Goal: Transaction & Acquisition: Purchase product/service

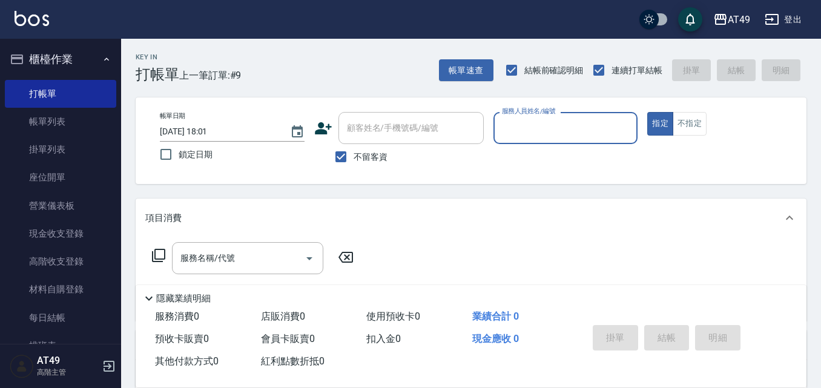
scroll to position [61, 0]
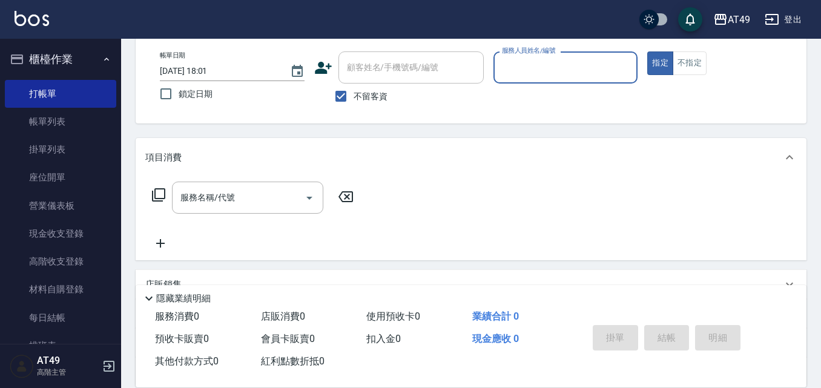
click at [377, 96] on span "不留客資" at bounding box center [371, 96] width 34 height 13
click at [354, 96] on input "不留客資" at bounding box center [340, 96] width 25 height 25
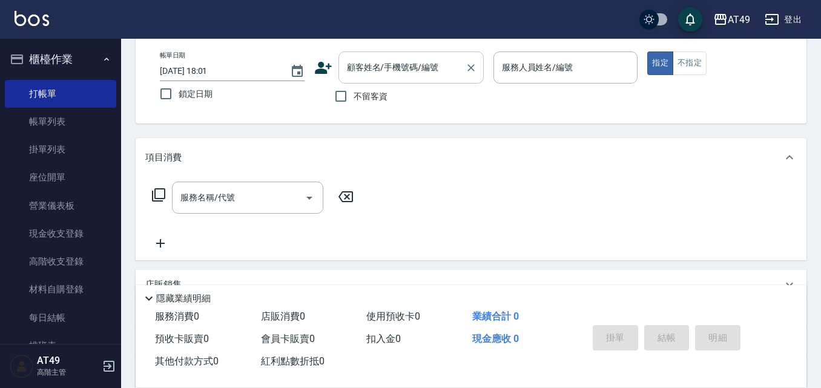
click at [394, 76] on input "顧客姓名/手機號碼/編號" at bounding box center [402, 67] width 116 height 21
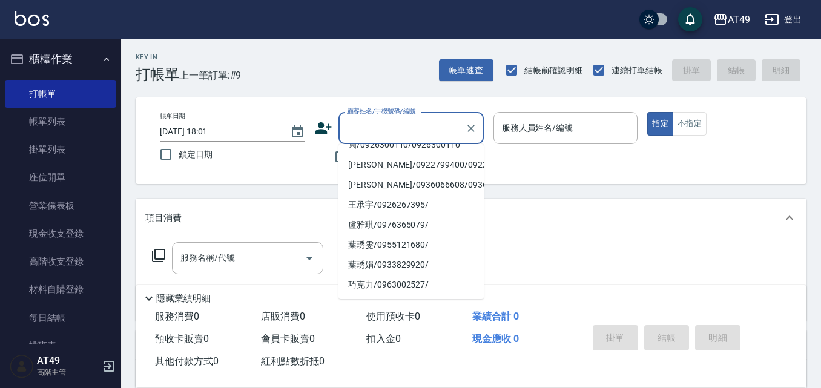
scroll to position [182, 0]
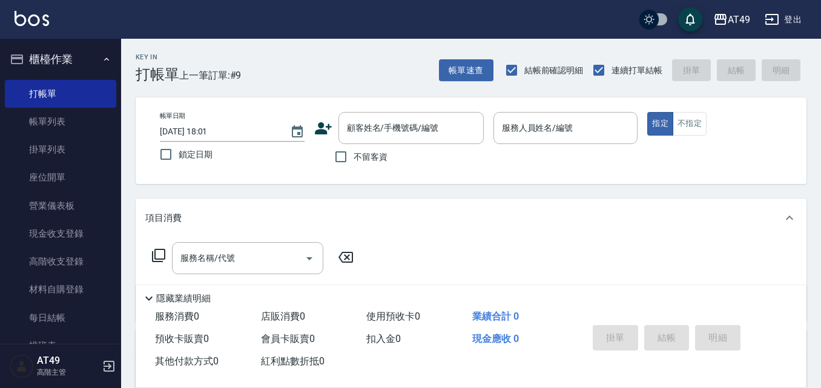
click at [492, 165] on div "帳單日期 [DATE] 18:01 鎖定日期 顧客姓名/手機號碼/編號 顧客姓名/手機號碼/編號 不留客資 服務人員姓名/編號 服務人員姓名/編號 指定 不指定" at bounding box center [471, 141] width 642 height 58
click at [364, 155] on span "不留客資" at bounding box center [371, 157] width 34 height 13
click at [354, 155] on input "不留客資" at bounding box center [340, 156] width 25 height 25
checkbox input "true"
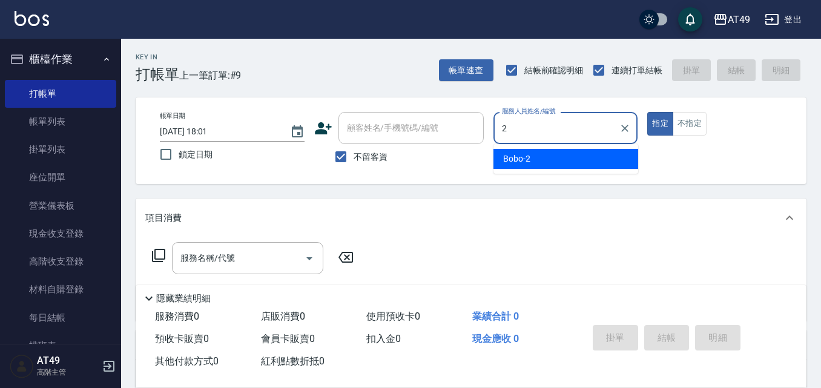
type input "2"
type button "true"
type input "Bobo-2"
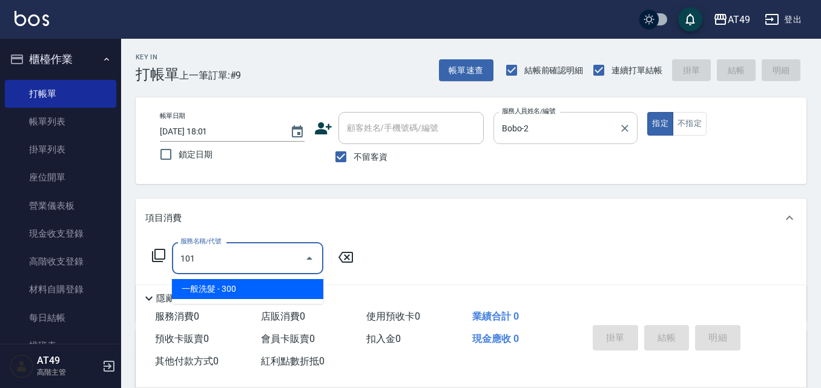
type input "一般洗髮(101)"
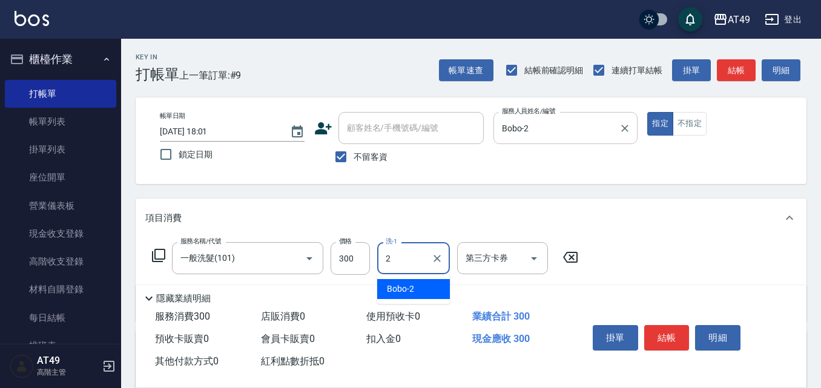
type input "Bobo-2"
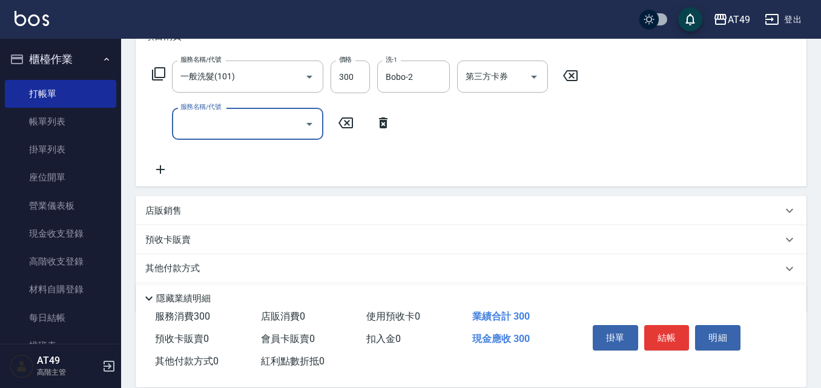
click at [233, 130] on input "服務名稱/代號" at bounding box center [238, 123] width 122 height 21
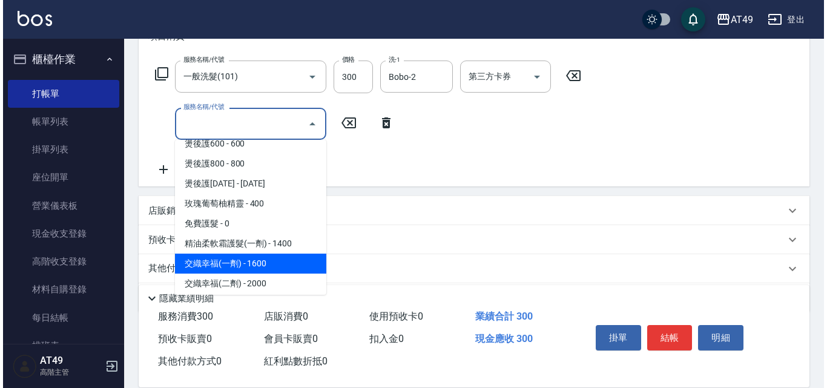
scroll to position [424, 0]
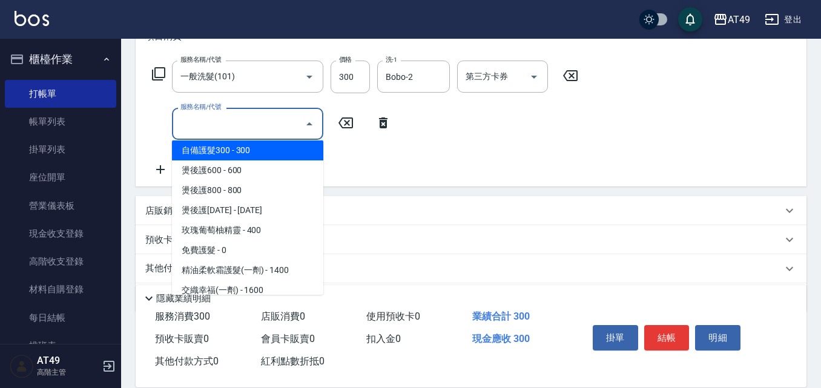
click at [270, 151] on span "自備護髮300 - 300" at bounding box center [247, 151] width 151 height 20
type input "自備護髮300(501)"
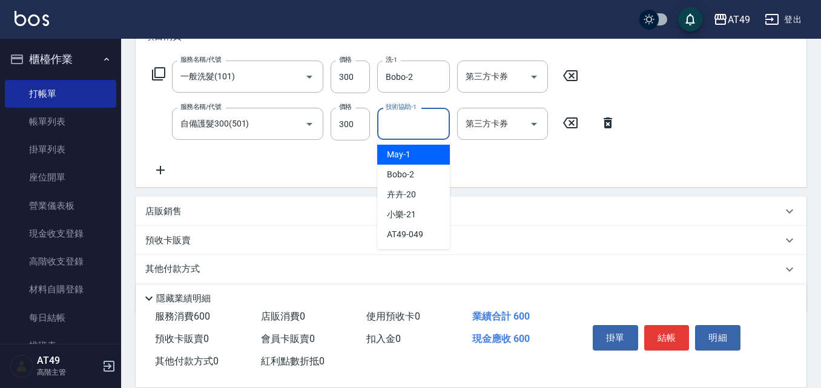
click at [419, 127] on input "技術協助-1" at bounding box center [414, 123] width 62 height 21
type input "Bobo-2"
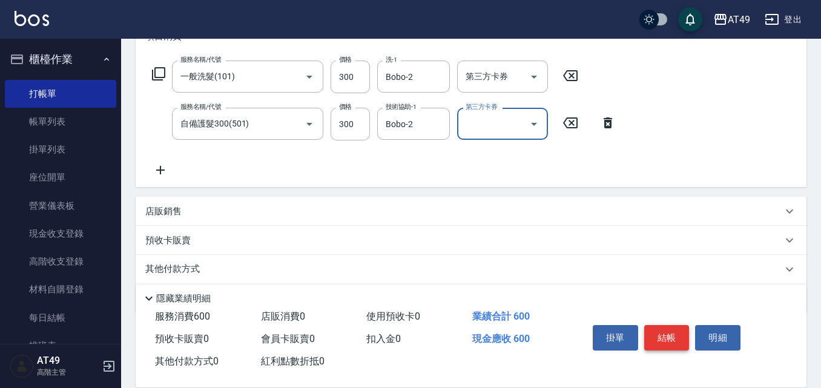
click at [673, 325] on button "結帳" at bounding box center [666, 337] width 45 height 25
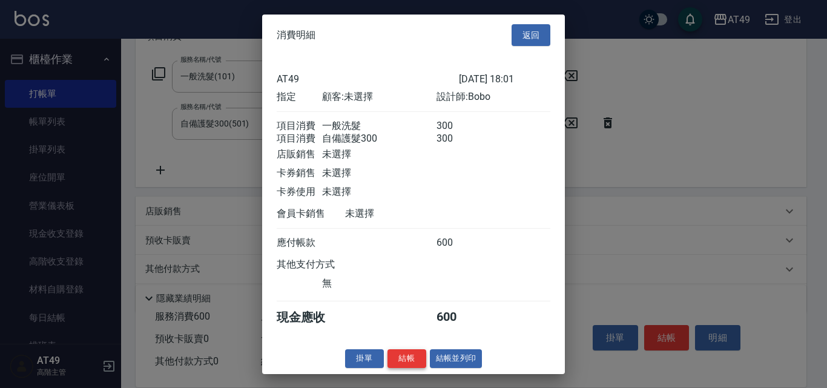
click at [394, 365] on button "結帳" at bounding box center [407, 358] width 39 height 19
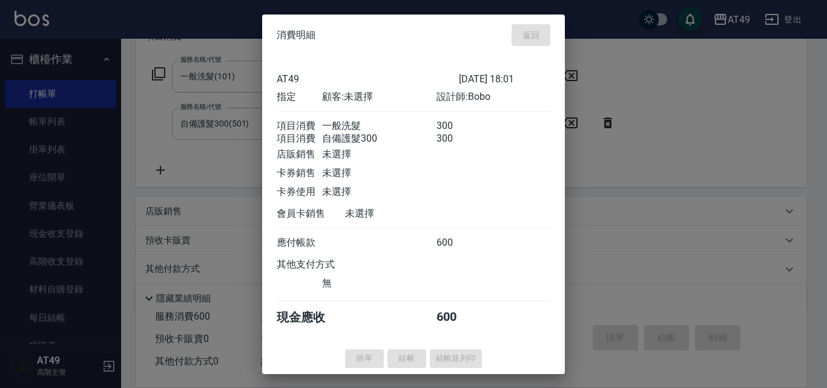
type input "[DATE] 20:01"
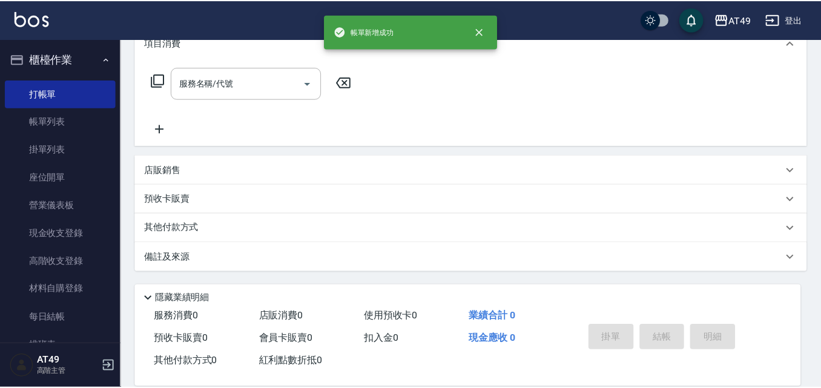
scroll to position [0, 0]
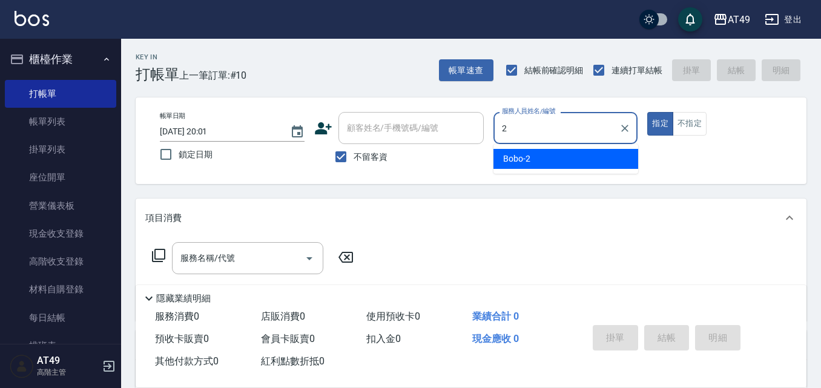
type input "Bobo-2"
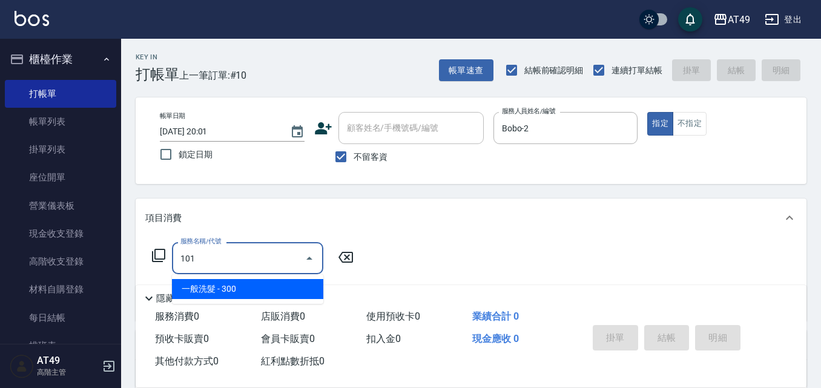
type input "一般洗髮(101)"
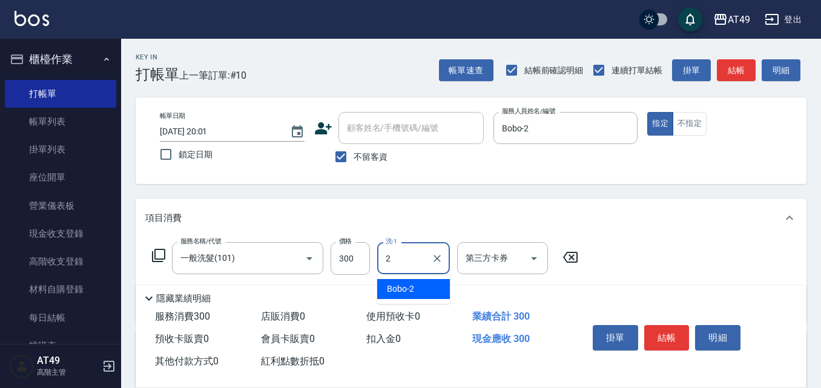
type input "Bobo-2"
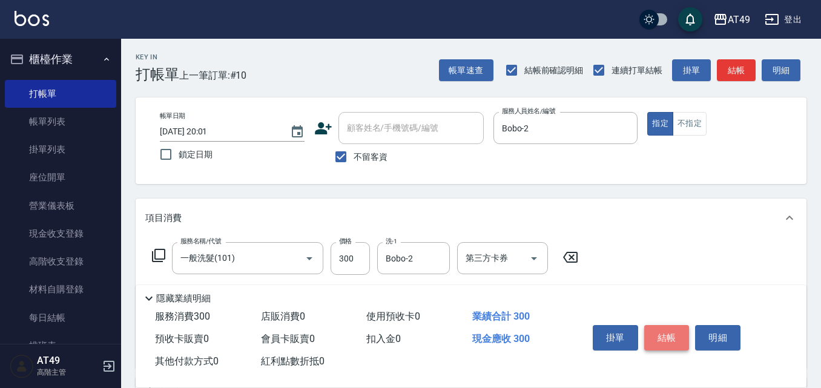
click at [666, 328] on button "結帳" at bounding box center [666, 337] width 45 height 25
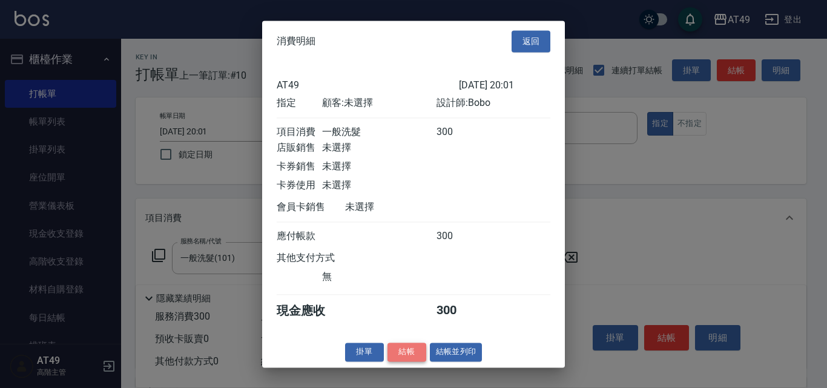
click at [425, 359] on button "結帳" at bounding box center [407, 352] width 39 height 19
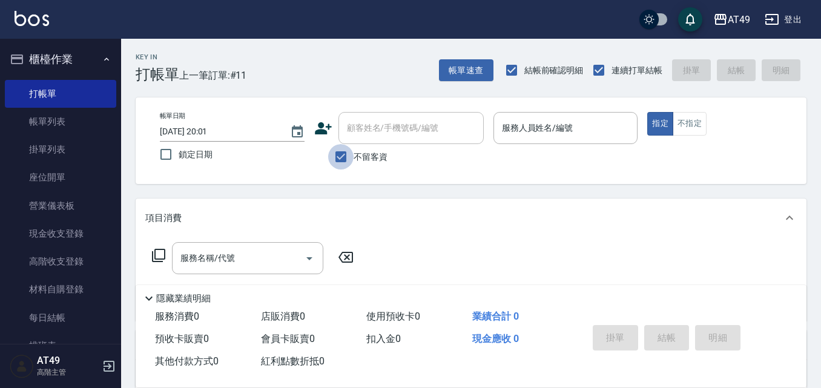
drag, startPoint x: 337, startPoint y: 158, endPoint x: 360, endPoint y: 133, distance: 33.9
click at [339, 157] on input "不留客資" at bounding box center [340, 156] width 25 height 25
checkbox input "false"
click at [360, 133] on input "顧客姓名/手機號碼/編號" at bounding box center [402, 128] width 116 height 21
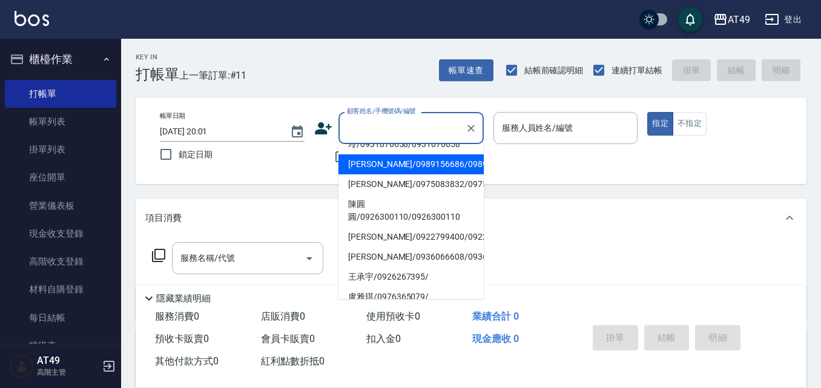
scroll to position [121, 0]
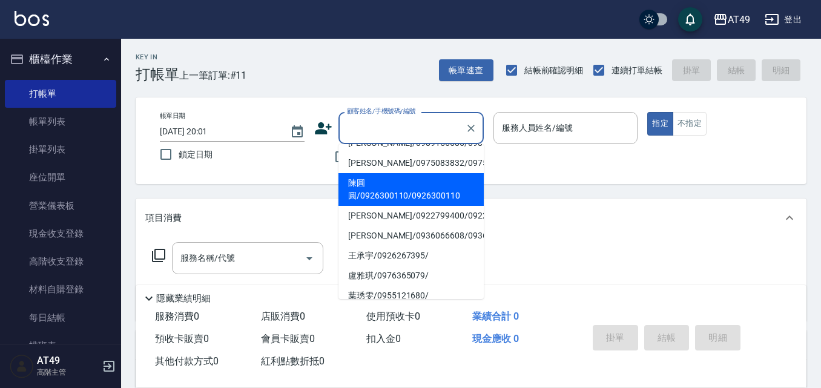
click at [405, 206] on li "陳圓圓/0926300110/0926300110" at bounding box center [411, 189] width 145 height 33
type input "陳圓圓/0926300110/0926300110"
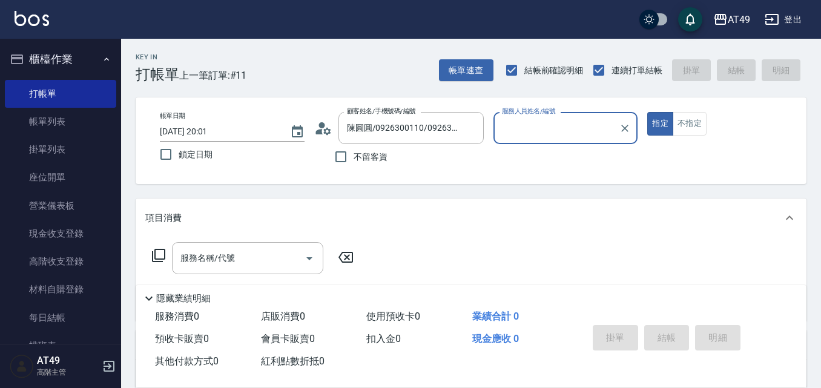
type input "Bobo-2"
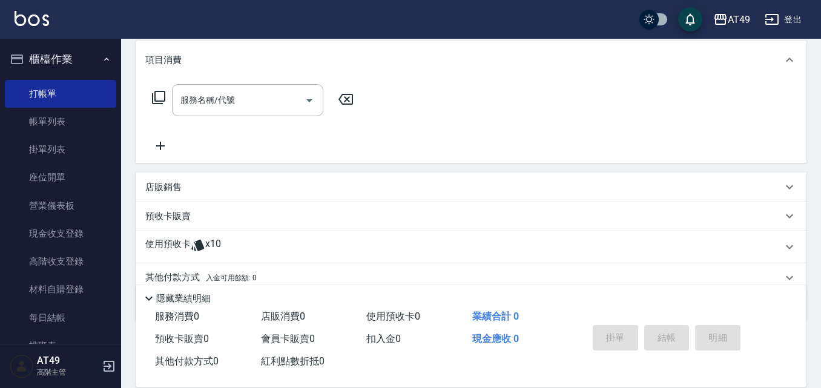
scroll to position [208, 0]
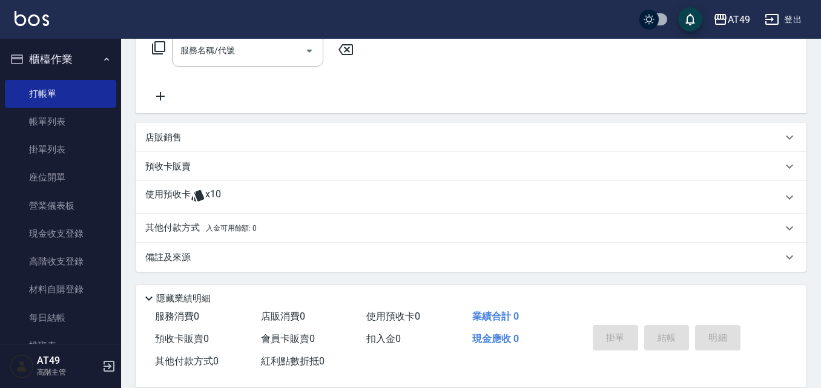
click at [179, 194] on p "使用預收卡" at bounding box center [167, 197] width 45 height 18
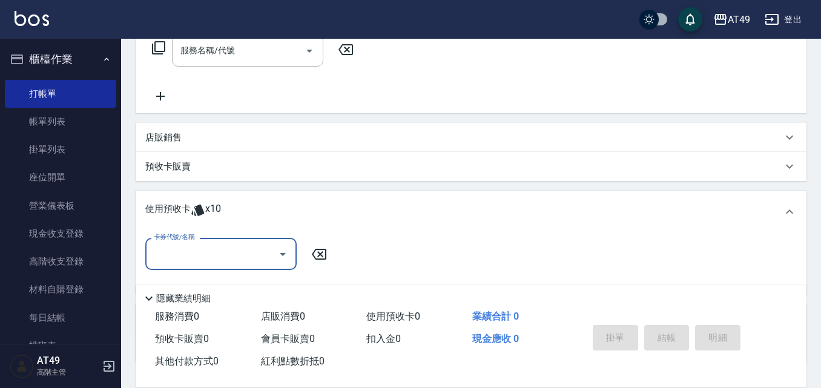
scroll to position [0, 0]
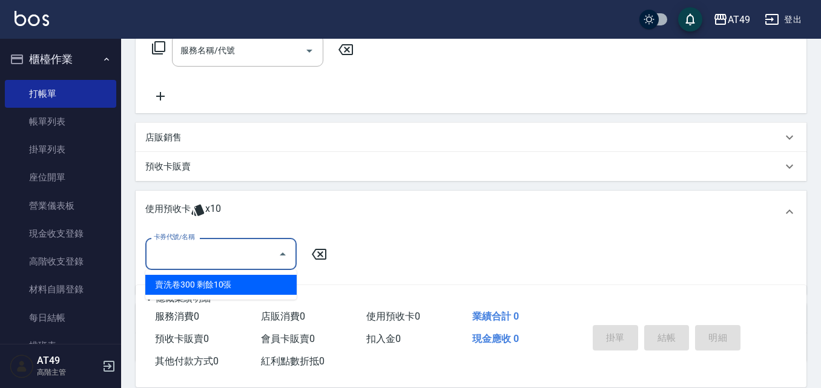
click at [214, 250] on input "卡券代號/名稱" at bounding box center [212, 253] width 122 height 21
drag, startPoint x: 241, startPoint y: 287, endPoint x: 308, endPoint y: 274, distance: 68.5
click at [242, 288] on div "賣洗卷300 剩餘10張" at bounding box center [220, 285] width 151 height 20
type input "賣洗卷300"
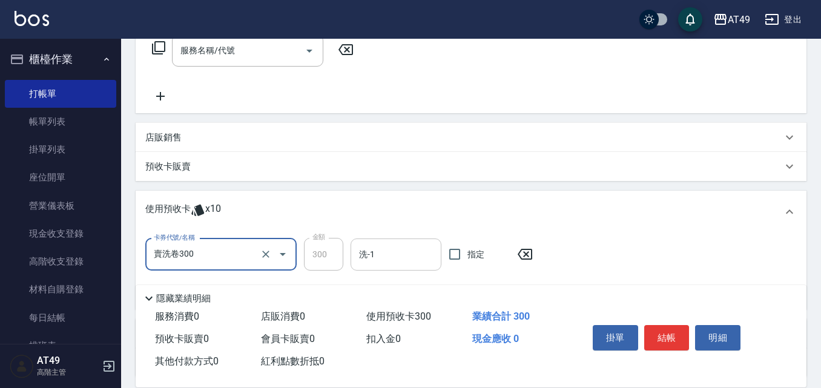
click at [378, 257] on input "洗-1" at bounding box center [396, 254] width 80 height 21
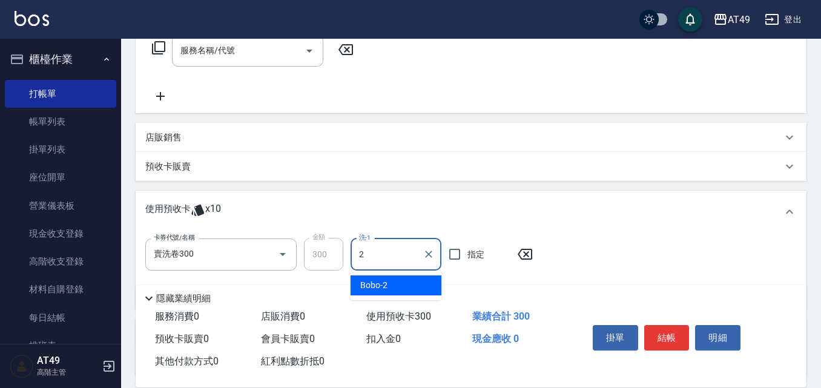
type input "Bobo-2"
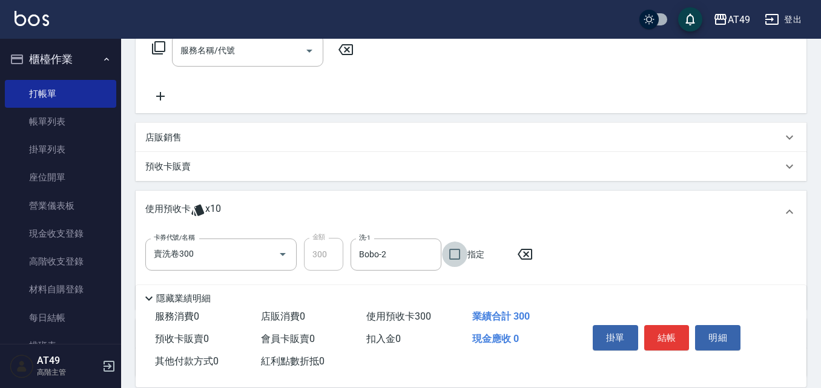
click at [161, 43] on icon at bounding box center [158, 48] width 15 height 15
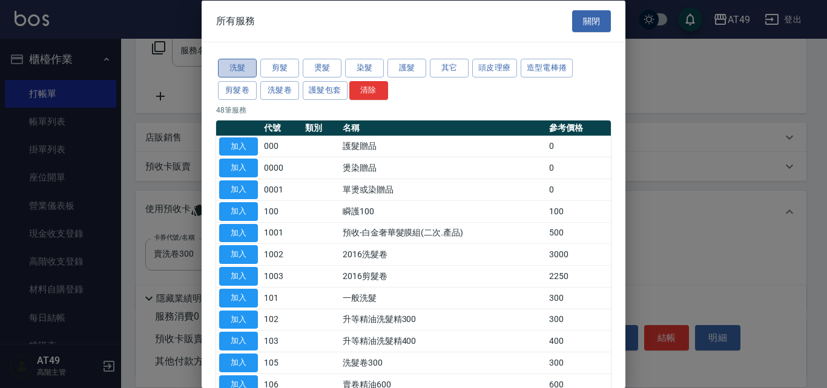
click at [249, 67] on button "洗髮" at bounding box center [237, 68] width 39 height 19
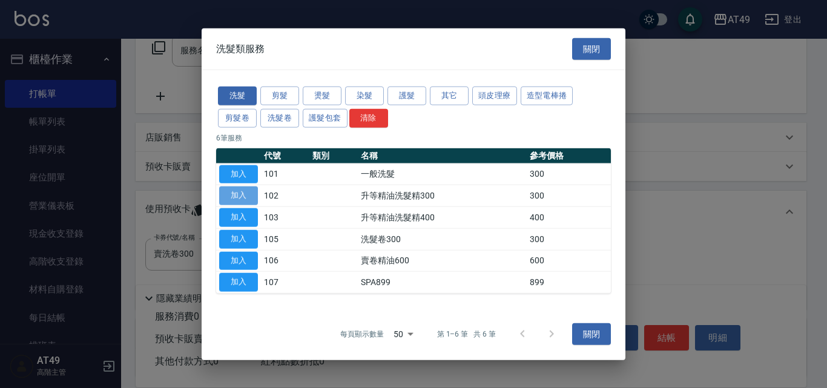
click at [238, 191] on button "加入" at bounding box center [238, 196] width 39 height 19
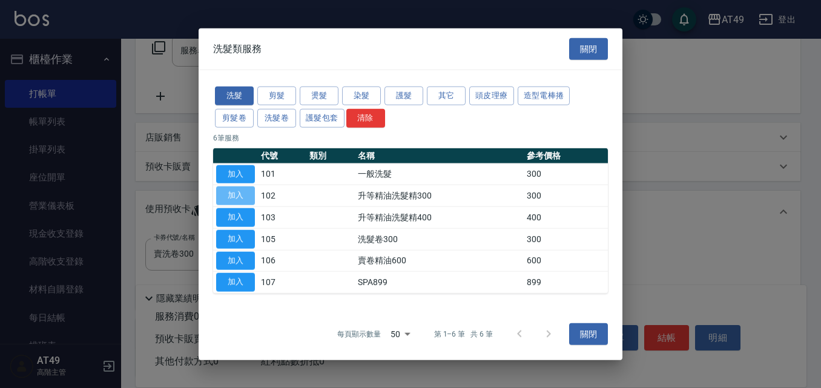
type input "升等精油洗髮精300(102)"
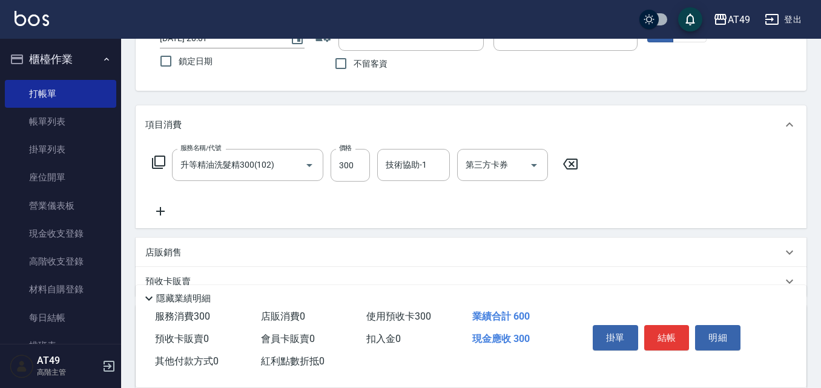
scroll to position [87, 0]
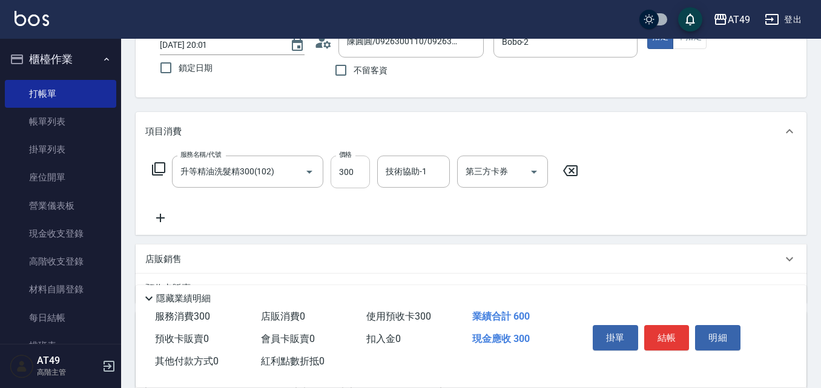
click at [349, 175] on input "300" at bounding box center [350, 172] width 39 height 33
type input "150"
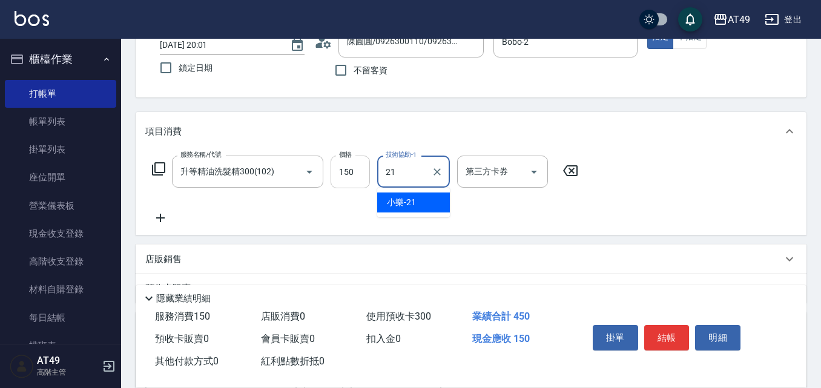
type input "小樂-21"
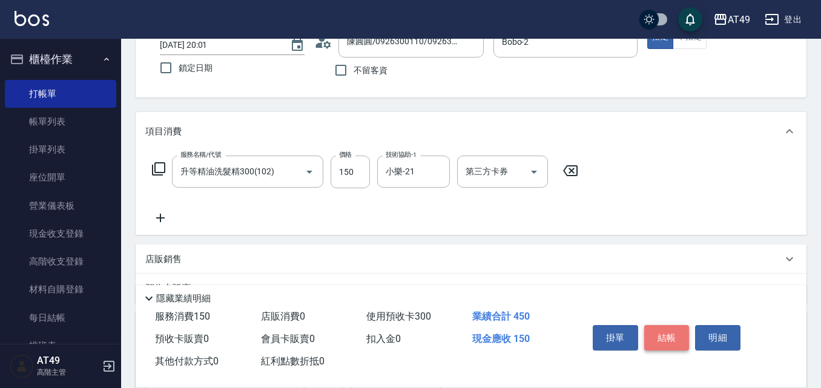
click at [674, 333] on button "結帳" at bounding box center [666, 337] width 45 height 25
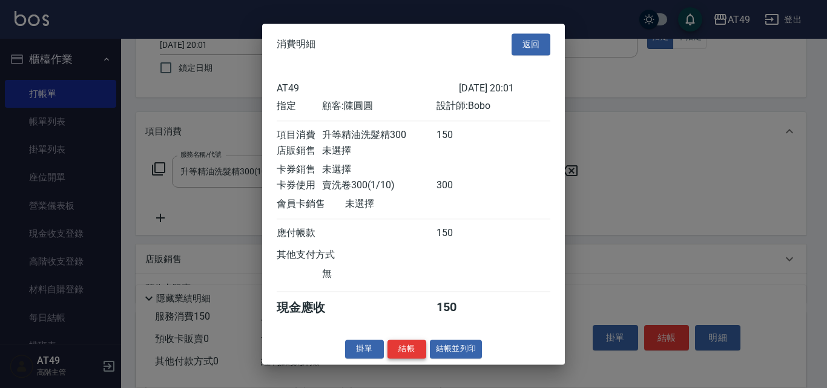
click at [391, 353] on button "結帳" at bounding box center [407, 349] width 39 height 19
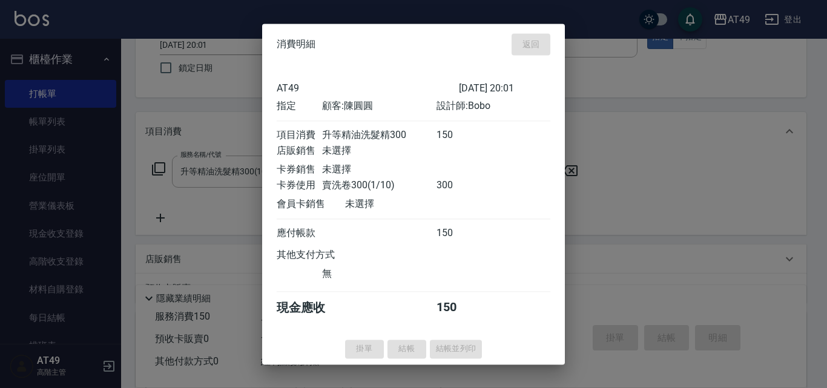
type input "[DATE] 20:02"
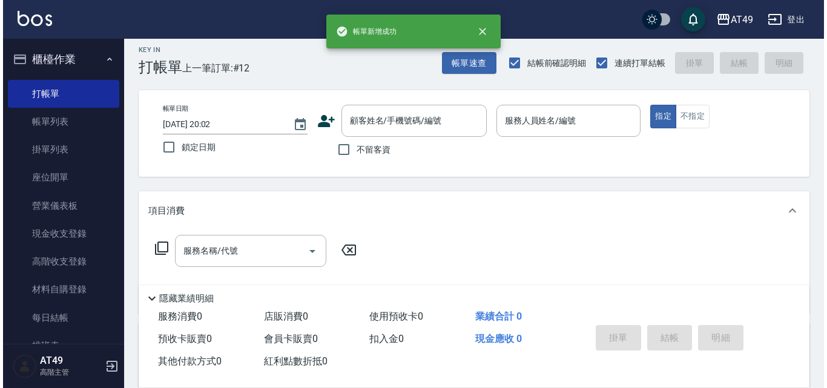
scroll to position [0, 0]
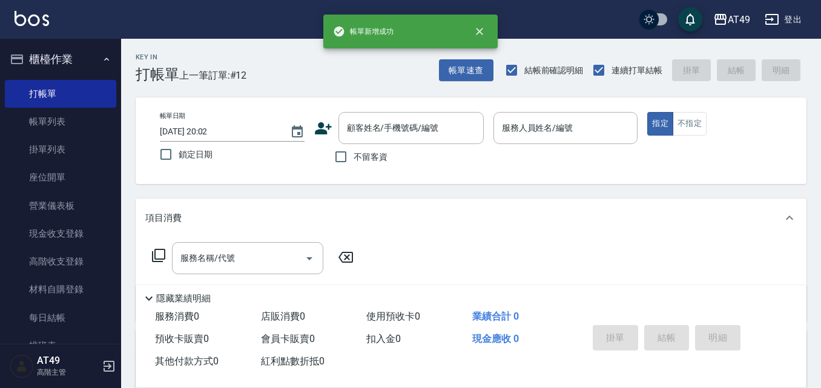
click at [369, 151] on span "不留客資" at bounding box center [371, 157] width 34 height 13
click at [354, 150] on input "不留客資" at bounding box center [340, 156] width 25 height 25
checkbox input "true"
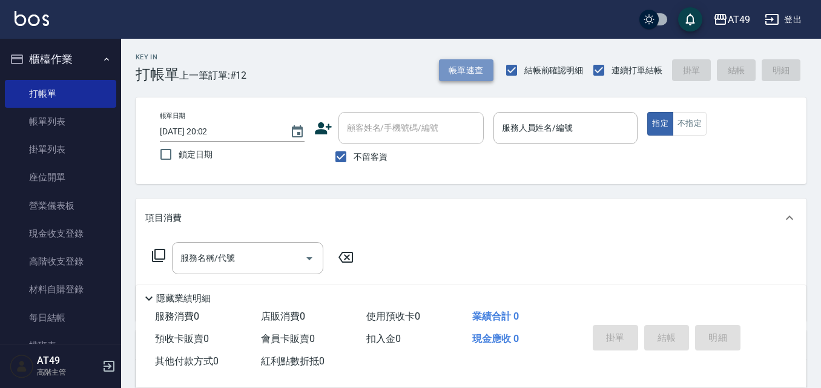
click at [445, 72] on button "帳單速查" at bounding box center [466, 70] width 55 height 22
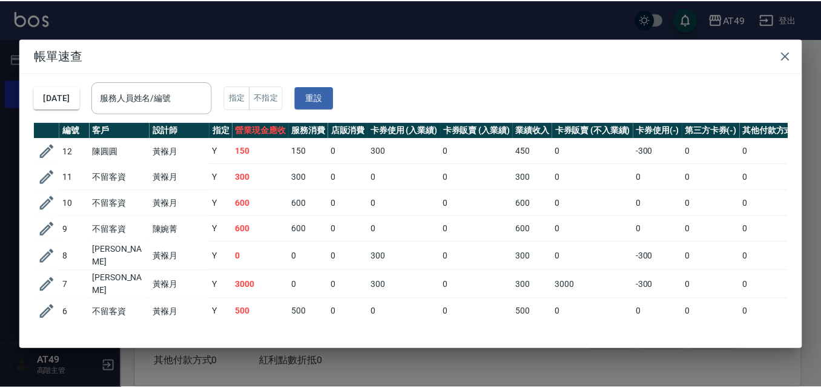
scroll to position [121, 0]
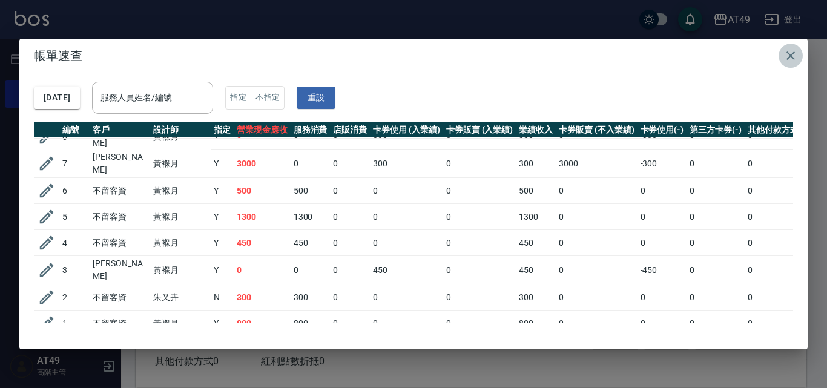
click at [787, 56] on icon "button" at bounding box center [791, 55] width 15 height 15
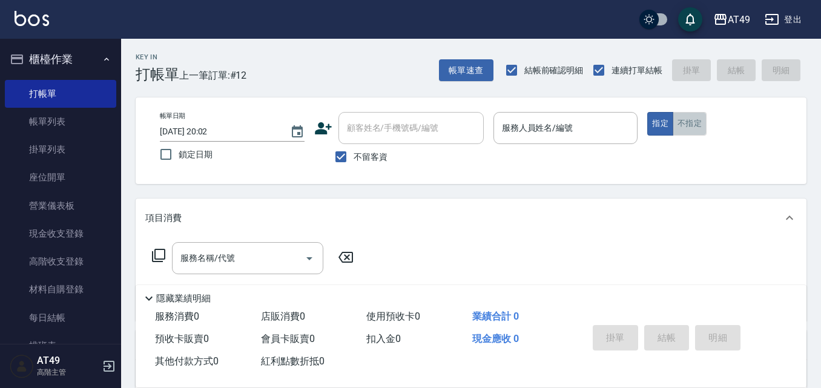
click at [693, 124] on button "不指定" at bounding box center [690, 124] width 34 height 24
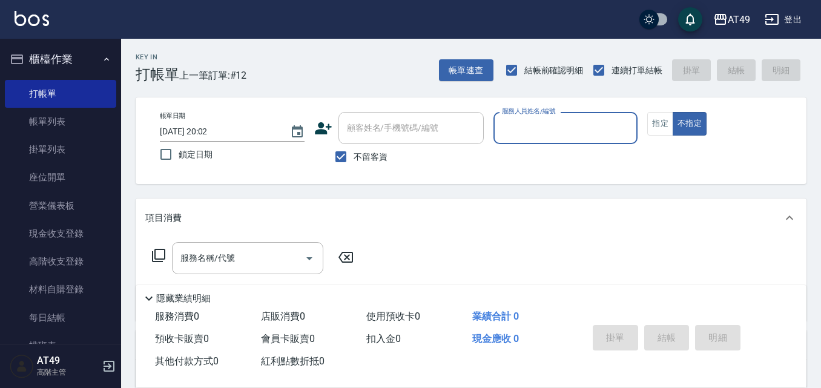
click at [601, 124] on input "服務人員姓名/編號" at bounding box center [566, 128] width 134 height 21
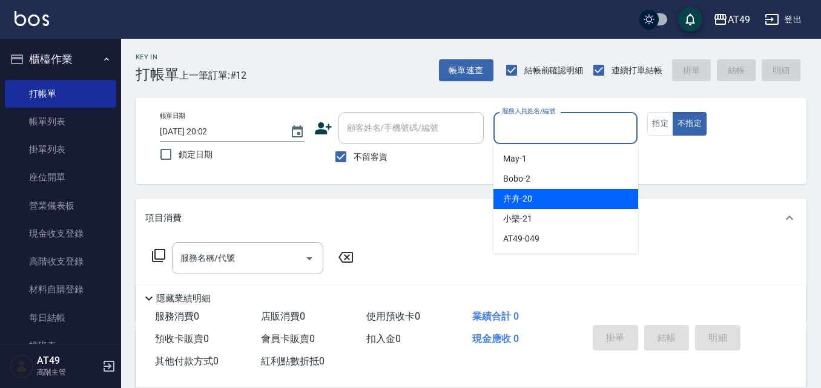
click at [568, 203] on div "卉卉 -20" at bounding box center [566, 199] width 145 height 20
type input "卉卉-20"
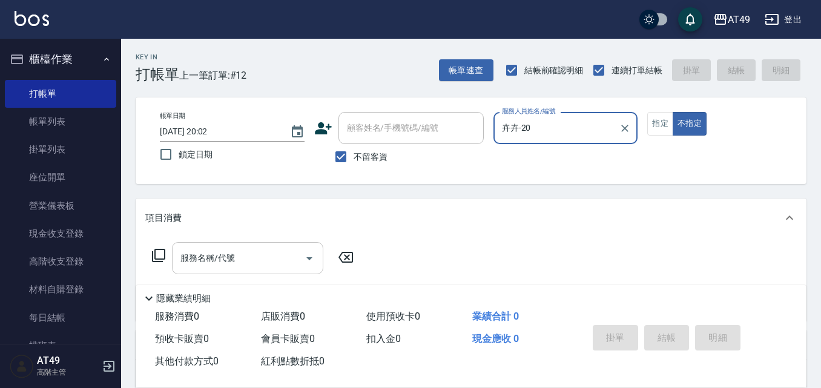
click at [286, 257] on input "服務名稱/代號" at bounding box center [238, 258] width 122 height 21
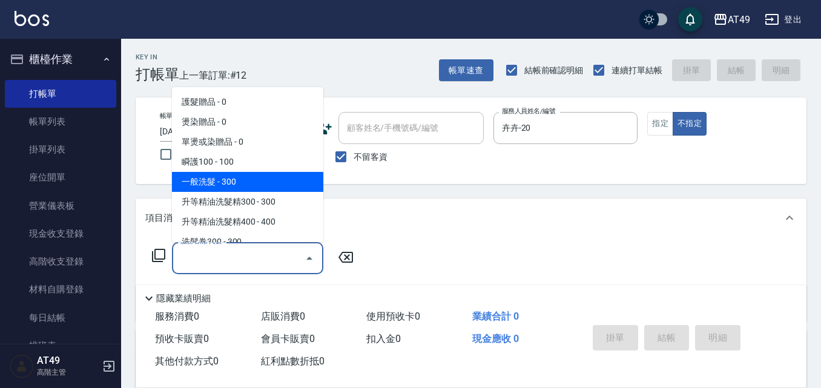
click at [226, 187] on span "一般洗髮 - 300" at bounding box center [247, 182] width 151 height 20
type input "一般洗髮(101)"
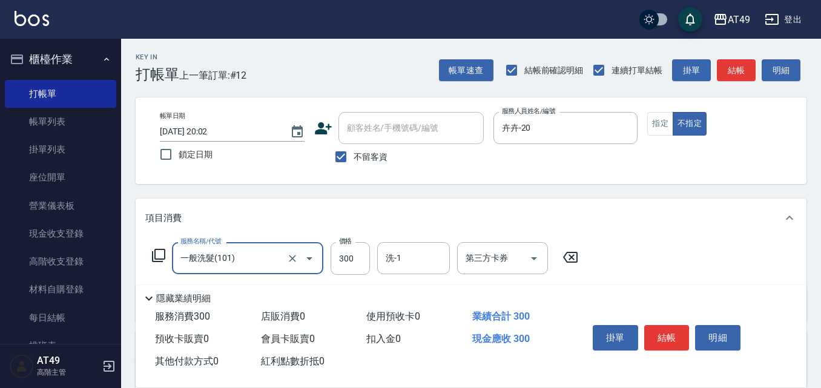
click at [142, 250] on div "服務名稱/代號 一般洗髮(101) 服務名稱/代號 價格 300 價格 洗-1 洗-1 第三方卡券 第三方卡券" at bounding box center [471, 279] width 671 height 84
click at [157, 252] on icon at bounding box center [158, 255] width 15 height 15
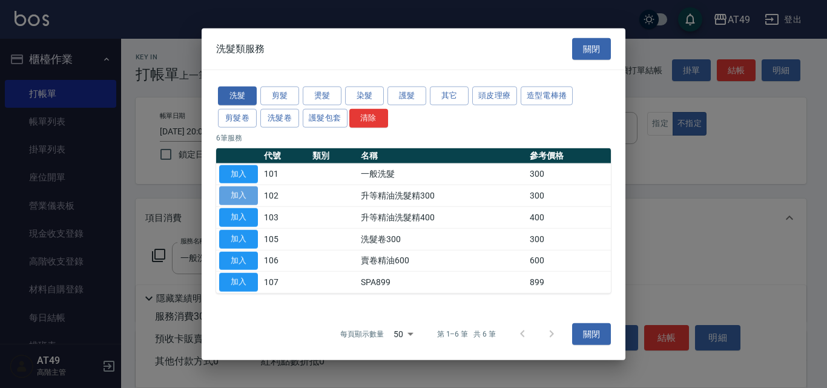
click at [240, 199] on button "加入" at bounding box center [238, 196] width 39 height 19
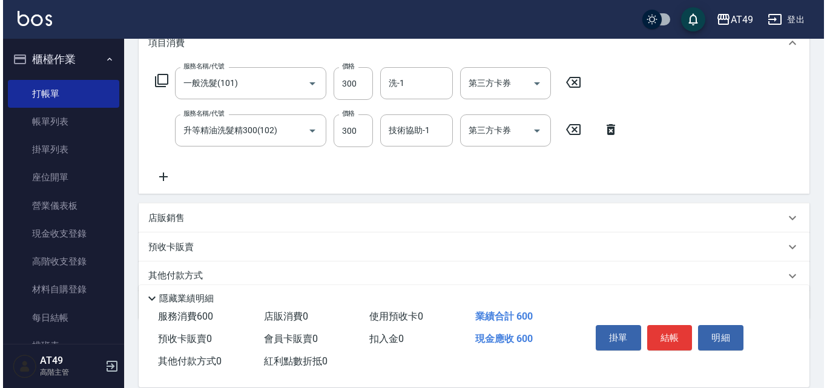
scroll to position [182, 0]
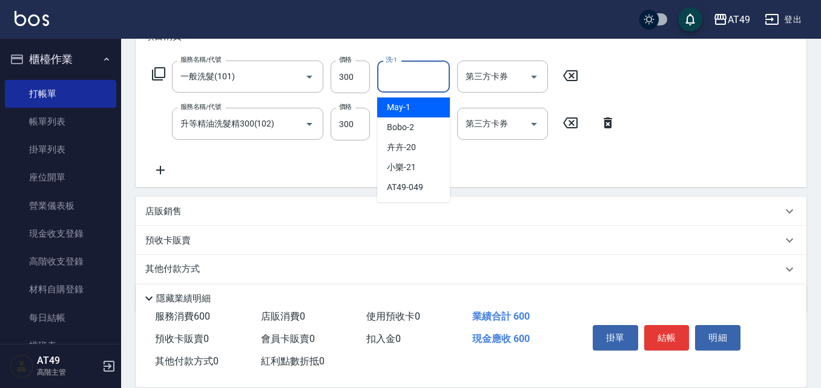
click at [407, 72] on input "洗-1" at bounding box center [414, 76] width 62 height 21
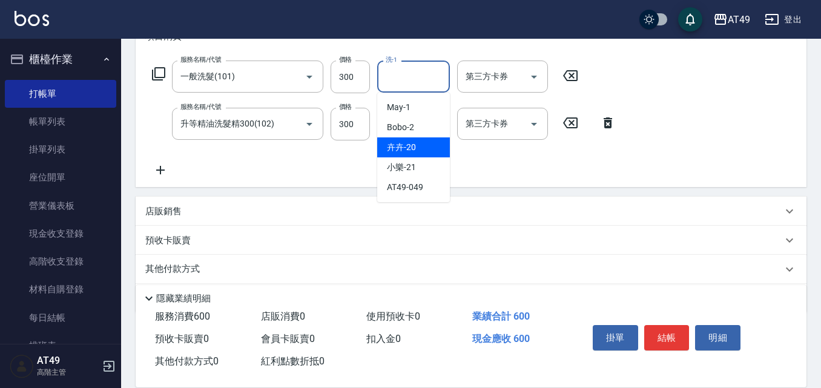
click at [416, 156] on div "卉卉 -20" at bounding box center [413, 147] width 73 height 20
type input "卉卉-20"
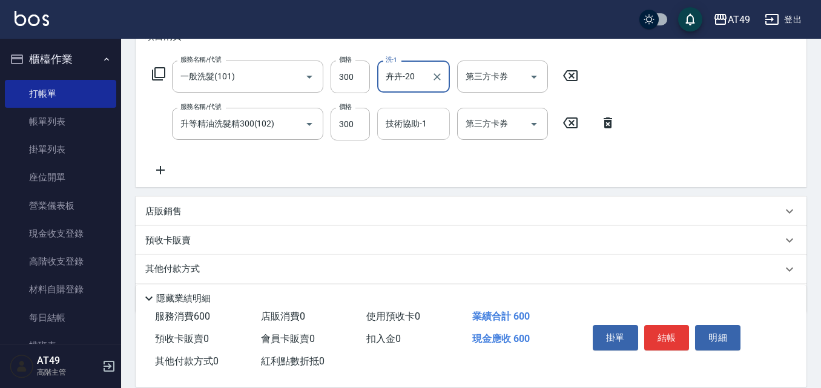
click at [416, 125] on input "技術協助-1" at bounding box center [414, 123] width 62 height 21
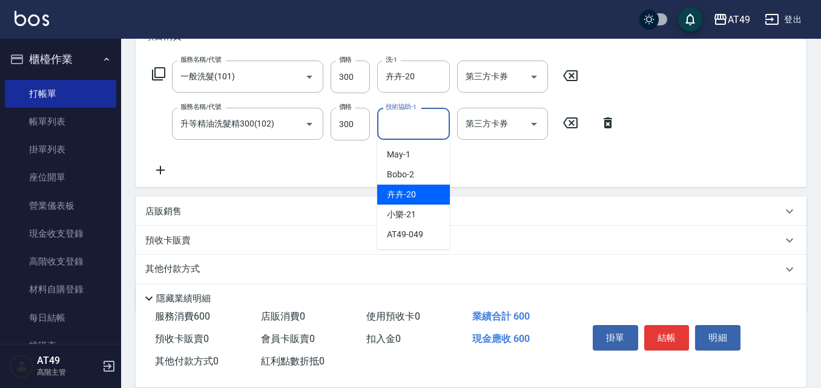
click at [416, 194] on div "卉卉 -20" at bounding box center [413, 195] width 73 height 20
type input "卉卉-20"
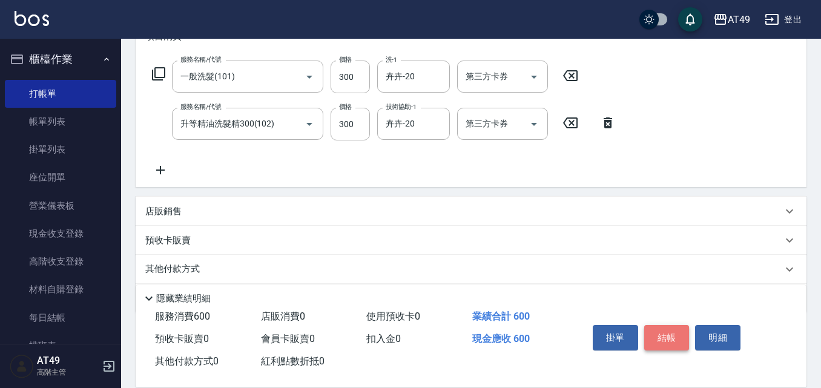
click at [668, 330] on button "結帳" at bounding box center [666, 337] width 45 height 25
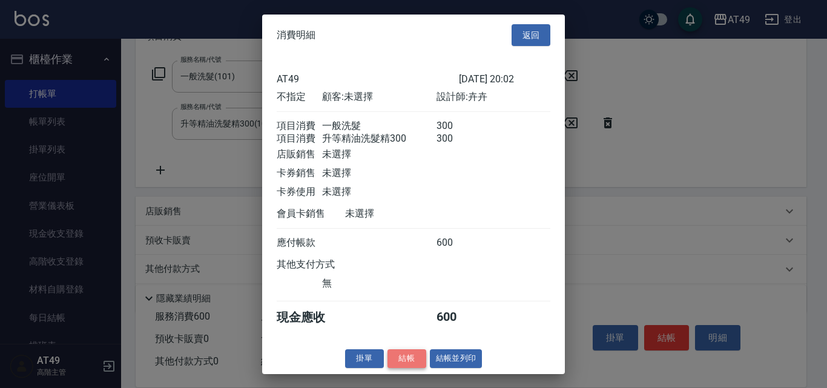
click at [411, 368] on button "結帳" at bounding box center [407, 358] width 39 height 19
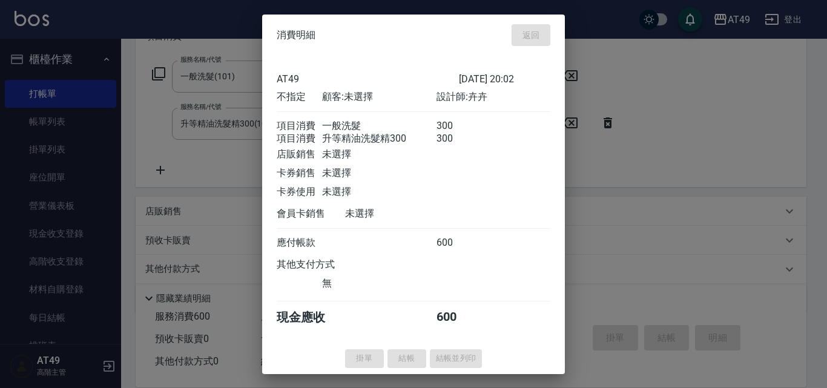
type input "[DATE] 20:07"
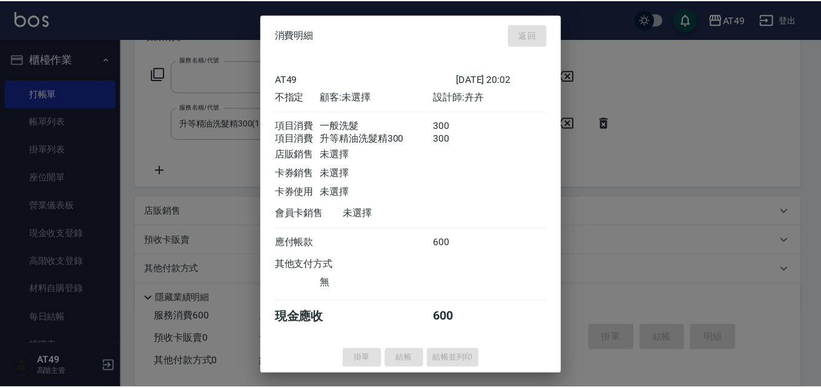
scroll to position [0, 0]
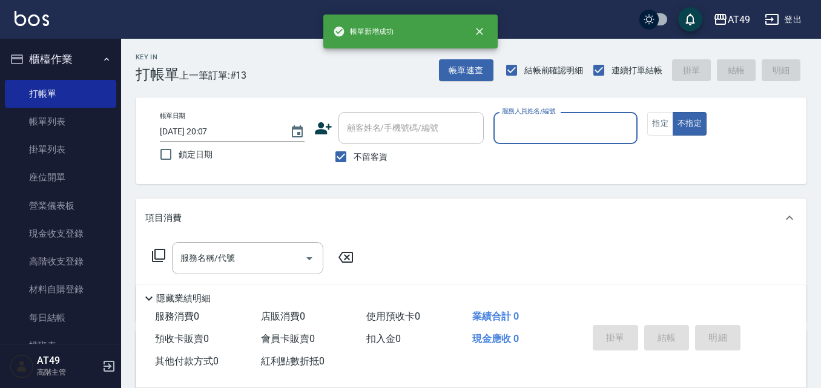
click at [595, 118] on input "服務人員姓名/編號" at bounding box center [566, 128] width 134 height 21
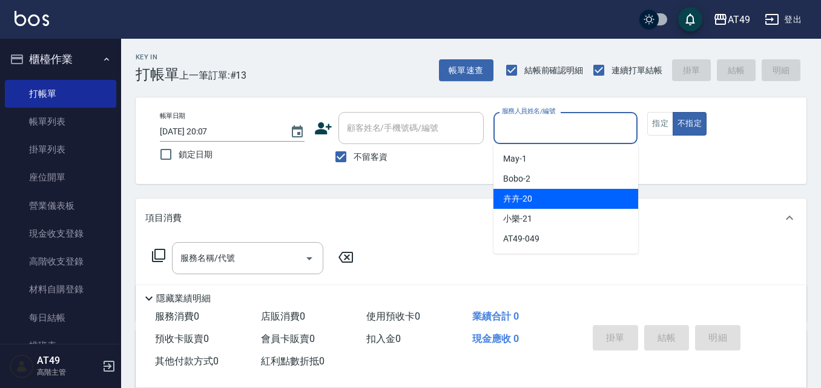
click at [539, 191] on div "卉卉 -20" at bounding box center [566, 199] width 145 height 20
type input "卉卉-20"
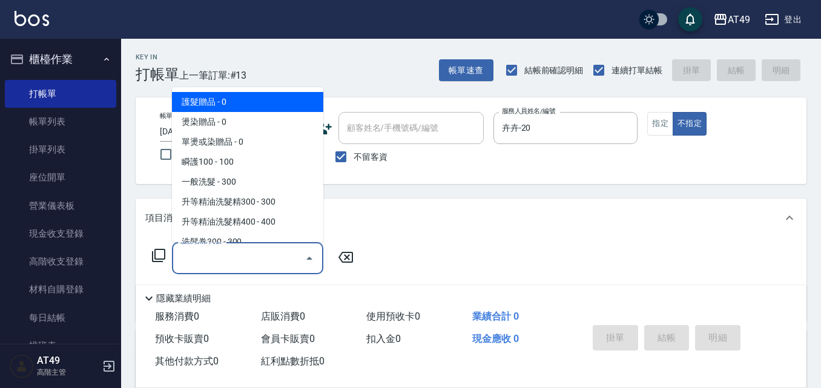
click at [216, 255] on div "服務名稱/代號 服務名稱/代號" at bounding box center [247, 258] width 151 height 32
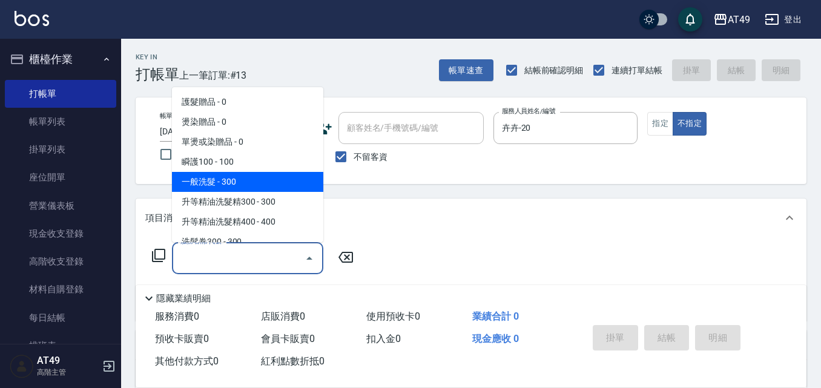
click at [201, 181] on span "一般洗髮 - 300" at bounding box center [247, 182] width 151 height 20
type input "一般洗髮(101)"
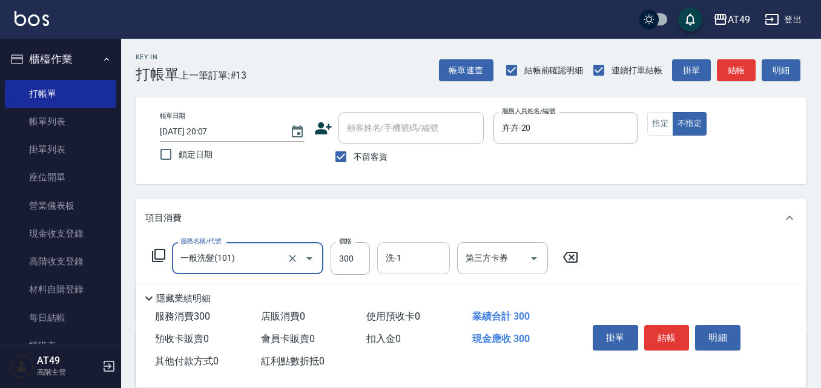
click at [433, 263] on input "洗-1" at bounding box center [414, 258] width 62 height 21
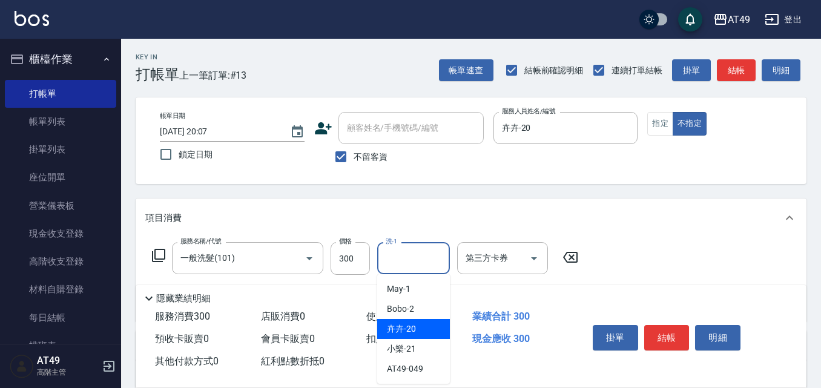
click at [423, 327] on div "卉卉 -20" at bounding box center [413, 329] width 73 height 20
type input "卉卉-20"
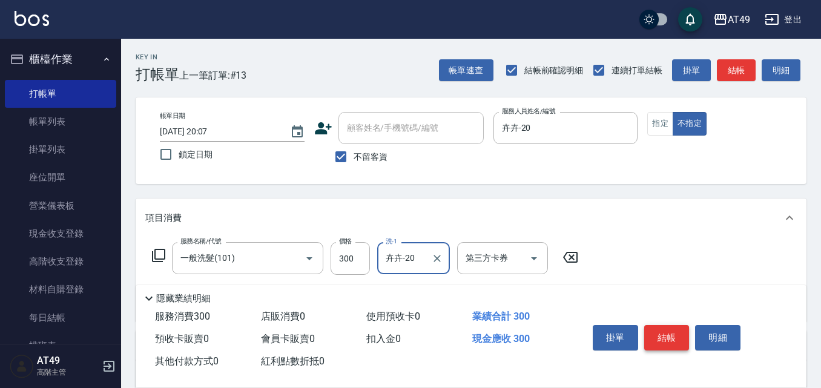
click at [671, 337] on button "結帳" at bounding box center [666, 337] width 45 height 25
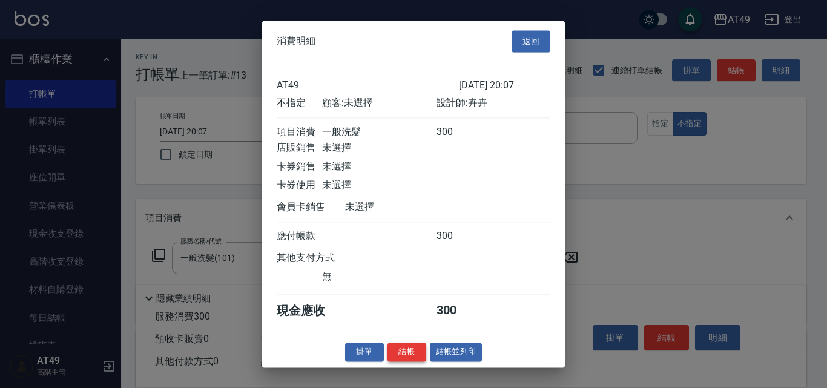
click at [404, 360] on button "結帳" at bounding box center [407, 352] width 39 height 19
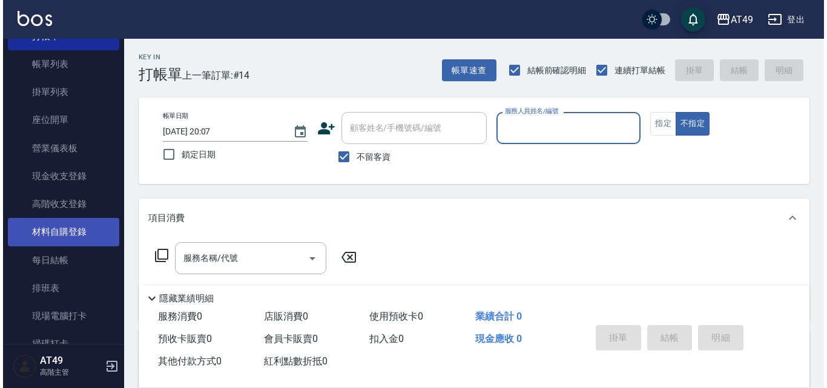
scroll to position [121, 0]
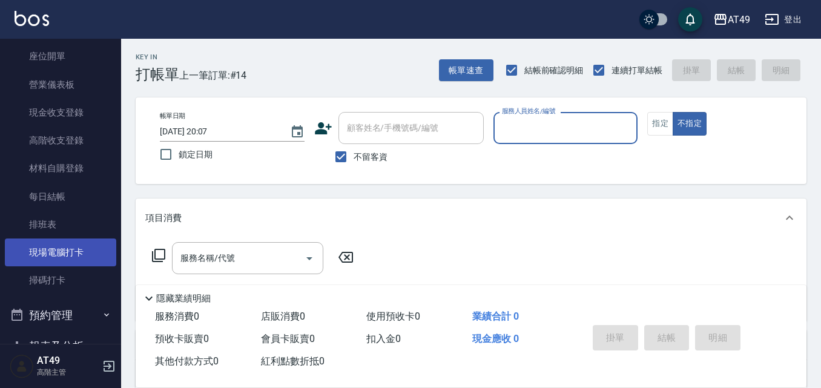
click at [75, 249] on link "現場電腦打卡" at bounding box center [60, 253] width 111 height 28
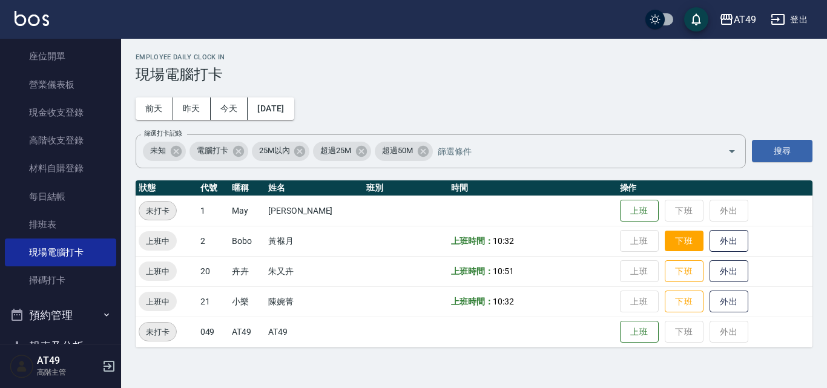
click at [675, 240] on button "下班" at bounding box center [684, 241] width 39 height 21
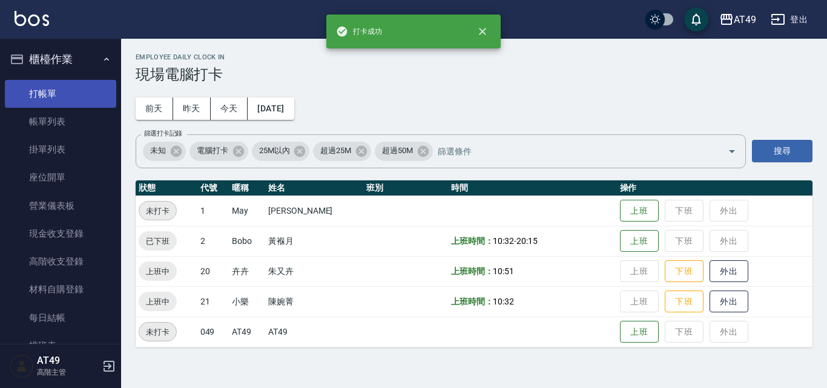
click at [76, 93] on link "打帳單" at bounding box center [60, 94] width 111 height 28
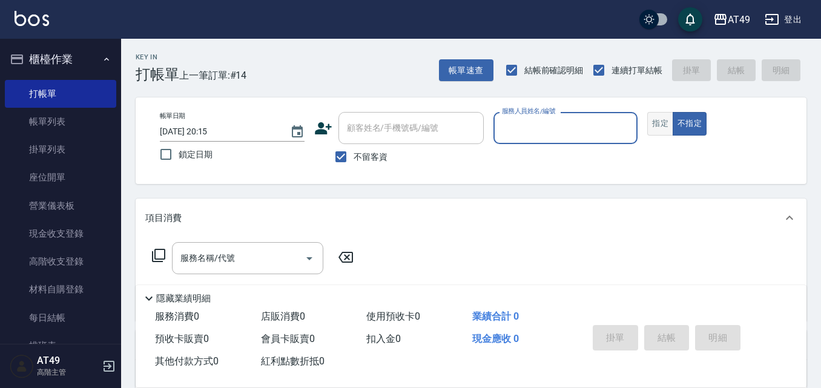
click at [659, 119] on button "指定" at bounding box center [661, 124] width 26 height 24
click at [508, 128] on input "服務人員姓名/編號" at bounding box center [566, 128] width 134 height 21
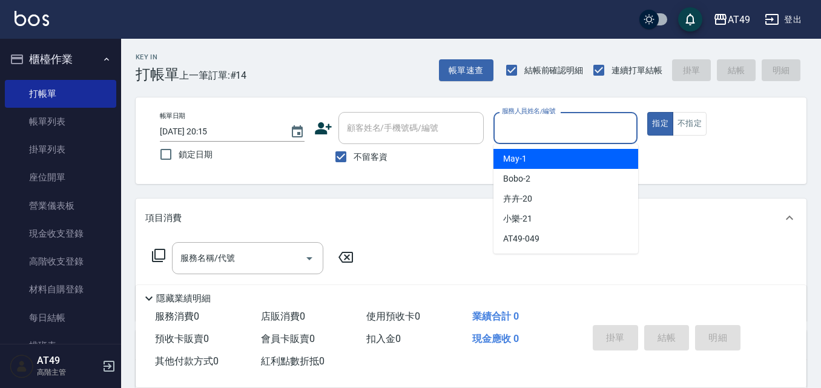
click at [512, 163] on span "May -1" at bounding box center [515, 159] width 24 height 13
type input "May-1"
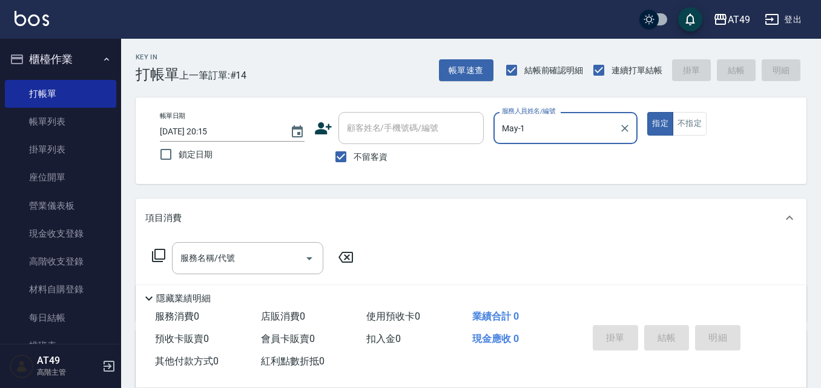
click at [156, 260] on icon at bounding box center [158, 255] width 15 height 15
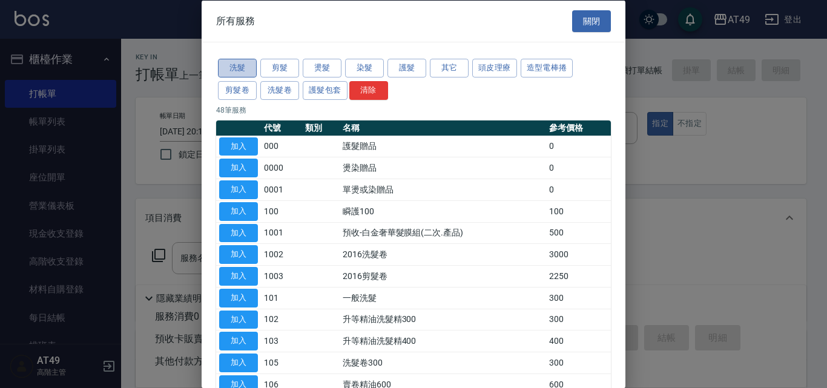
click at [254, 62] on button "洗髮" at bounding box center [237, 68] width 39 height 19
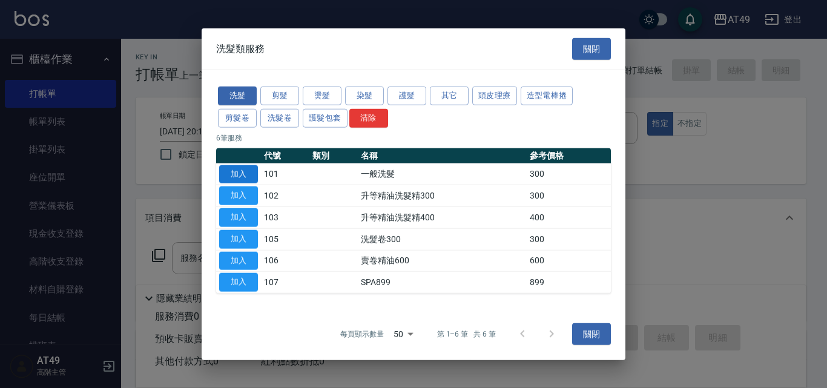
click at [237, 174] on button "加入" at bounding box center [238, 174] width 39 height 19
type input "一般洗髮(101)"
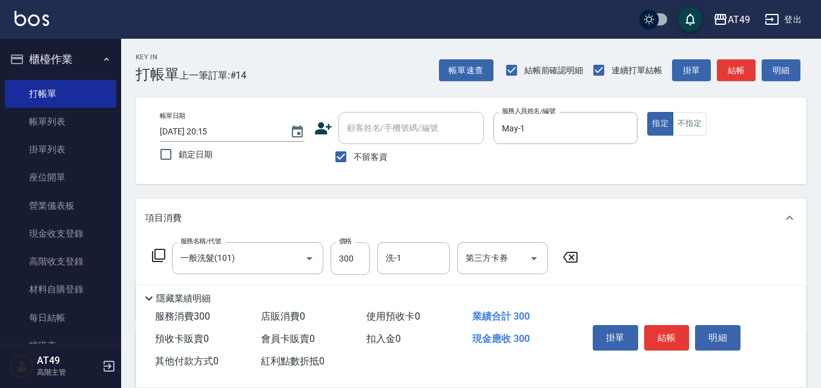
click at [159, 254] on icon at bounding box center [158, 255] width 15 height 15
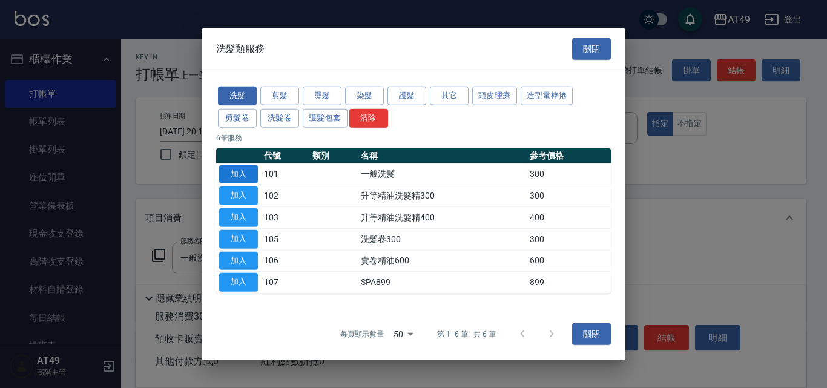
click at [234, 175] on button "加入" at bounding box center [238, 174] width 39 height 19
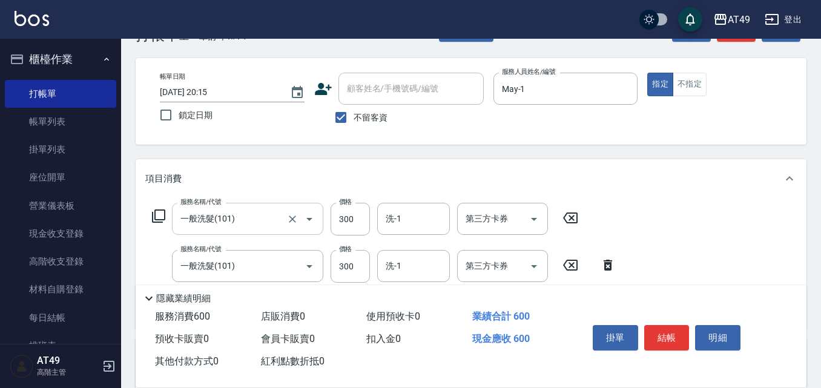
scroll to position [61, 0]
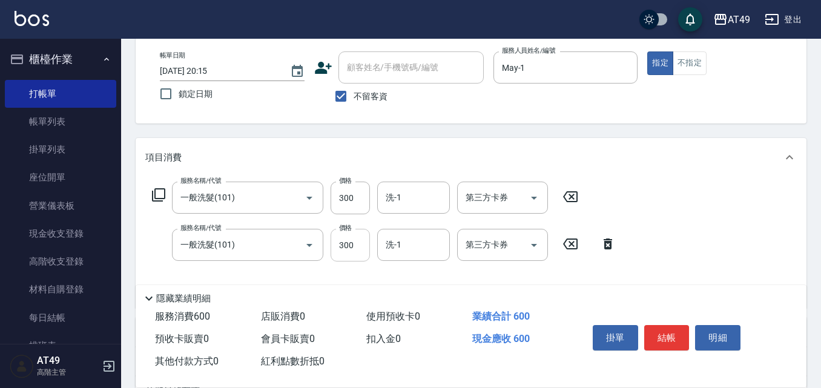
click at [348, 247] on input "300" at bounding box center [350, 245] width 39 height 33
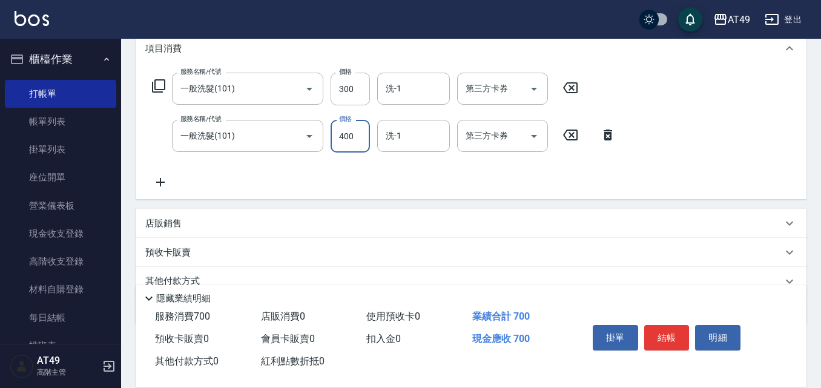
scroll to position [182, 0]
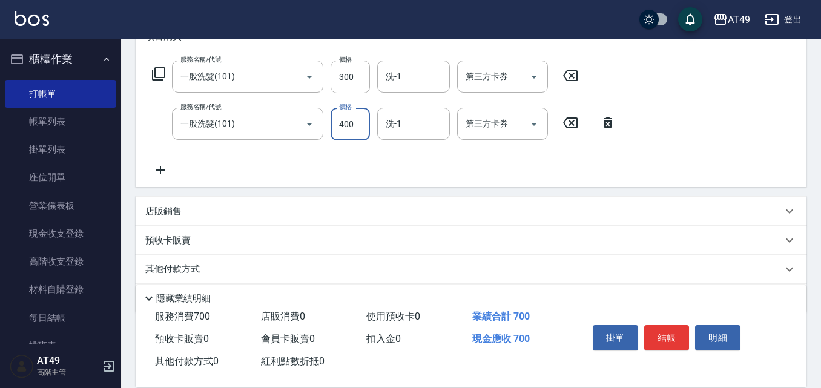
type input "400"
click at [173, 216] on p "店販銷售" at bounding box center [163, 211] width 36 height 13
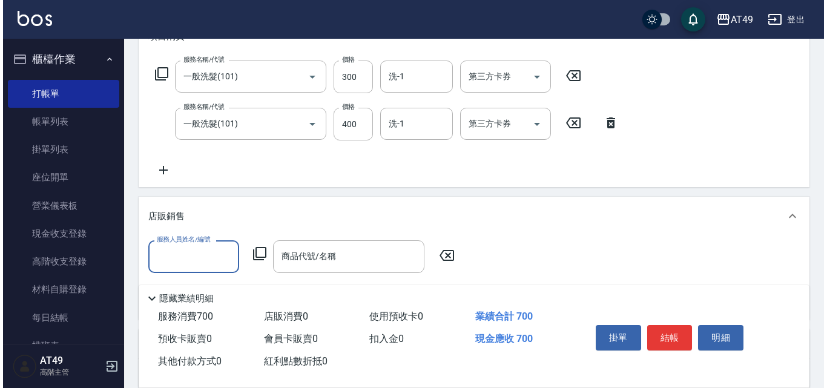
scroll to position [0, 0]
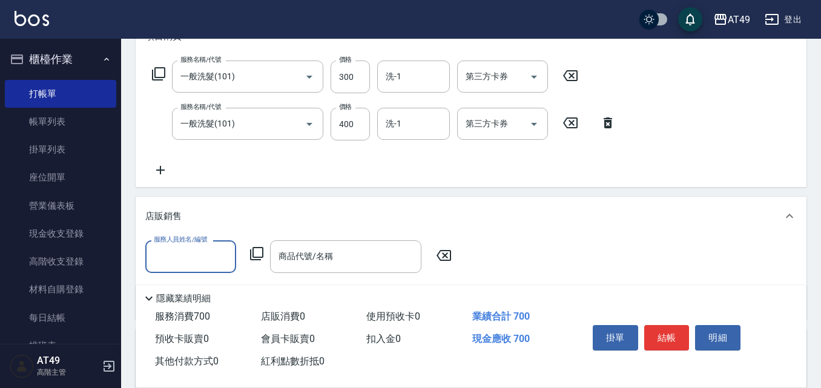
click at [191, 250] on input "服務人員姓名/編號" at bounding box center [191, 256] width 80 height 21
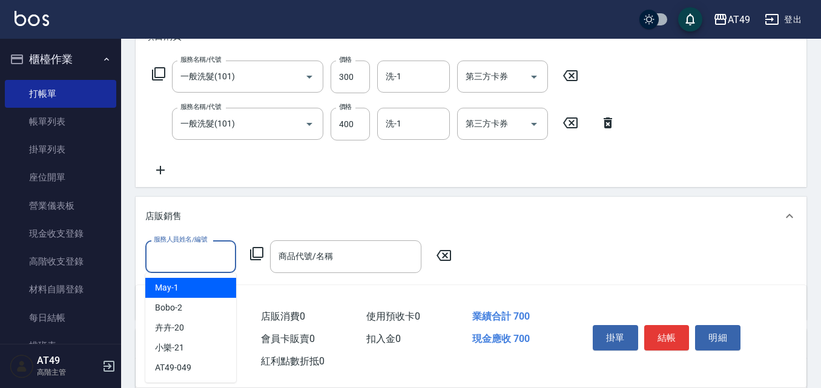
click at [204, 289] on div "May -1" at bounding box center [190, 288] width 91 height 20
type input "May-1"
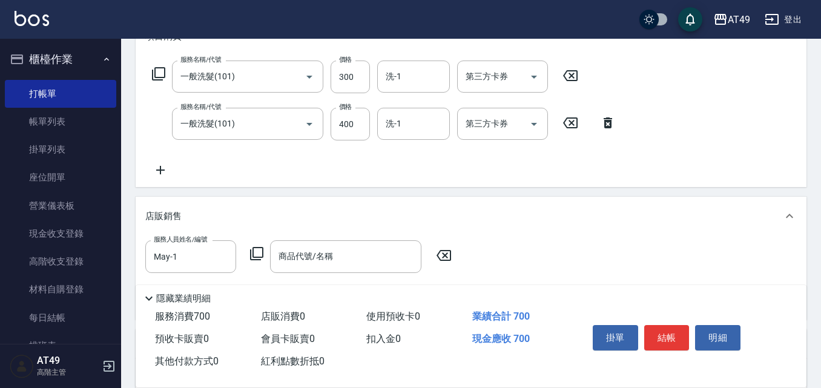
click at [258, 256] on icon at bounding box center [257, 254] width 15 height 15
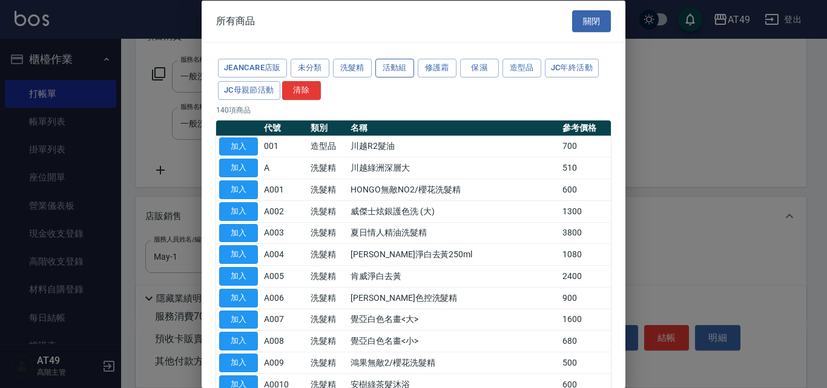
click at [390, 65] on button "活動組" at bounding box center [395, 68] width 39 height 19
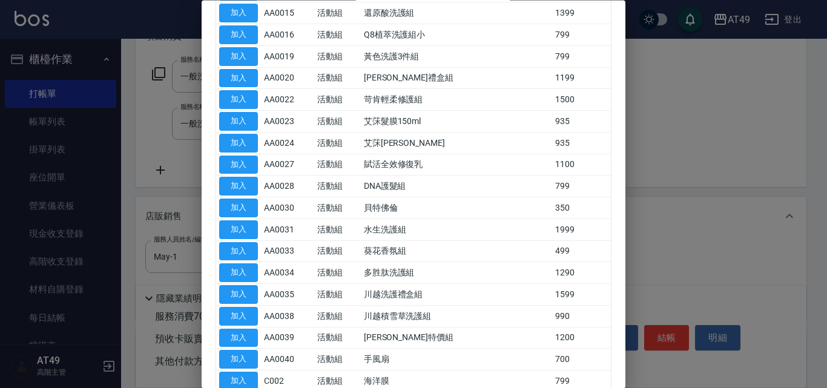
scroll to position [606, 0]
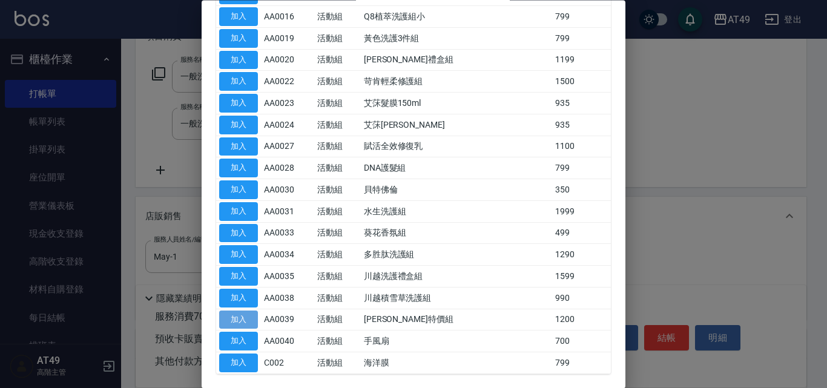
click at [244, 318] on button "加入" at bounding box center [238, 320] width 39 height 19
type input "[PERSON_NAME]特價組"
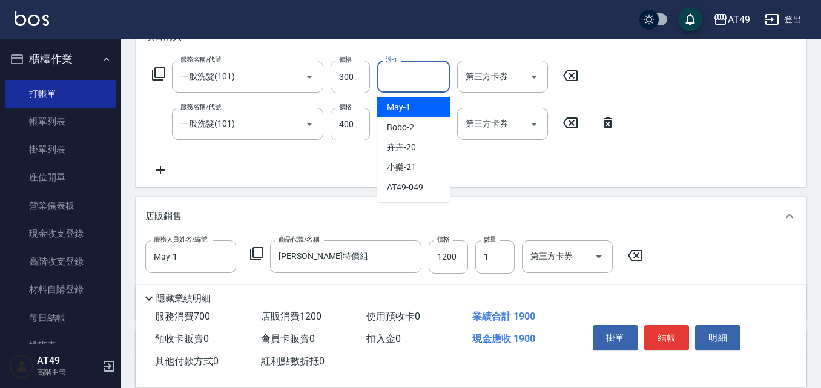
click at [419, 82] on input "洗-1" at bounding box center [414, 76] width 62 height 21
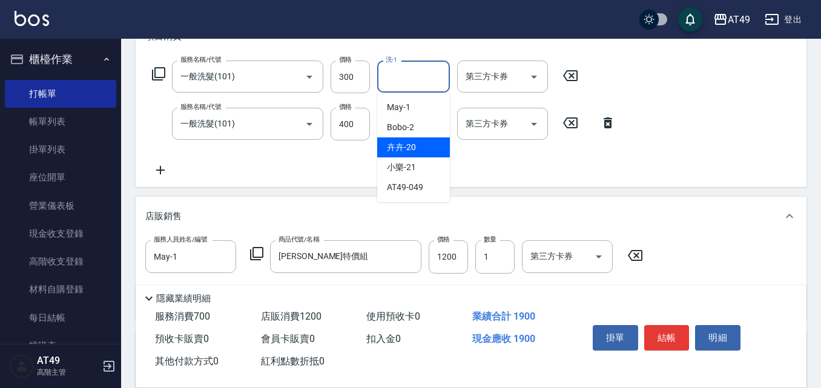
click at [419, 147] on div "卉卉 -20" at bounding box center [413, 147] width 73 height 20
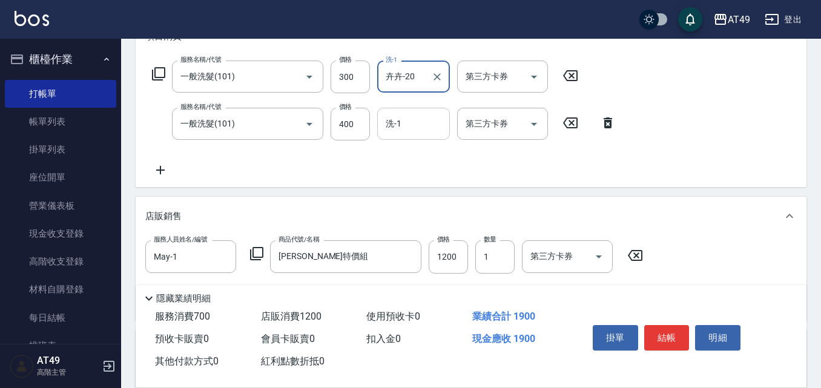
click at [386, 137] on div "洗-1" at bounding box center [413, 124] width 73 height 32
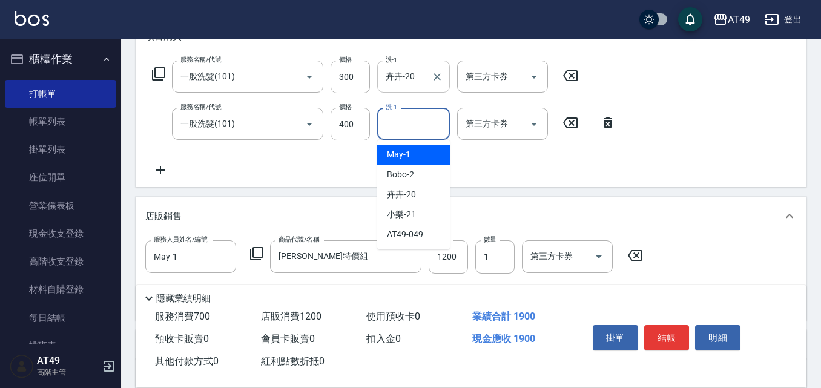
click at [425, 65] on div "卉卉-20 洗-1" at bounding box center [413, 77] width 73 height 32
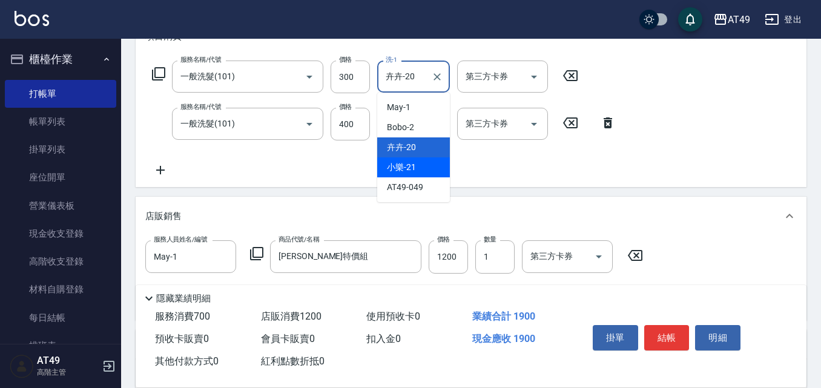
click at [429, 163] on div "小樂 -21" at bounding box center [413, 167] width 73 height 20
type input "小樂-21"
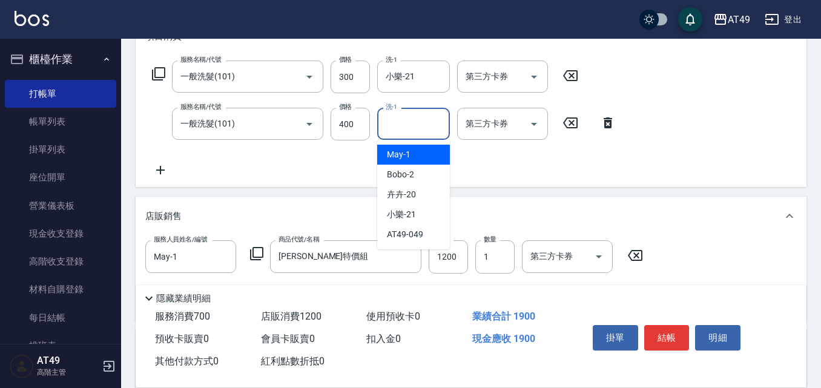
click at [397, 124] on input "洗-1" at bounding box center [414, 123] width 62 height 21
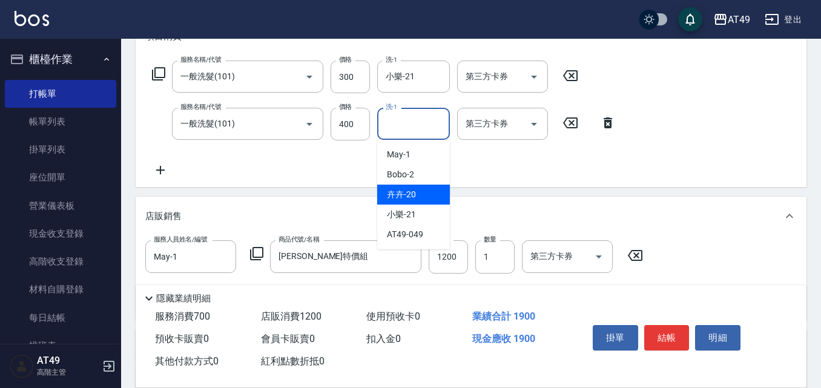
click at [419, 193] on div "卉卉 -20" at bounding box center [413, 195] width 73 height 20
type input "卉卉-20"
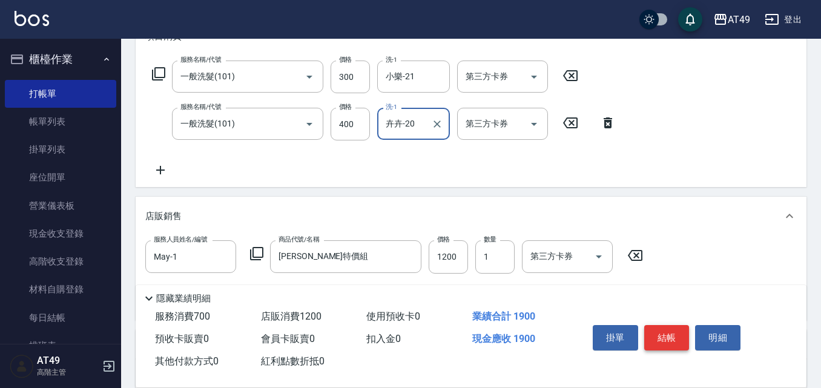
click at [664, 333] on button "結帳" at bounding box center [666, 337] width 45 height 25
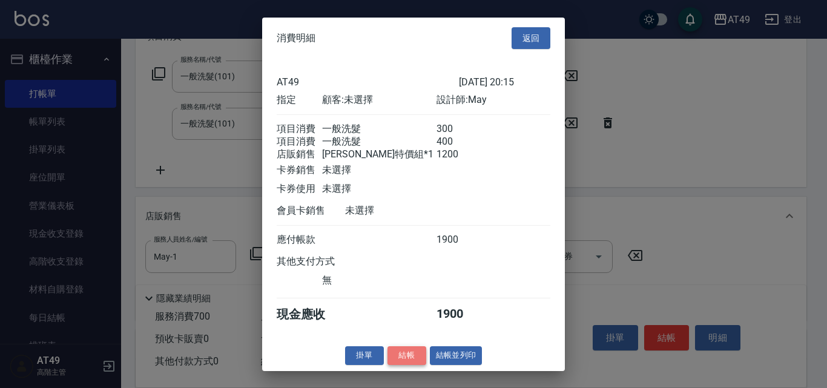
click at [417, 365] on button "結帳" at bounding box center [407, 355] width 39 height 19
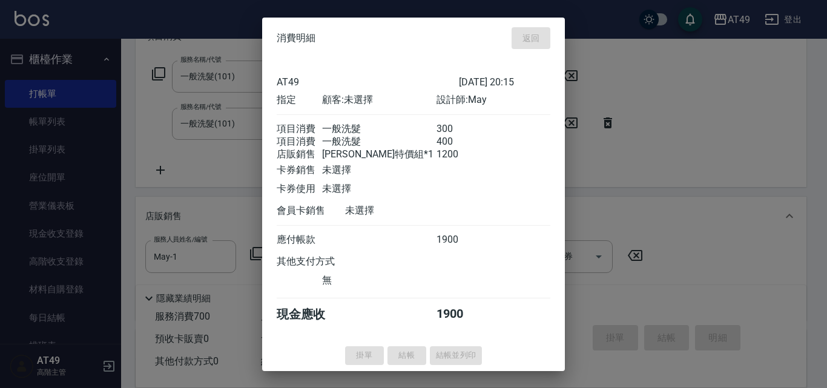
type input "[DATE] 20:24"
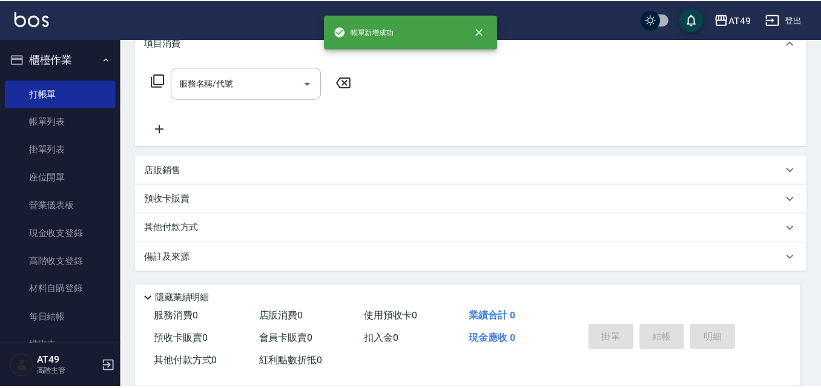
scroll to position [0, 0]
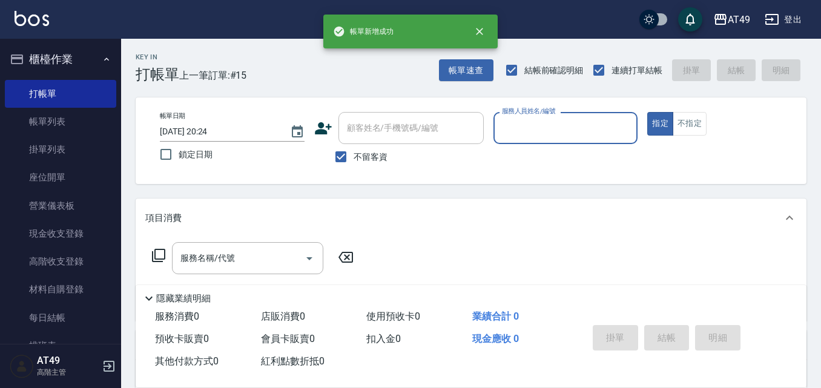
click at [590, 130] on input "服務人員姓名/編號" at bounding box center [566, 128] width 134 height 21
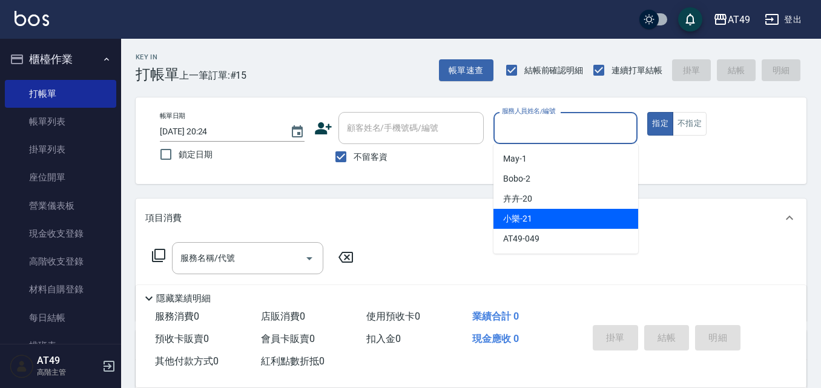
click at [545, 219] on div "小樂 -21" at bounding box center [566, 219] width 145 height 20
type input "小樂-21"
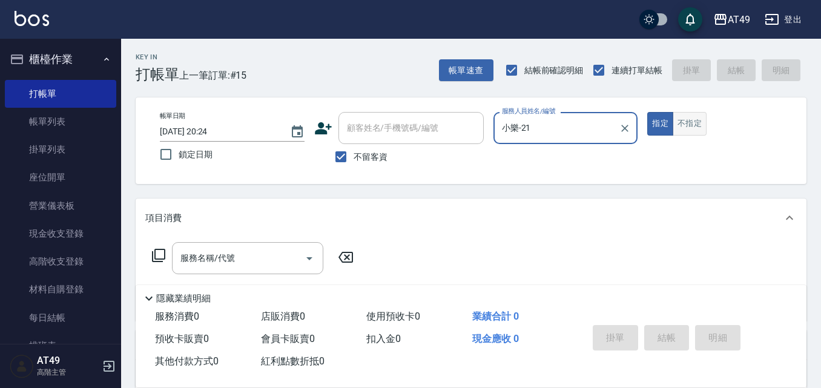
click at [695, 125] on button "不指定" at bounding box center [690, 124] width 34 height 24
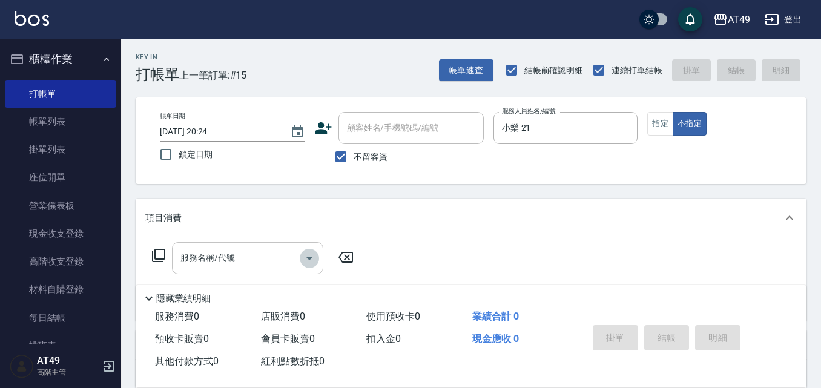
click at [310, 265] on icon "Open" at bounding box center [309, 258] width 15 height 15
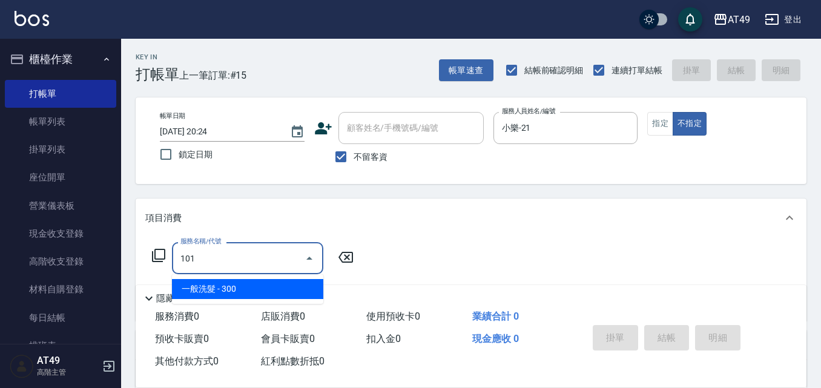
click at [225, 287] on span "一般洗髮 - 300" at bounding box center [247, 289] width 151 height 20
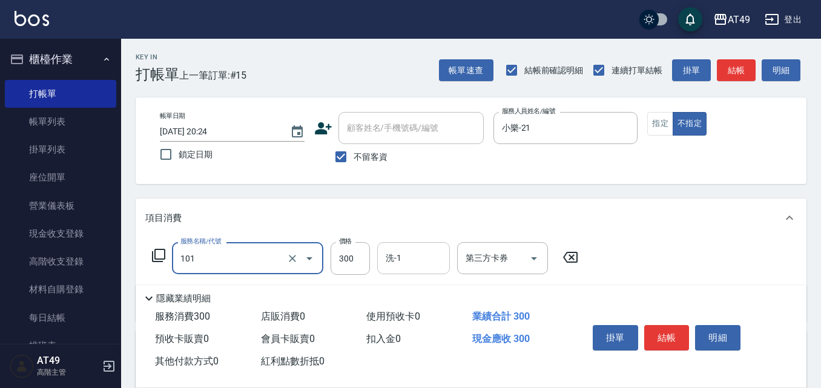
type input "一般洗髮(101)"
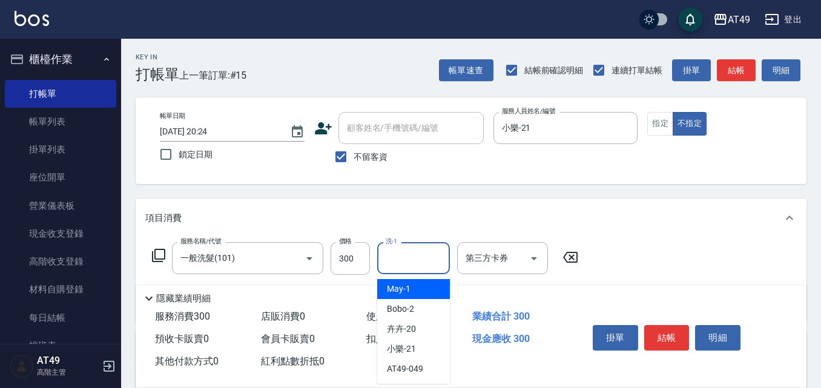
click at [429, 258] on input "洗-1" at bounding box center [414, 258] width 62 height 21
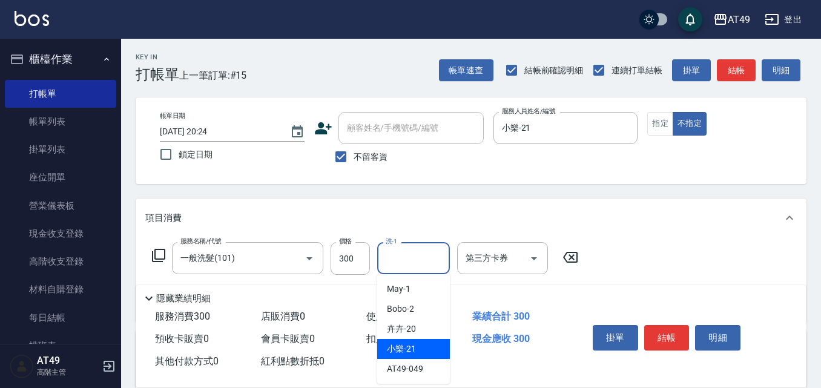
click at [413, 345] on span "小樂 -21" at bounding box center [401, 349] width 29 height 13
type input "小樂-21"
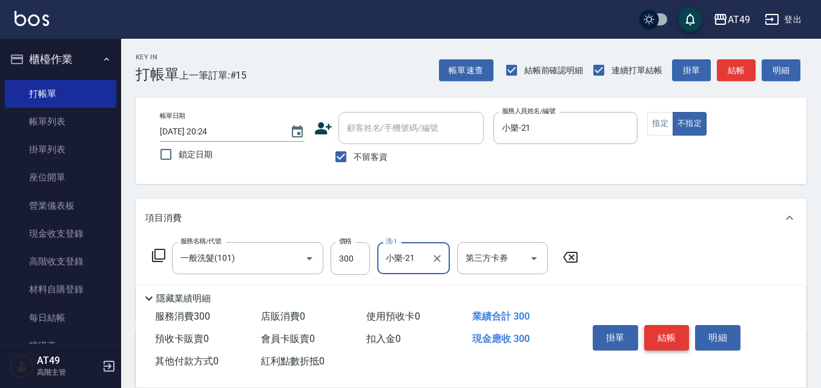
click at [661, 338] on button "結帳" at bounding box center [666, 337] width 45 height 25
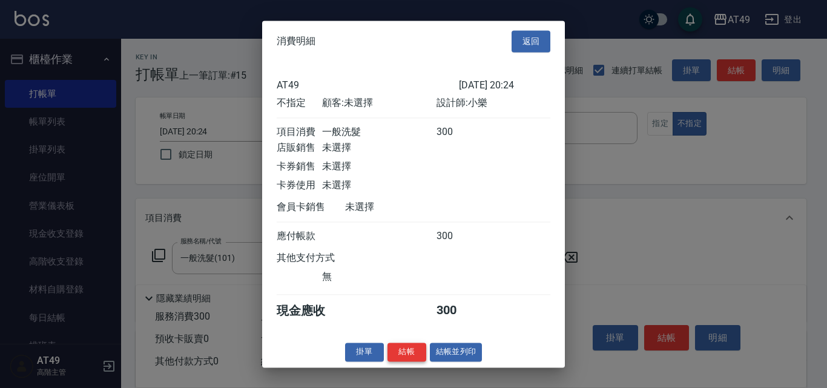
click at [402, 362] on button "結帳" at bounding box center [407, 352] width 39 height 19
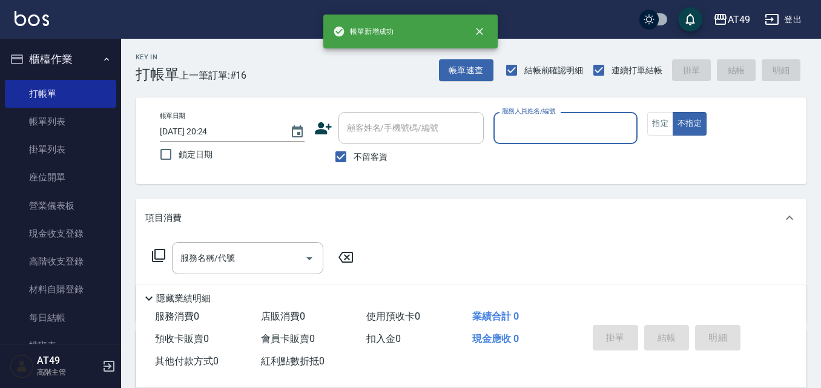
click at [558, 130] on input "服務人員姓名/編號" at bounding box center [566, 128] width 134 height 21
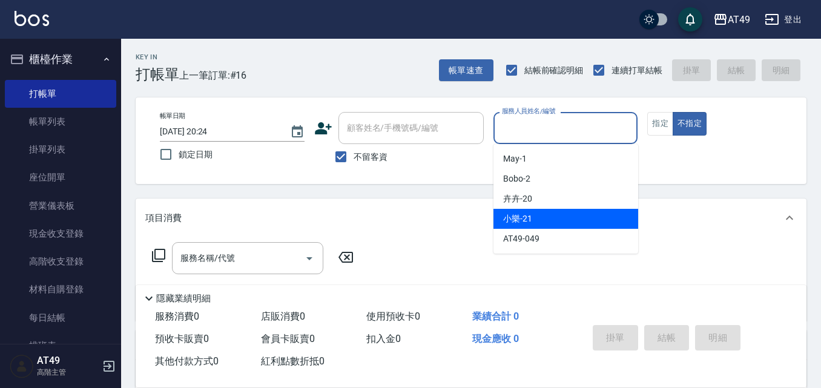
click at [532, 217] on span "小樂 -21" at bounding box center [517, 219] width 29 height 13
type input "小樂-21"
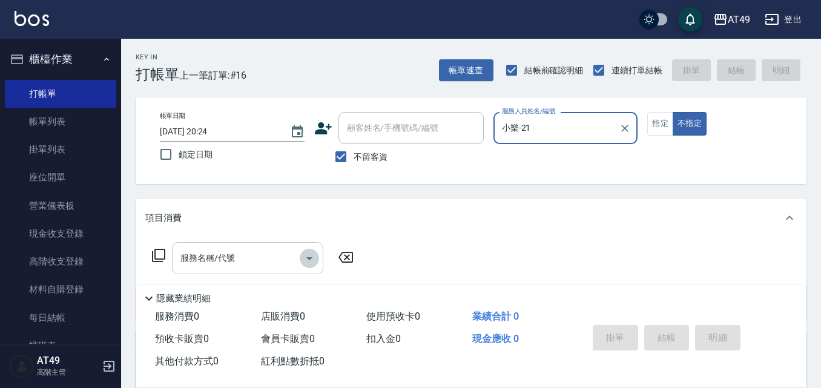
click at [310, 258] on icon "Open" at bounding box center [309, 258] width 6 height 3
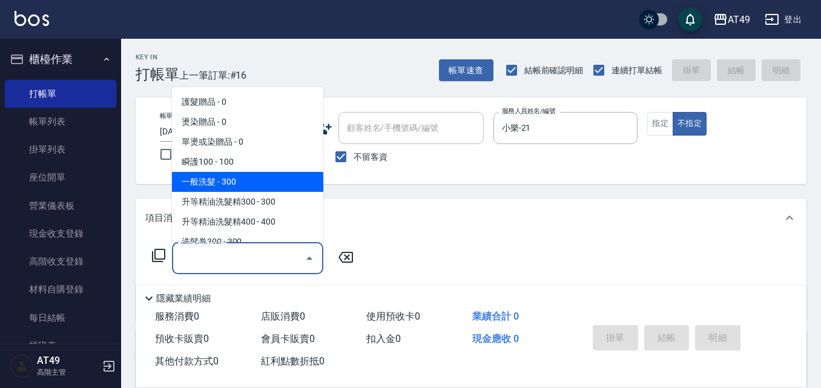
click at [194, 176] on span "一般洗髮 - 300" at bounding box center [247, 182] width 151 height 20
type input "一般洗髮(101)"
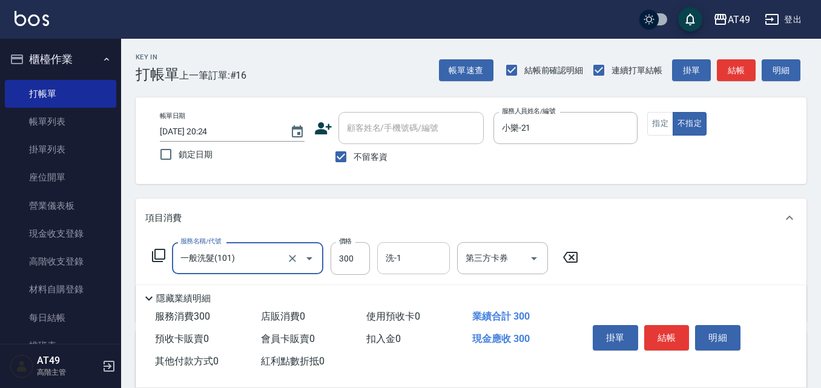
click at [430, 253] on input "洗-1" at bounding box center [414, 258] width 62 height 21
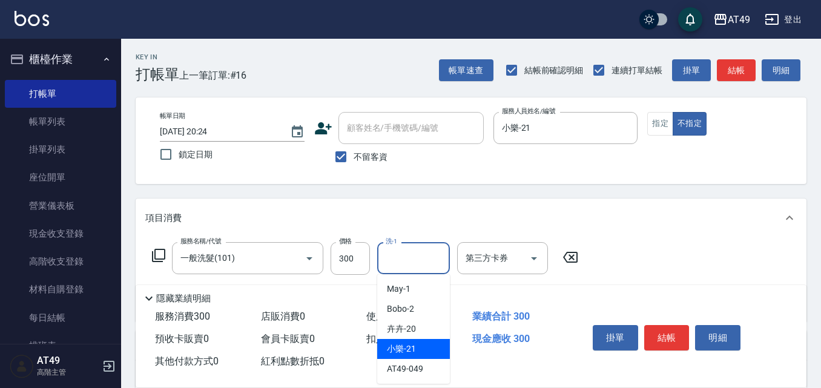
click at [406, 353] on span "小樂 -21" at bounding box center [401, 349] width 29 height 13
type input "小樂-21"
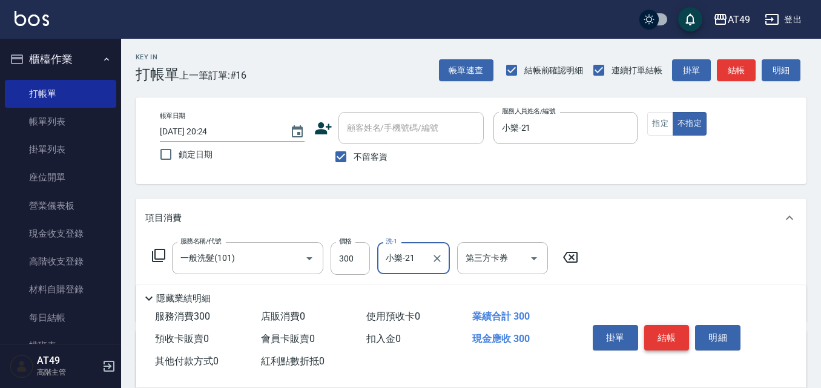
click at [669, 330] on button "結帳" at bounding box center [666, 337] width 45 height 25
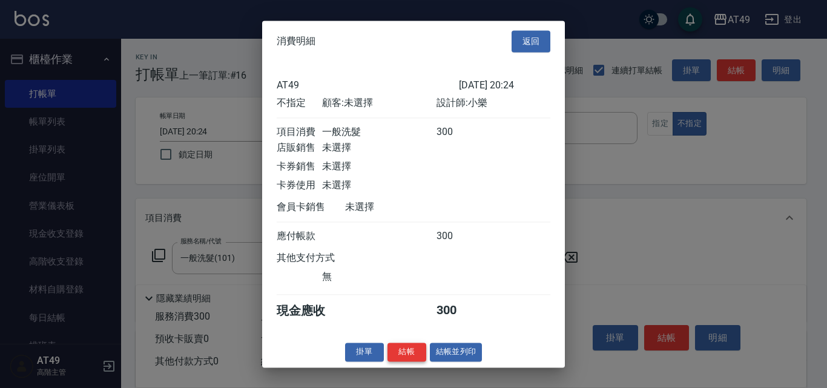
click at [399, 359] on button "結帳" at bounding box center [407, 352] width 39 height 19
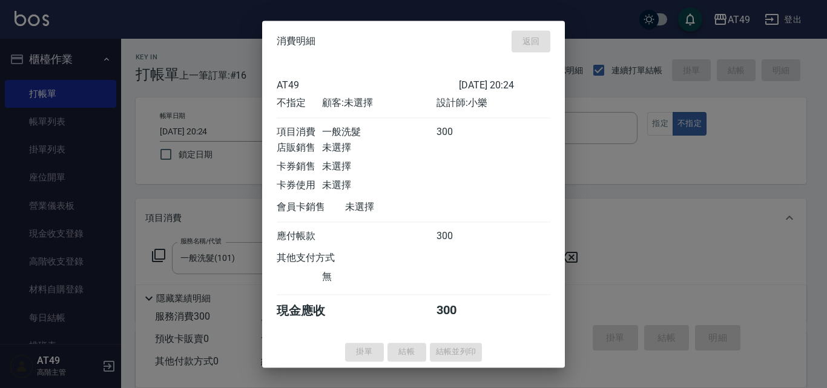
type input "[DATE] 20:25"
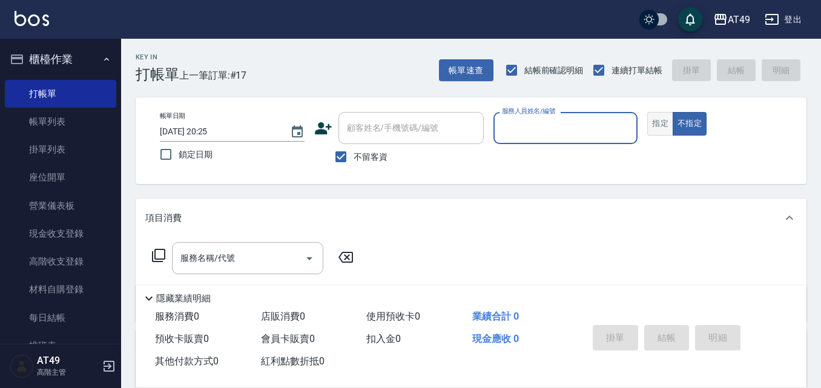
click at [654, 118] on button "指定" at bounding box center [661, 124] width 26 height 24
click at [560, 133] on input "服務人員姓名/編號" at bounding box center [566, 128] width 134 height 21
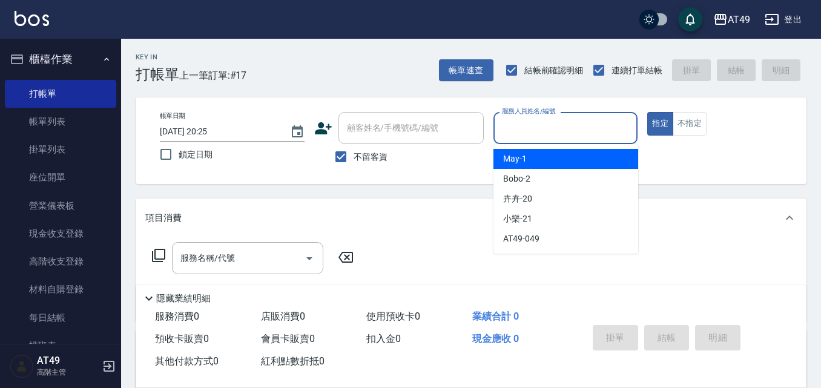
click at [565, 154] on div "May -1" at bounding box center [566, 159] width 145 height 20
type input "May-1"
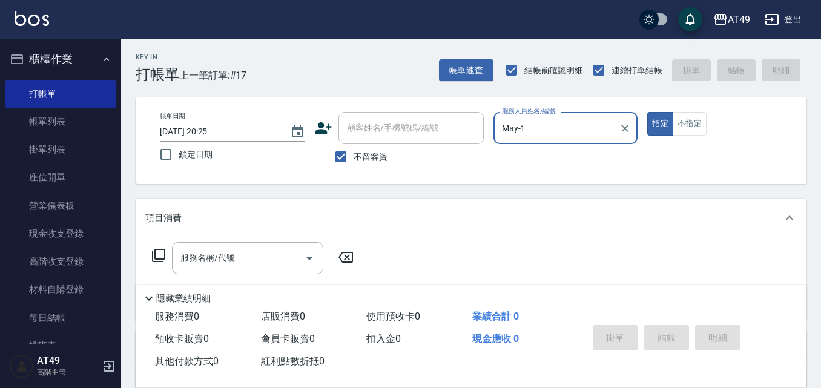
click at [158, 254] on icon at bounding box center [158, 255] width 15 height 15
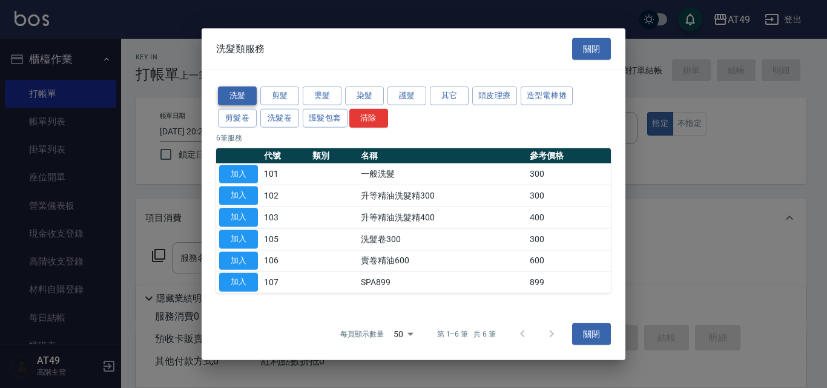
click at [243, 91] on button "洗髮" at bounding box center [237, 96] width 39 height 19
click at [250, 175] on button "加入" at bounding box center [238, 174] width 39 height 19
type input "一般洗髮(101)"
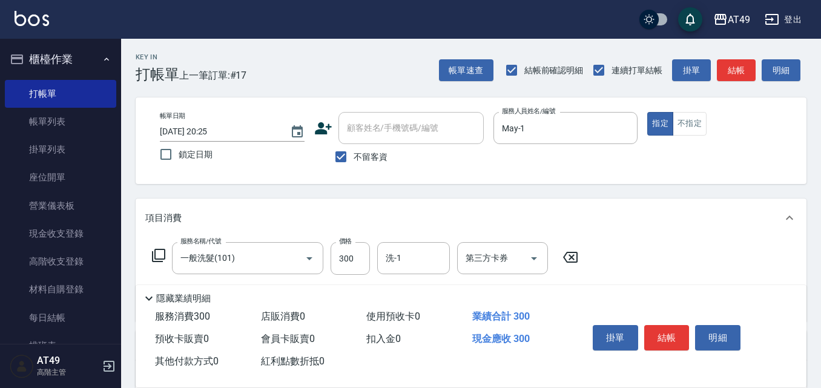
click at [157, 255] on icon at bounding box center [158, 255] width 15 height 15
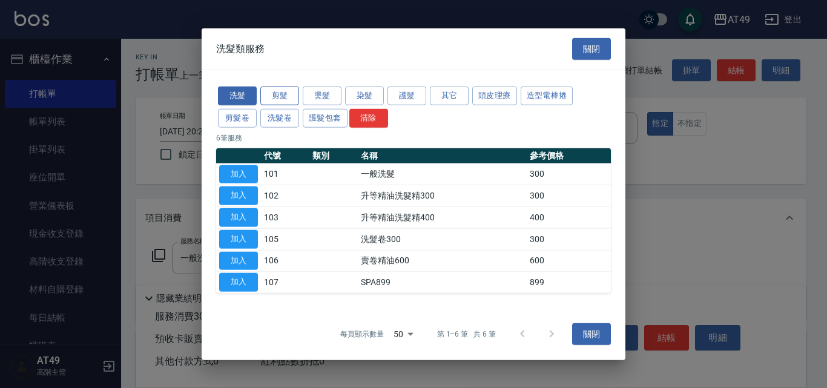
click at [287, 95] on button "剪髮" at bounding box center [279, 96] width 39 height 19
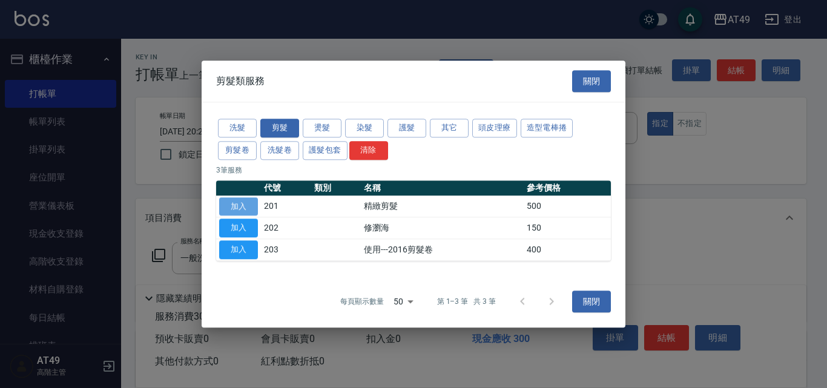
click at [234, 200] on button "加入" at bounding box center [238, 206] width 39 height 19
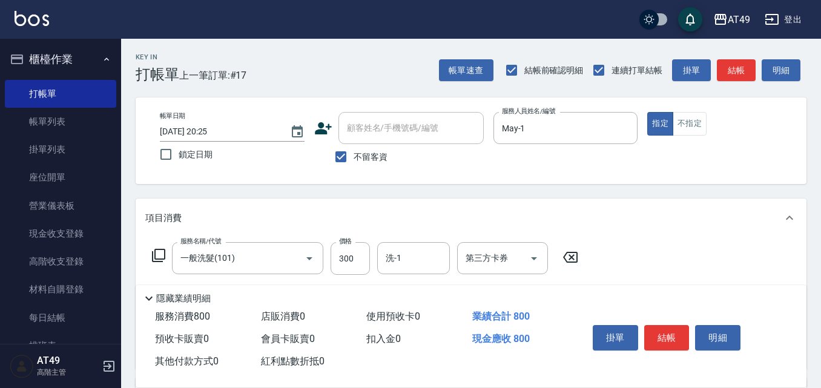
click at [163, 258] on icon at bounding box center [158, 255] width 15 height 15
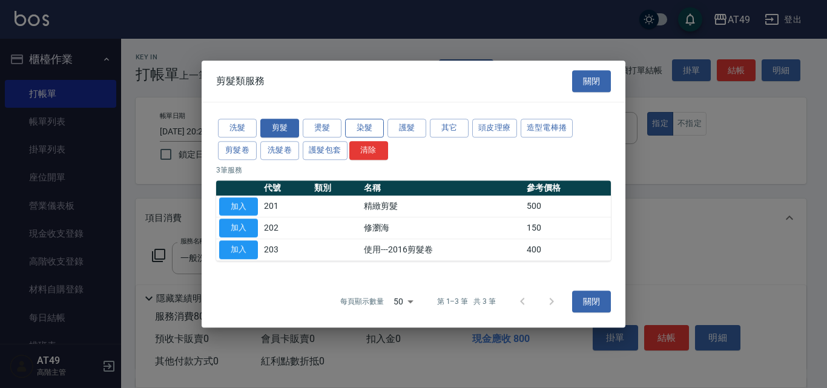
click at [366, 125] on button "染髮" at bounding box center [364, 128] width 39 height 19
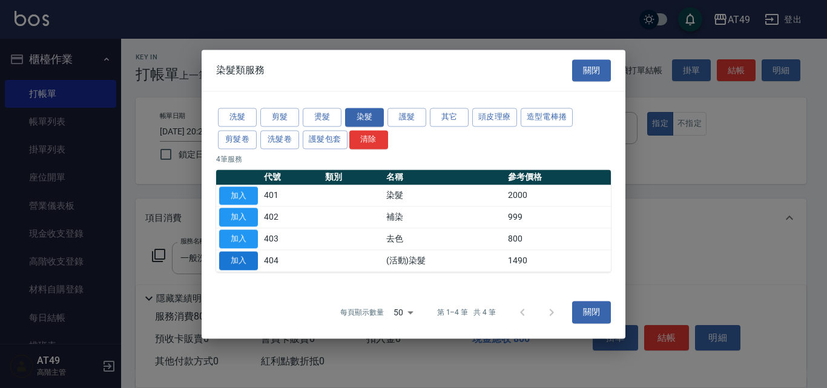
click at [254, 262] on button "加入" at bounding box center [238, 260] width 39 height 19
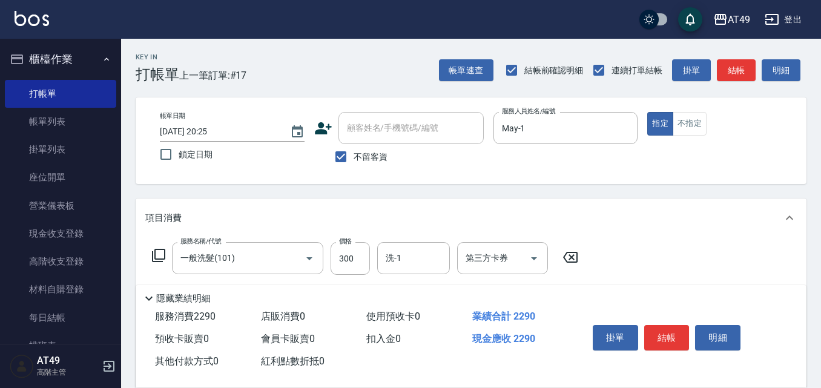
click at [159, 256] on icon at bounding box center [158, 255] width 15 height 15
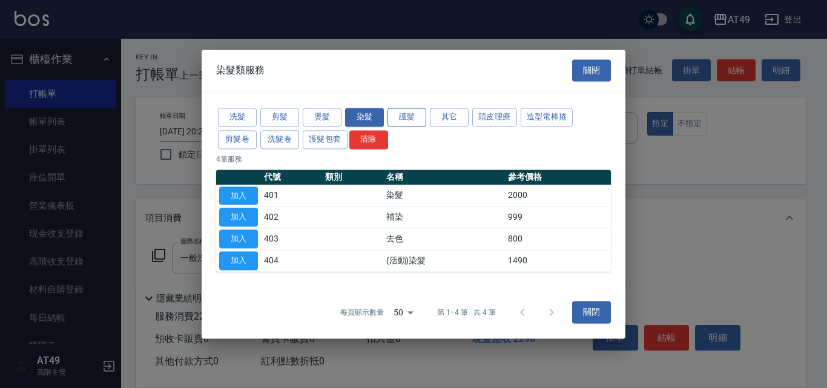
click at [402, 118] on button "護髮" at bounding box center [407, 117] width 39 height 19
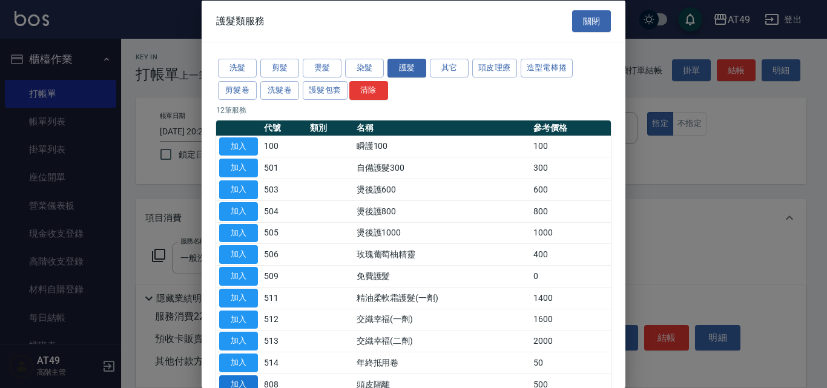
click at [243, 382] on button "加入" at bounding box center [238, 384] width 39 height 19
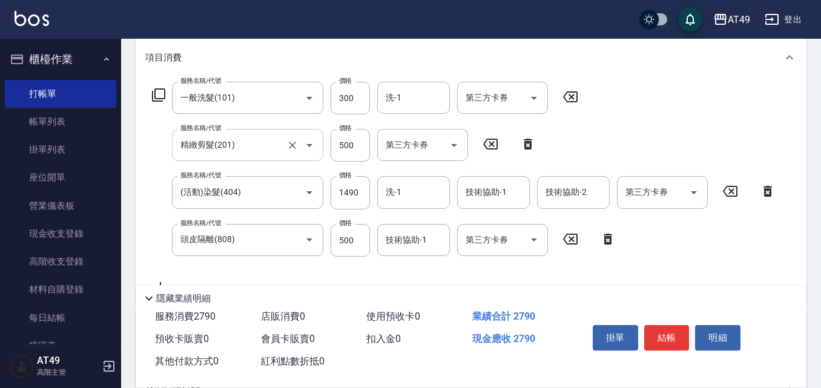
scroll to position [182, 0]
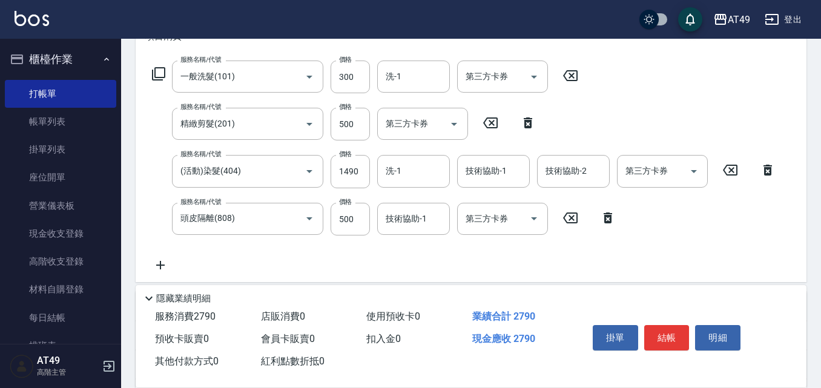
click at [155, 74] on icon at bounding box center [158, 73] width 13 height 13
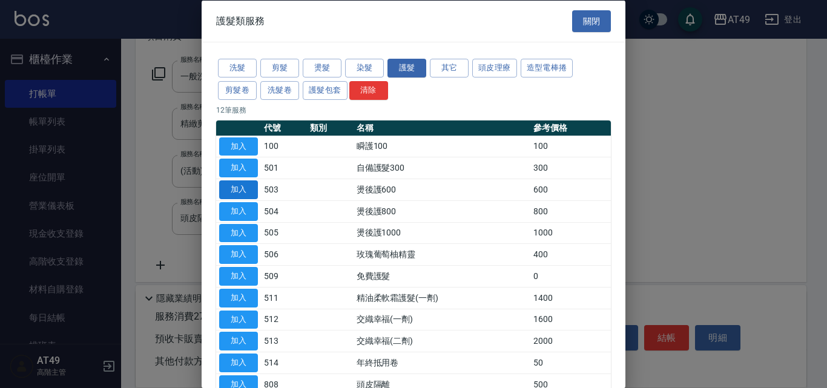
click at [243, 186] on button "加入" at bounding box center [238, 190] width 39 height 19
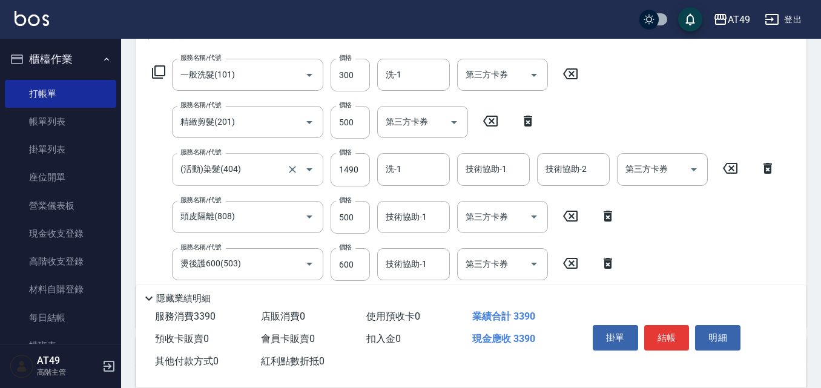
scroll to position [121, 0]
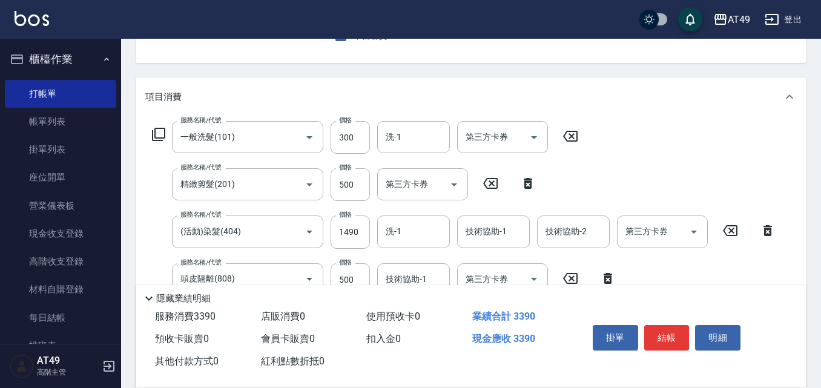
click at [160, 135] on icon at bounding box center [158, 134] width 15 height 15
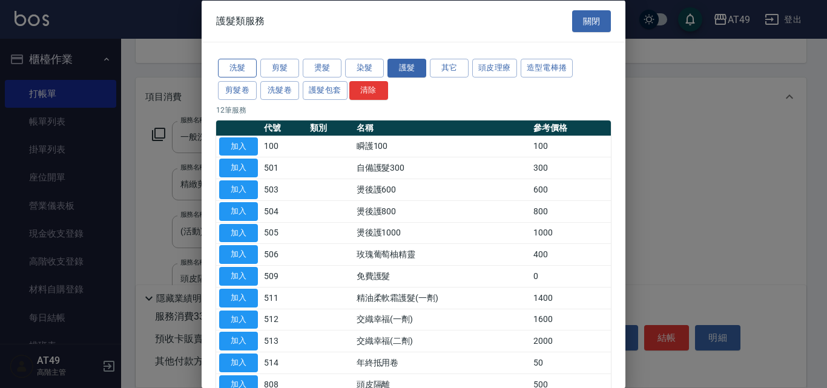
click at [220, 64] on button "洗髮" at bounding box center [237, 68] width 39 height 19
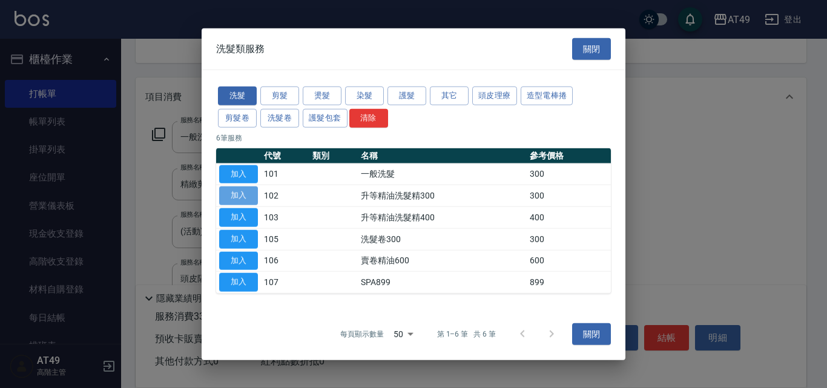
click at [238, 196] on button "加入" at bounding box center [238, 196] width 39 height 19
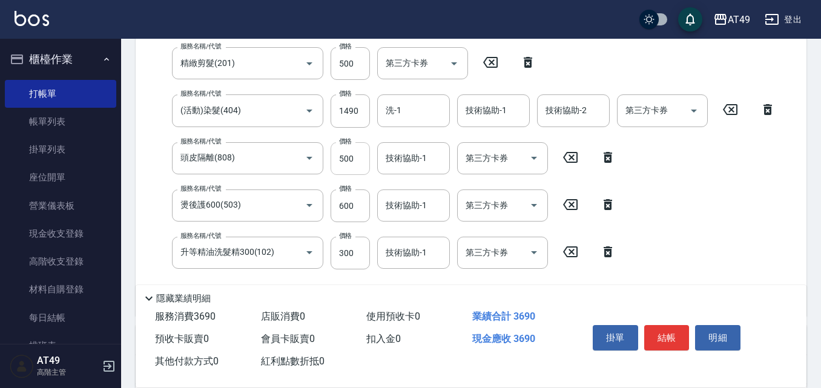
scroll to position [303, 0]
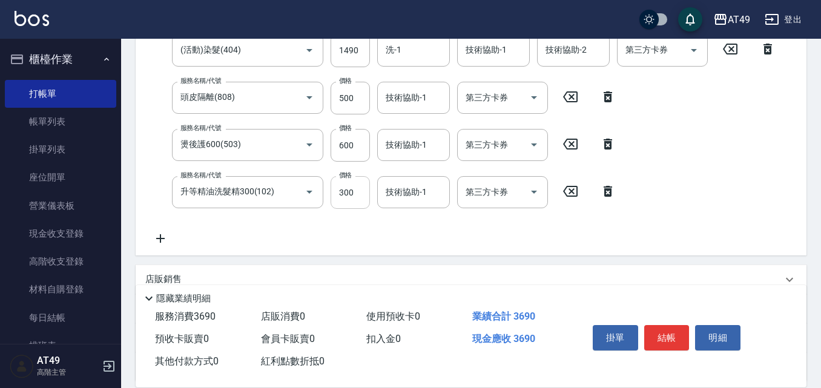
click at [347, 197] on input "300" at bounding box center [350, 192] width 39 height 33
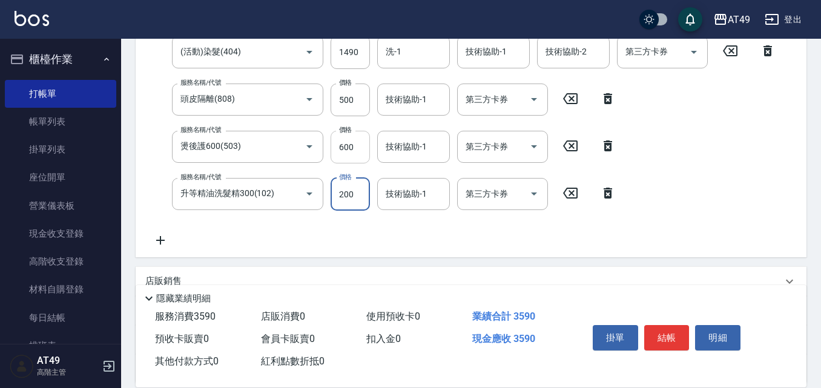
type input "200"
click at [343, 147] on input "600" at bounding box center [350, 147] width 39 height 33
type input "500"
click at [348, 53] on input "1490" at bounding box center [350, 52] width 39 height 33
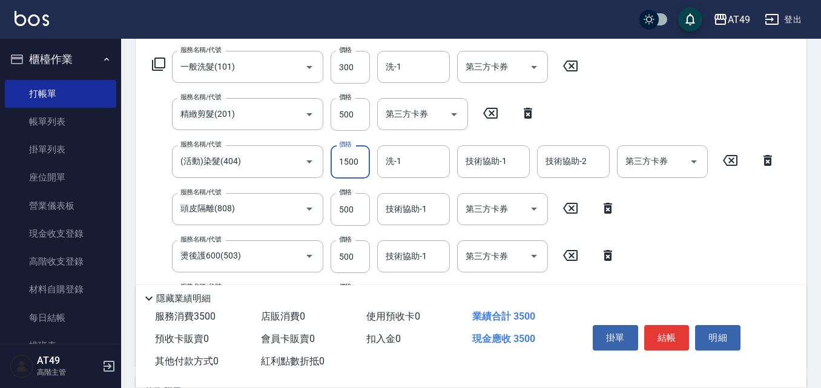
scroll to position [180, 0]
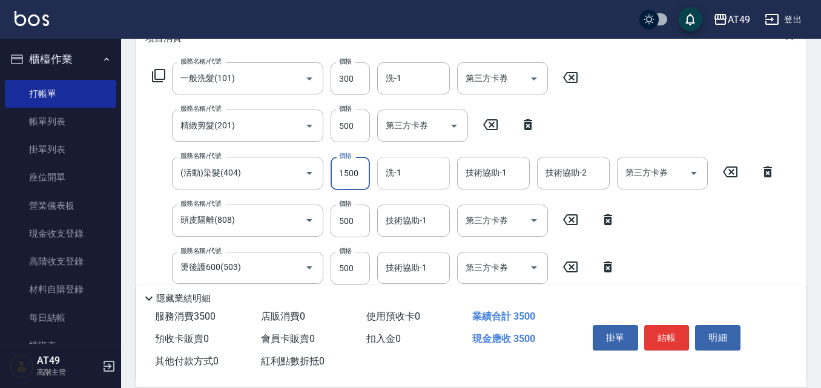
type input "1500"
click at [417, 175] on input "洗-1" at bounding box center [414, 172] width 62 height 21
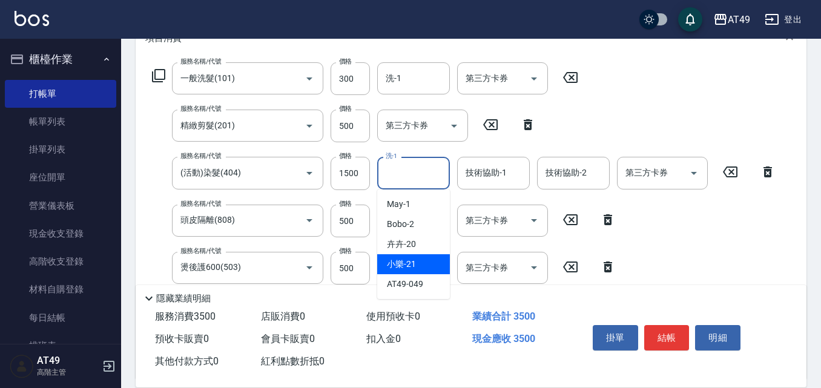
click at [414, 265] on span "小樂 -21" at bounding box center [401, 264] width 29 height 13
type input "小樂-21"
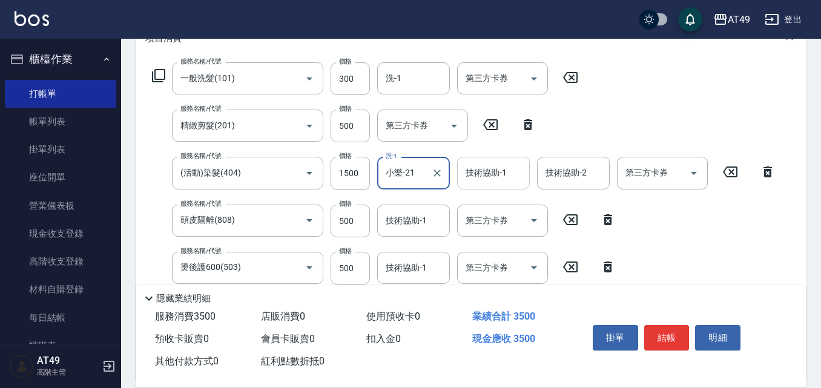
click at [489, 173] on div "技術協助-1 技術協助-1" at bounding box center [493, 173] width 73 height 32
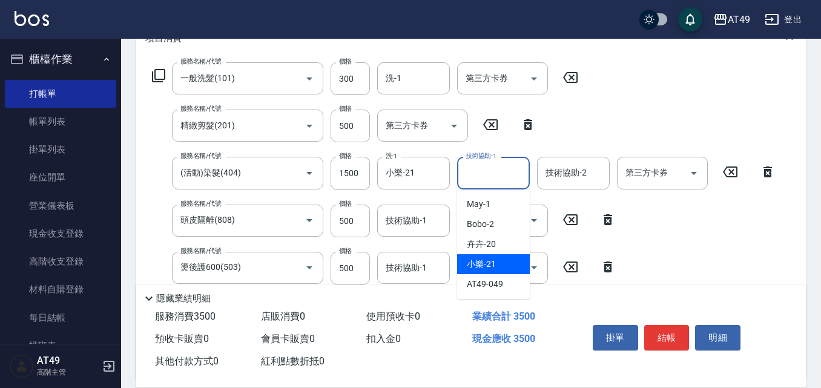
click at [499, 261] on div "小樂 -21" at bounding box center [493, 264] width 73 height 20
type input "小樂-21"
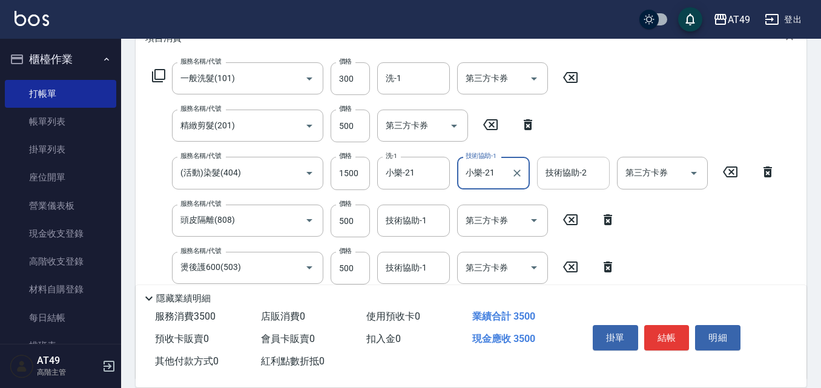
click at [576, 174] on div "技術協助-2 技術協助-2" at bounding box center [573, 173] width 73 height 32
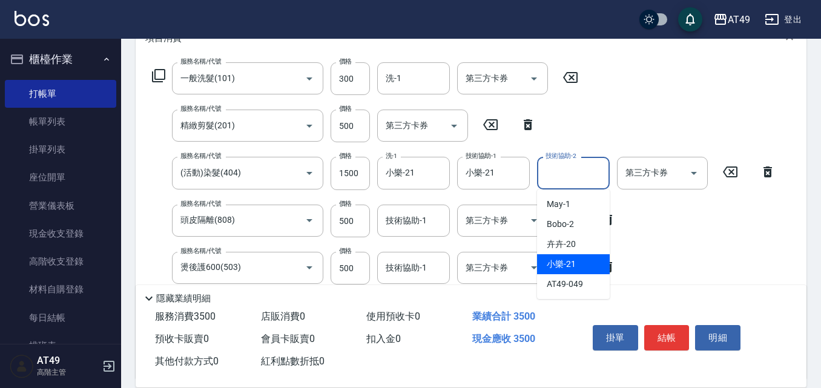
click at [576, 263] on div "小樂 -21" at bounding box center [573, 264] width 73 height 20
type input "小樂-21"
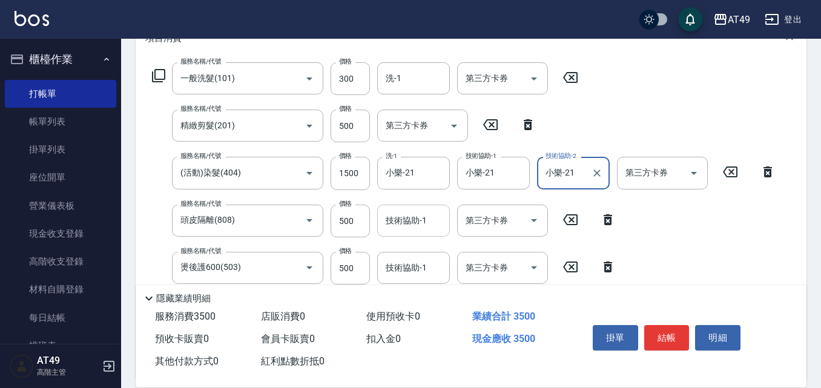
click at [402, 227] on div "技術協助-1 技術協助-1" at bounding box center [413, 221] width 73 height 32
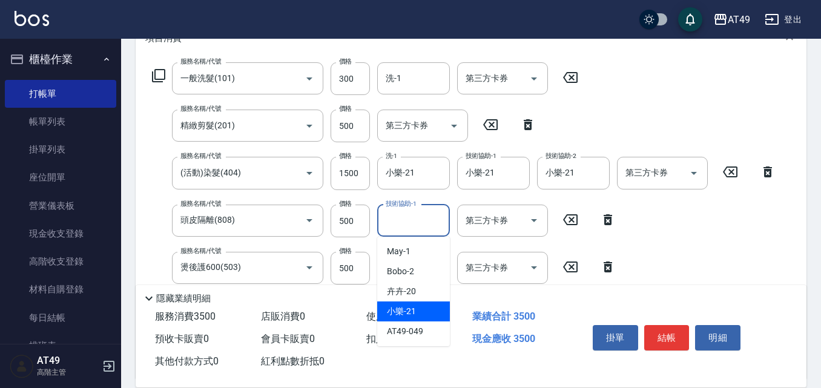
click at [411, 306] on span "小樂 -21" at bounding box center [401, 311] width 29 height 13
type input "小樂-21"
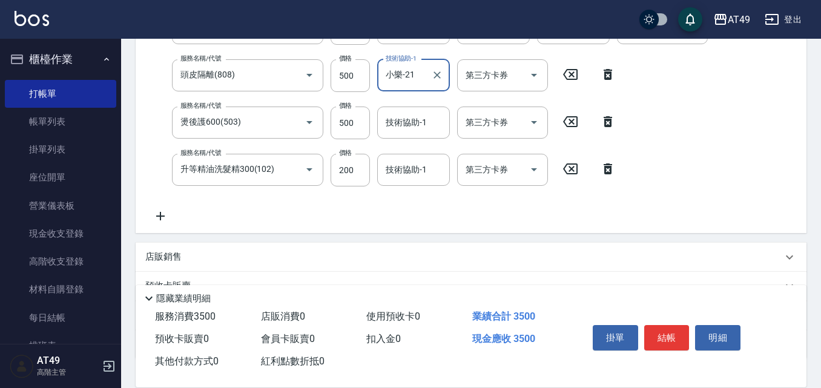
scroll to position [362, 0]
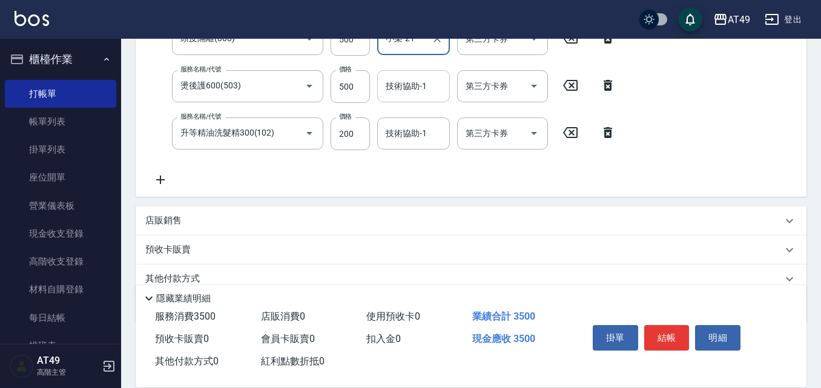
click at [393, 90] on input "技術協助-1" at bounding box center [414, 86] width 62 height 21
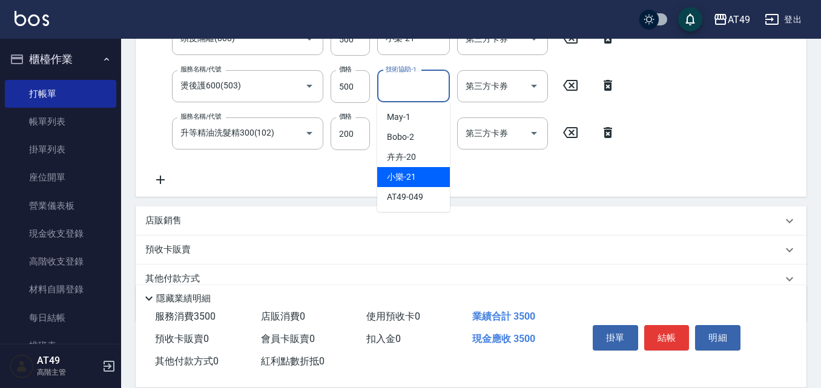
click at [420, 181] on div "小樂 -21" at bounding box center [413, 177] width 73 height 20
type input "小樂-21"
click at [405, 132] on input "技術協助-1" at bounding box center [414, 133] width 62 height 21
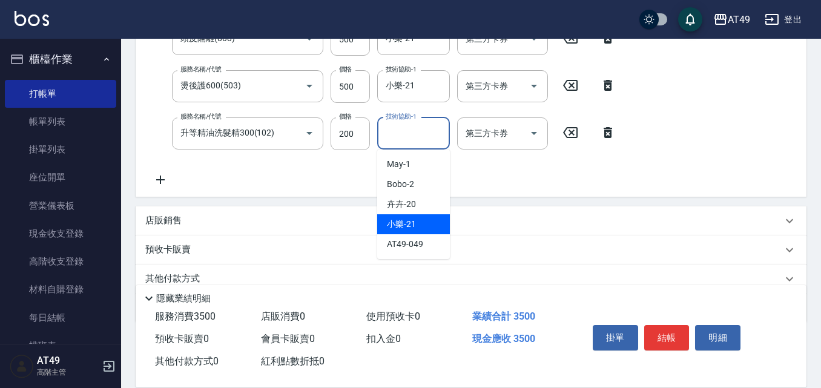
click at [423, 223] on div "小樂 -21" at bounding box center [413, 224] width 73 height 20
type input "小樂-21"
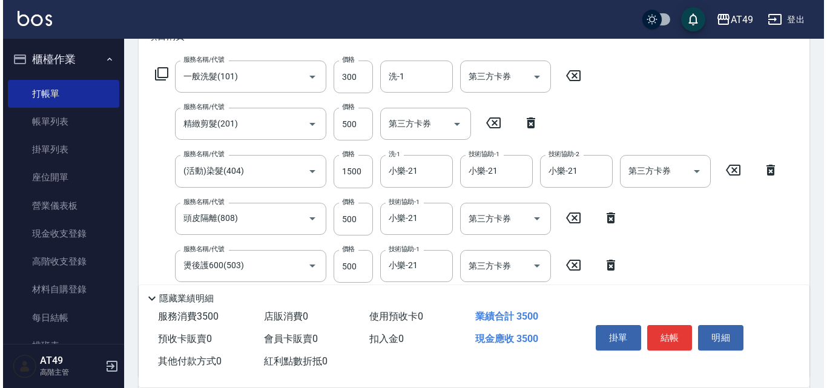
scroll to position [412, 0]
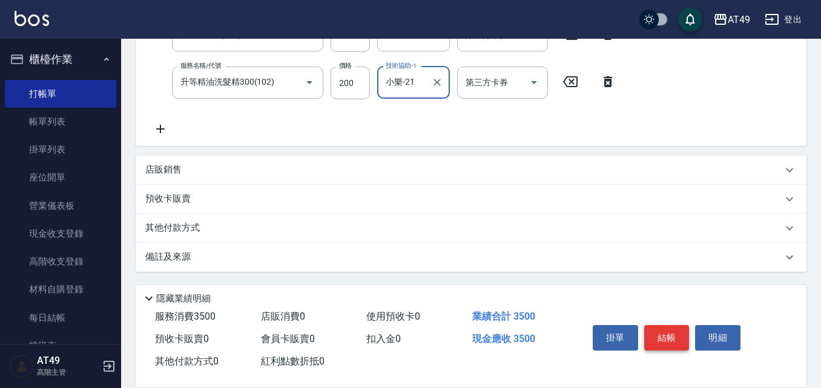
click at [664, 337] on button "結帳" at bounding box center [666, 337] width 45 height 25
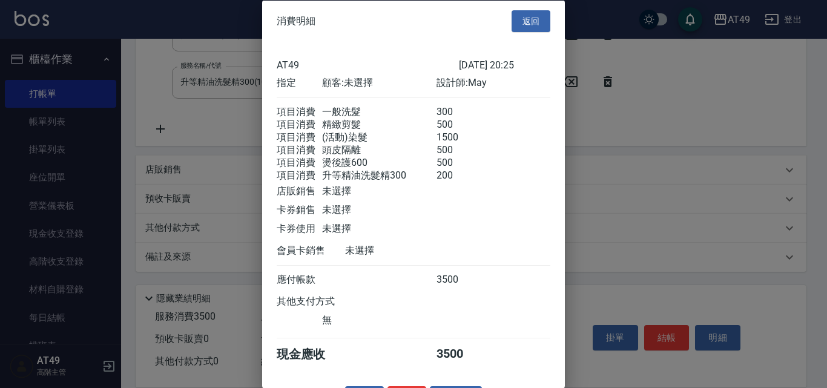
scroll to position [49, 0]
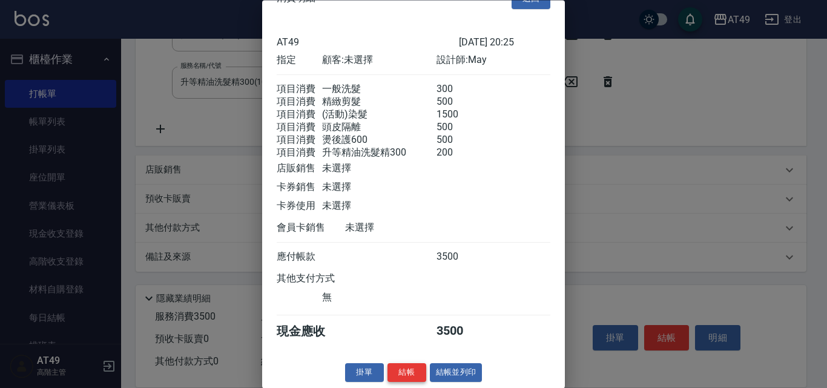
click at [393, 374] on button "結帳" at bounding box center [407, 373] width 39 height 19
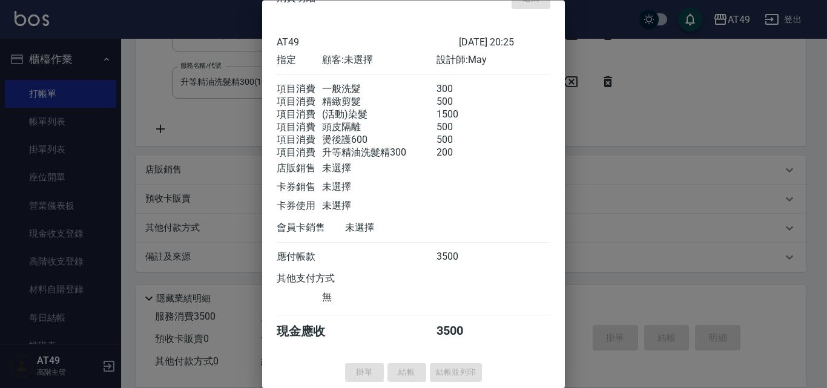
type input "[DATE] 20:44"
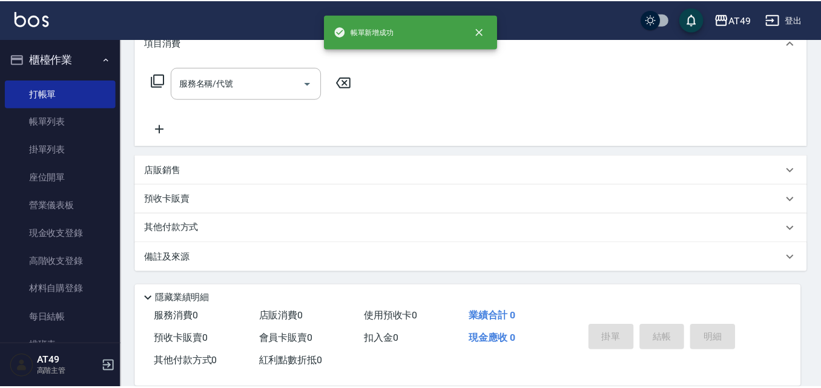
scroll to position [0, 0]
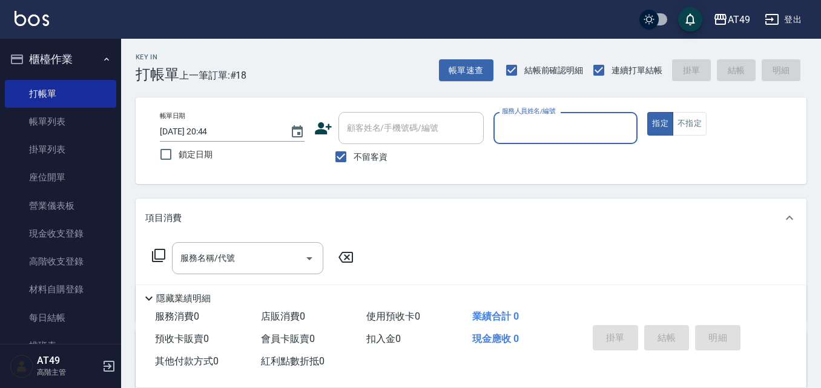
click at [514, 127] on input "服務人員姓名/編號" at bounding box center [566, 128] width 134 height 21
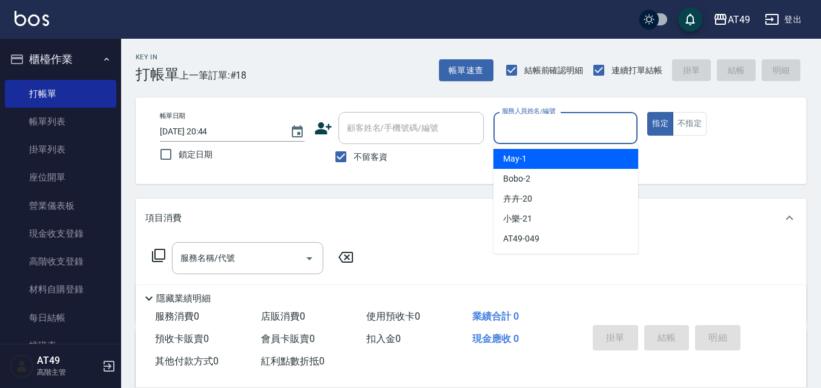
click at [522, 150] on div "May -1" at bounding box center [566, 159] width 145 height 20
type input "May-1"
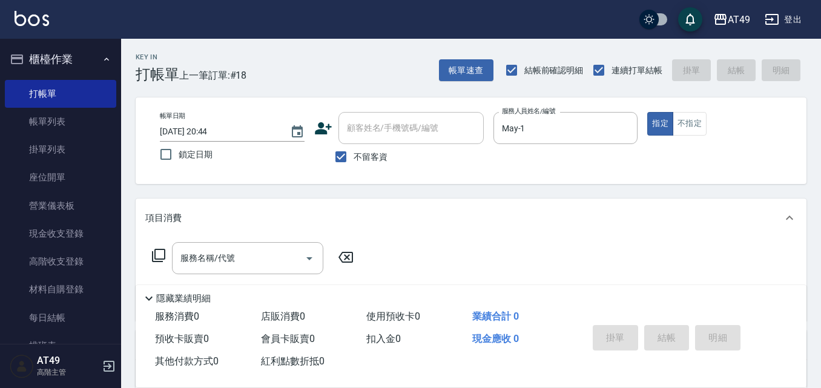
click at [158, 251] on icon at bounding box center [158, 255] width 15 height 15
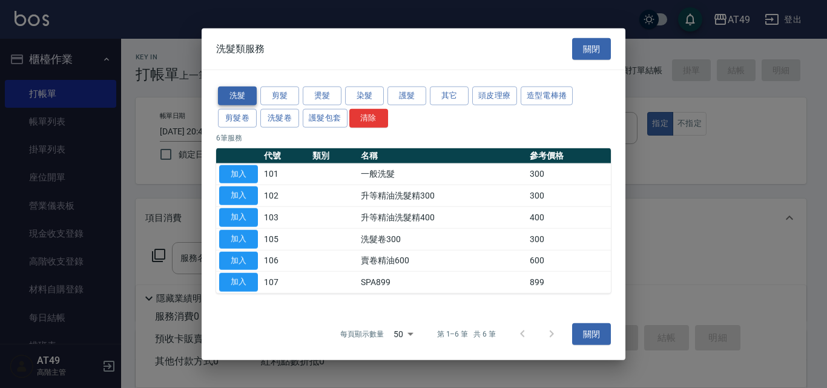
click at [234, 100] on button "洗髮" at bounding box center [237, 96] width 39 height 19
click at [250, 173] on button "加入" at bounding box center [238, 174] width 39 height 19
type input "一般洗髮(101)"
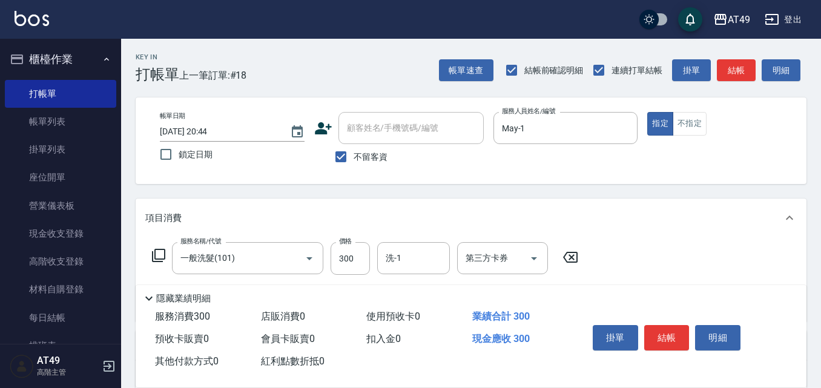
click at [158, 256] on icon at bounding box center [158, 255] width 15 height 15
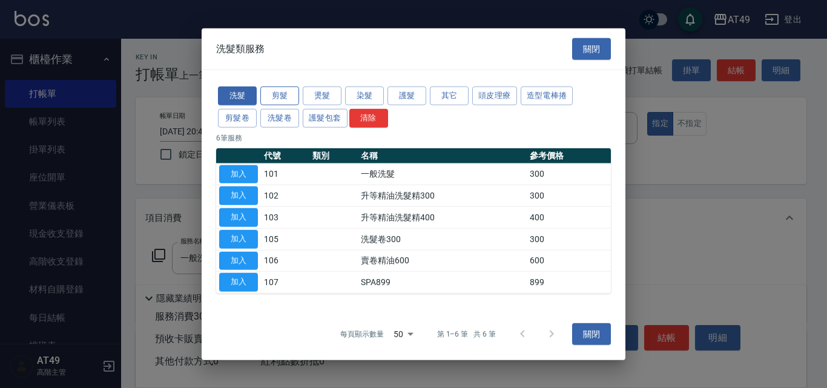
click at [277, 98] on button "剪髮" at bounding box center [279, 96] width 39 height 19
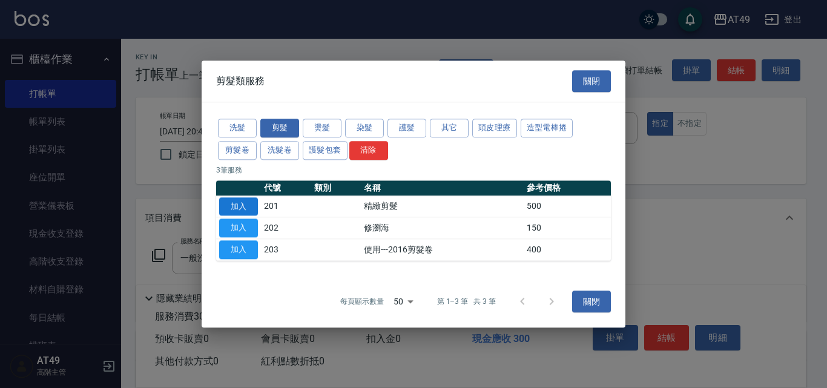
click at [239, 205] on button "加入" at bounding box center [238, 206] width 39 height 19
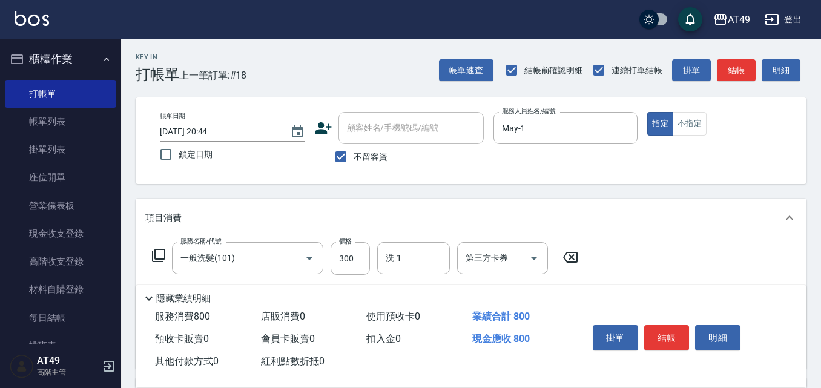
click at [159, 260] on icon at bounding box center [158, 255] width 13 height 13
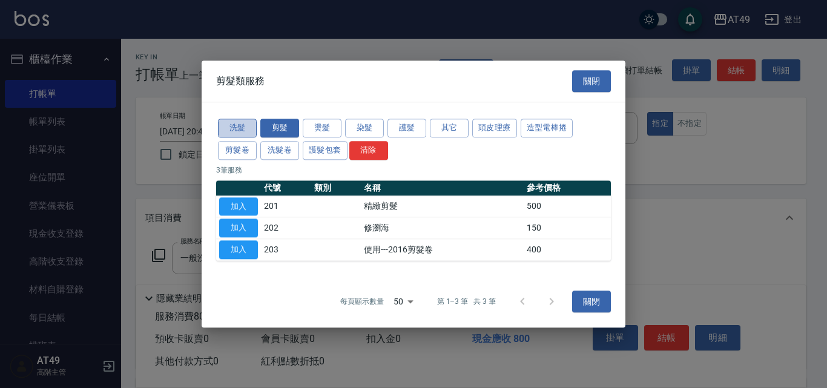
click at [233, 126] on button "洗髮" at bounding box center [237, 128] width 39 height 19
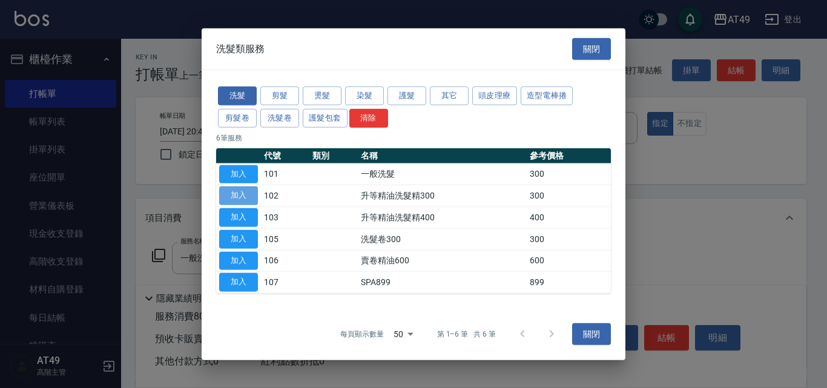
click at [251, 192] on button "加入" at bounding box center [238, 196] width 39 height 19
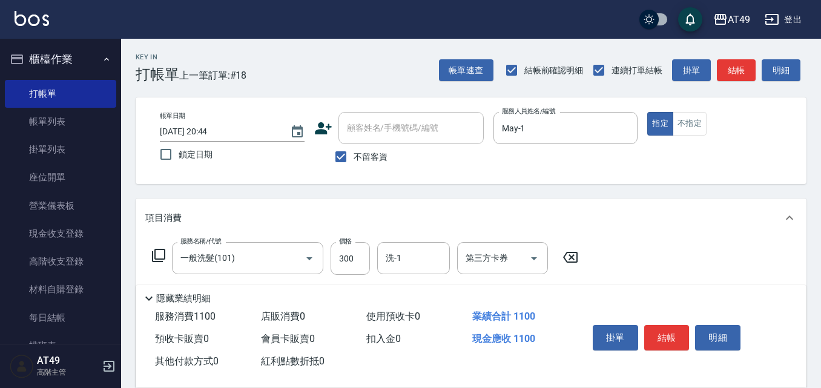
click at [156, 257] on icon at bounding box center [158, 255] width 15 height 15
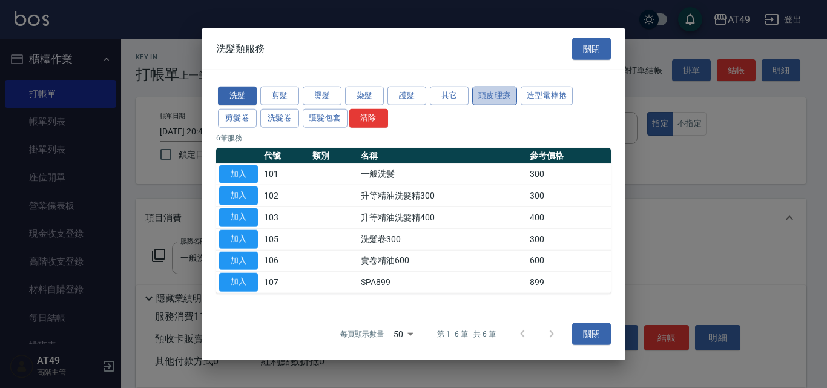
click at [508, 94] on button "頭皮理療" at bounding box center [494, 96] width 45 height 19
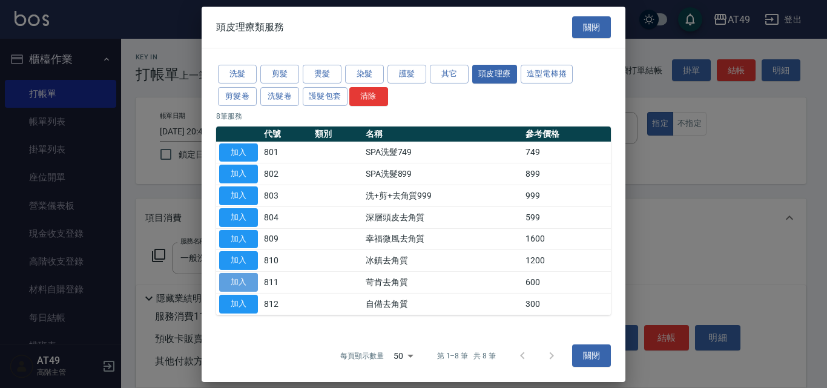
click at [250, 284] on button "加入" at bounding box center [238, 282] width 39 height 19
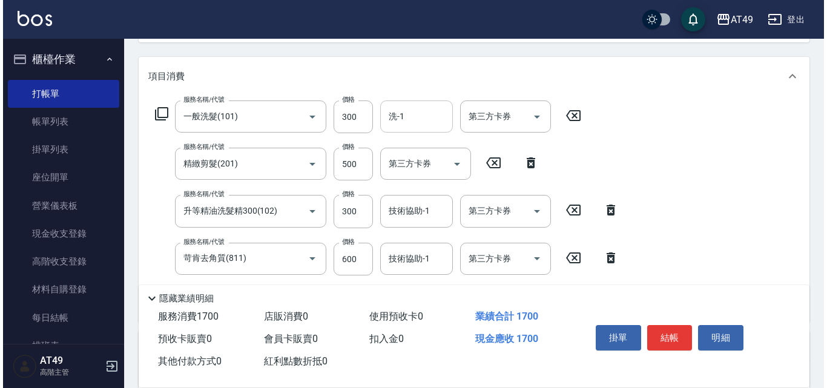
scroll to position [182, 0]
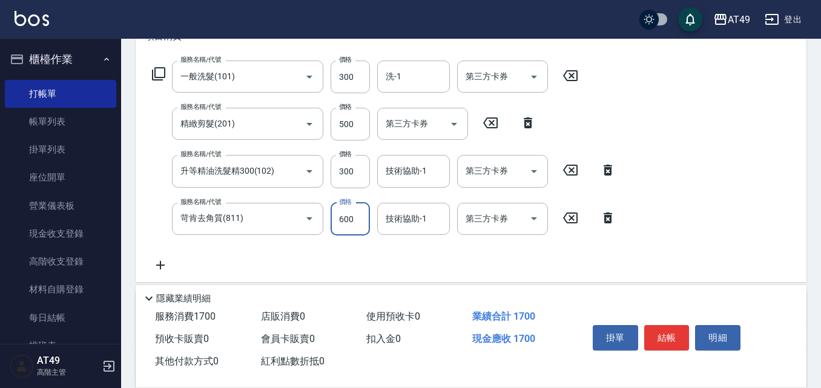
click at [342, 221] on input "600" at bounding box center [350, 219] width 39 height 33
type input "400"
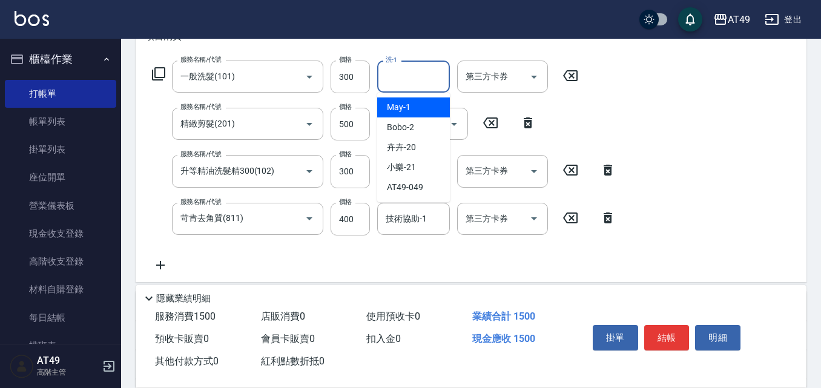
click at [410, 77] on input "洗-1" at bounding box center [414, 76] width 62 height 21
click at [417, 165] on div "小樂 -21" at bounding box center [413, 167] width 73 height 20
type input "小樂-21"
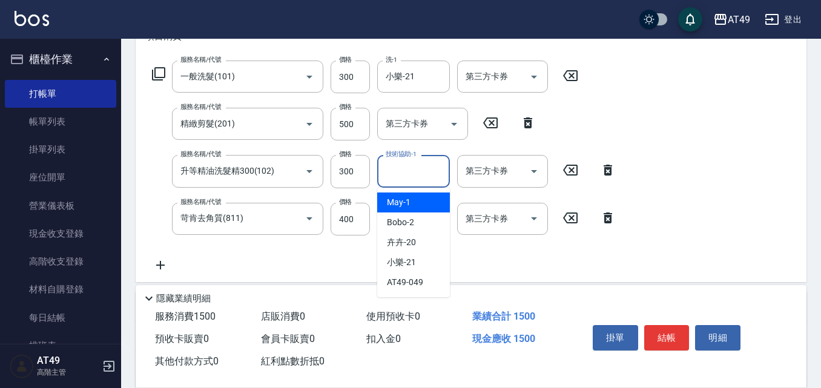
click at [422, 171] on div "技術協助-1 技術協助-1" at bounding box center [413, 171] width 73 height 32
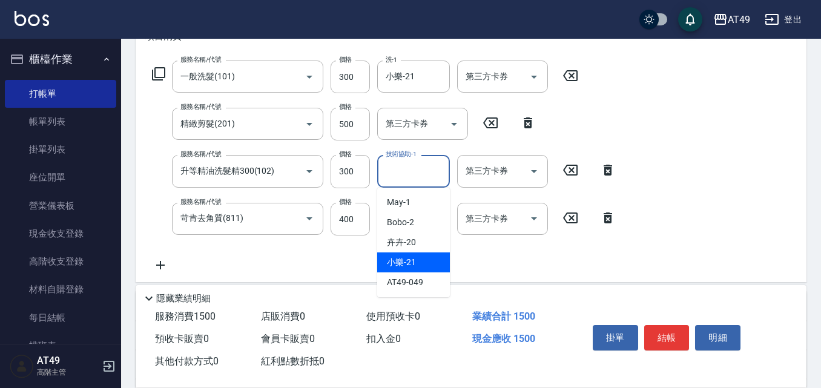
click at [411, 260] on span "小樂 -21" at bounding box center [401, 262] width 29 height 13
type input "小樂-21"
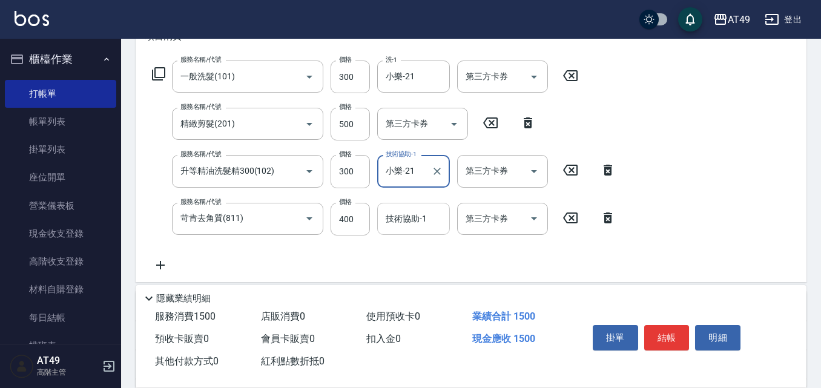
click at [402, 230] on div "技術協助-1" at bounding box center [413, 219] width 73 height 32
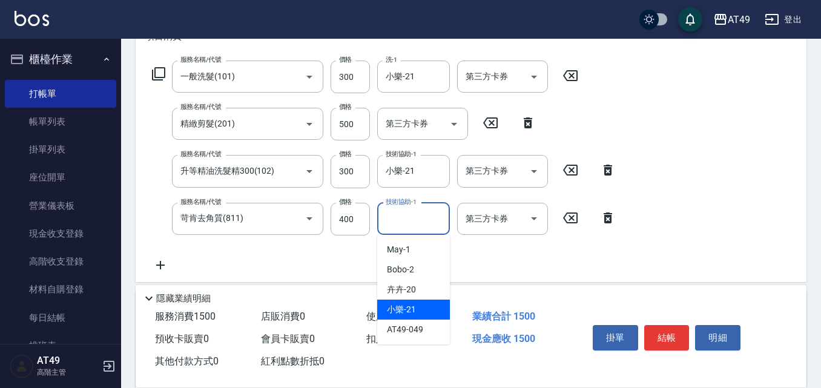
click at [410, 304] on span "小樂 -21" at bounding box center [401, 309] width 29 height 13
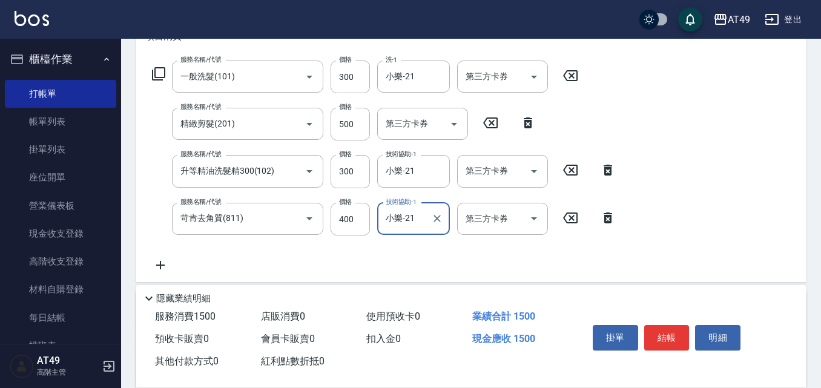
type input "小樂-21"
click at [656, 325] on button "結帳" at bounding box center [666, 337] width 45 height 25
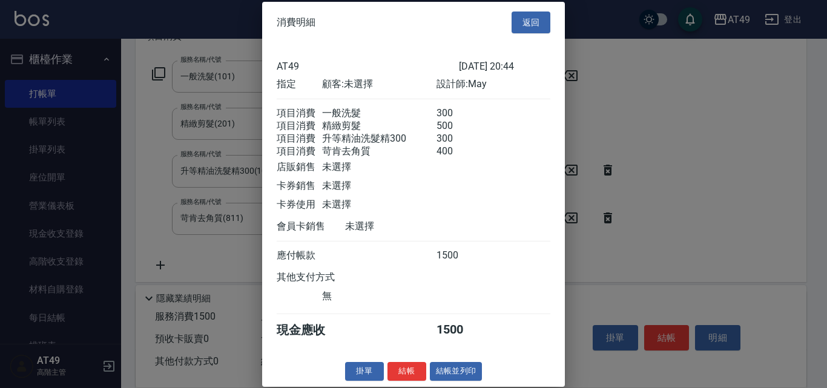
scroll to position [20, 0]
click at [394, 377] on button "結帳" at bounding box center [407, 371] width 39 height 19
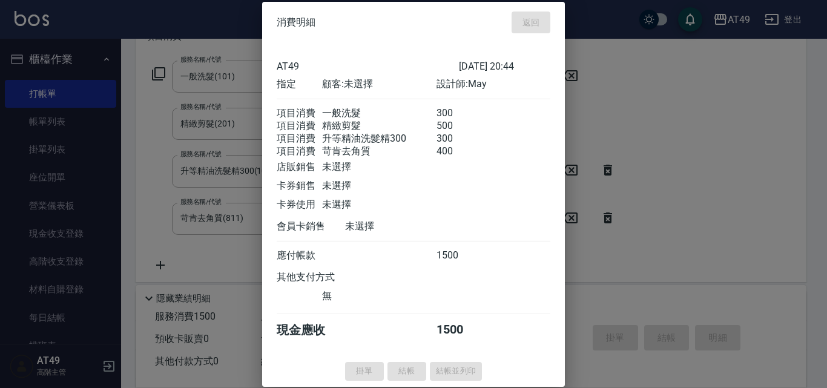
type input "[DATE] 20:52"
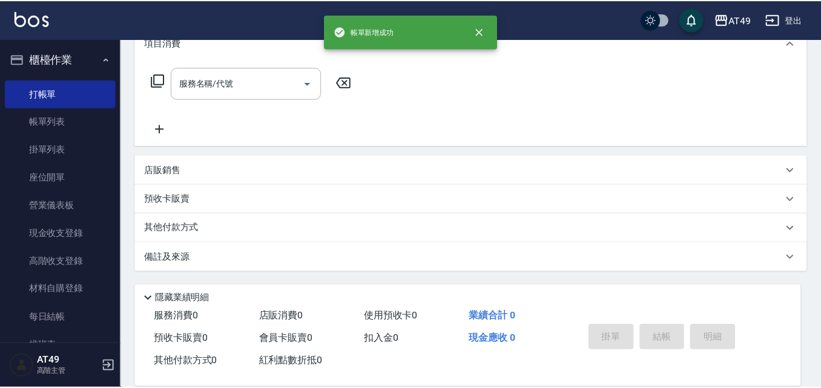
scroll to position [0, 0]
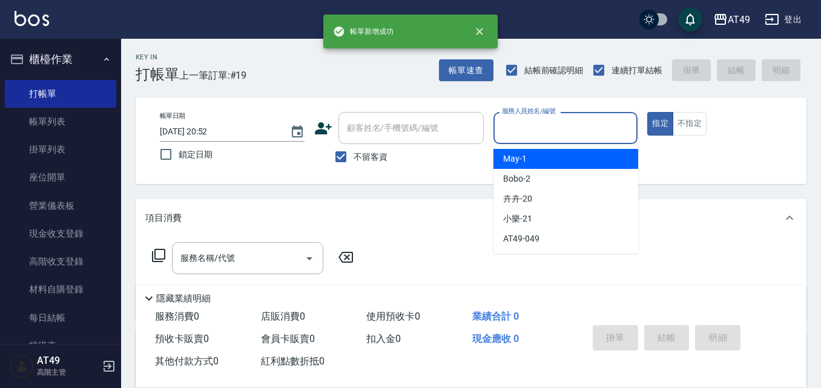
click at [541, 120] on input "服務人員姓名/編號" at bounding box center [566, 128] width 134 height 21
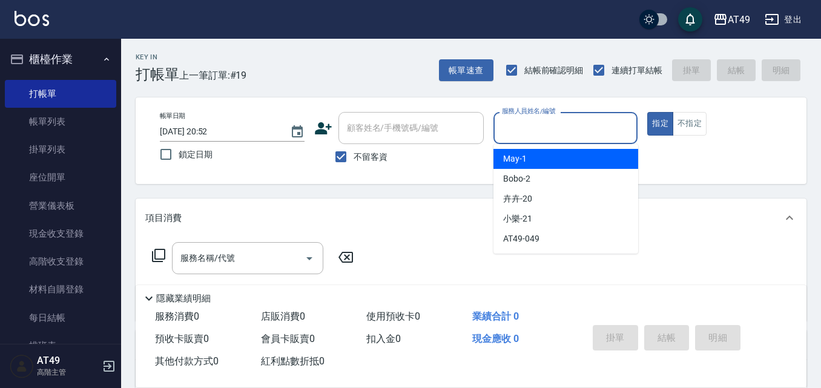
click at [552, 160] on div "May -1" at bounding box center [566, 159] width 145 height 20
type input "May-1"
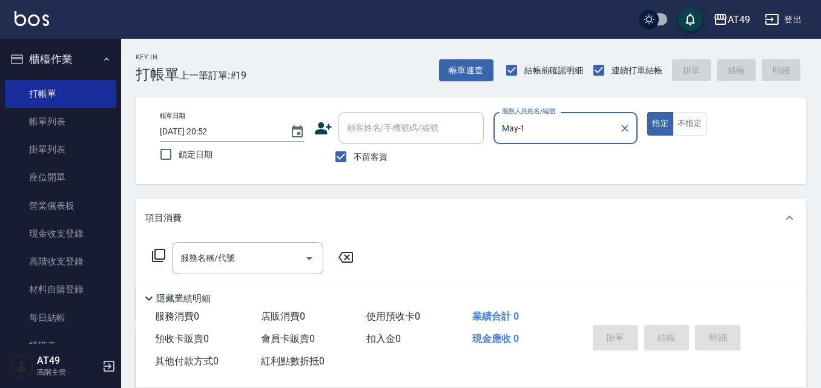
click at [157, 260] on icon at bounding box center [158, 255] width 13 height 13
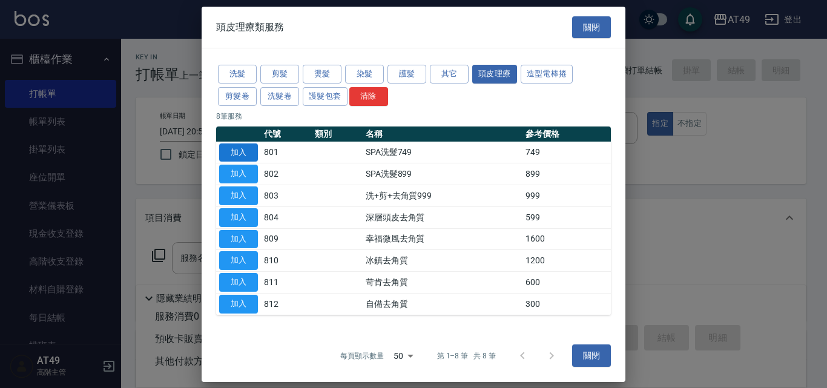
click at [235, 147] on button "加入" at bounding box center [238, 152] width 39 height 19
type input "SPA洗髮749(801)"
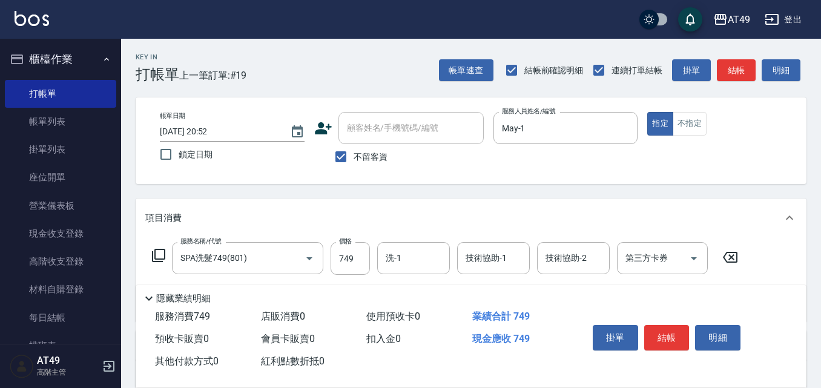
click at [153, 255] on icon at bounding box center [158, 255] width 13 height 13
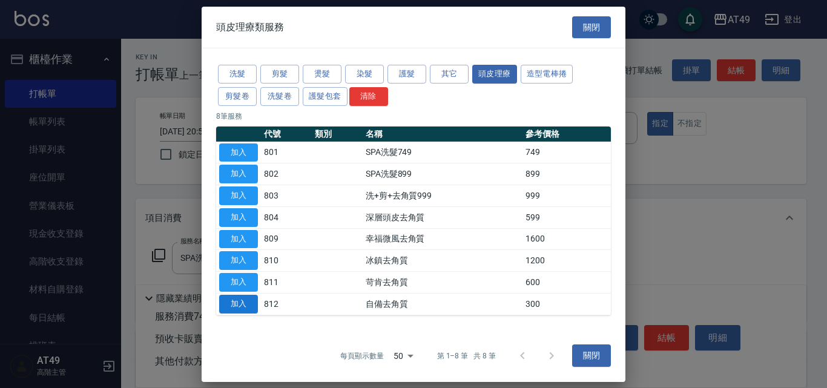
click at [250, 307] on button "加入" at bounding box center [238, 304] width 39 height 19
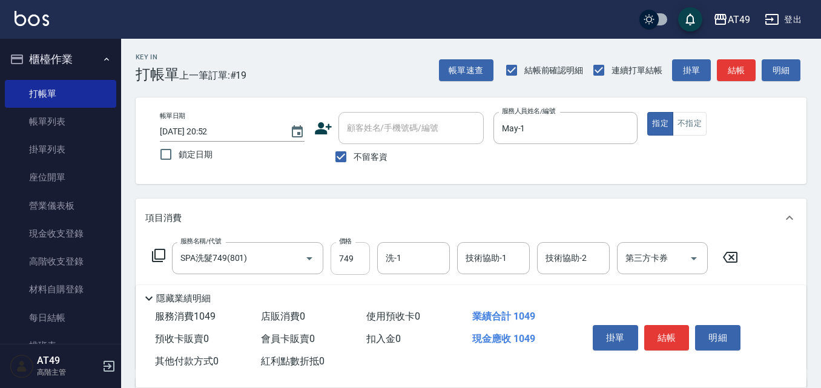
click at [349, 260] on input "749" at bounding box center [350, 258] width 39 height 33
type input "899"
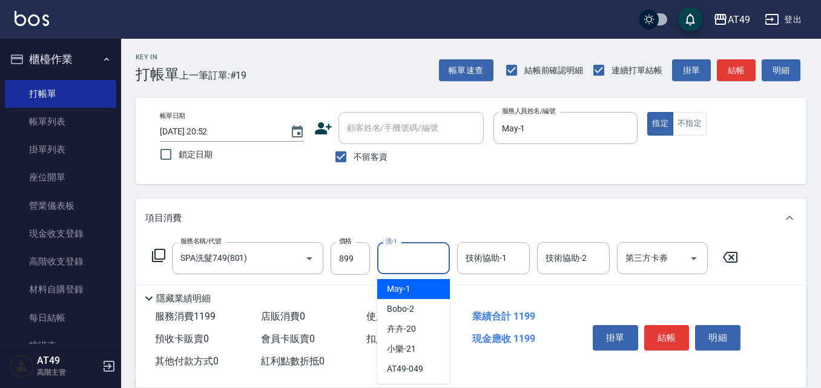
click at [420, 260] on input "洗-1" at bounding box center [414, 258] width 62 height 21
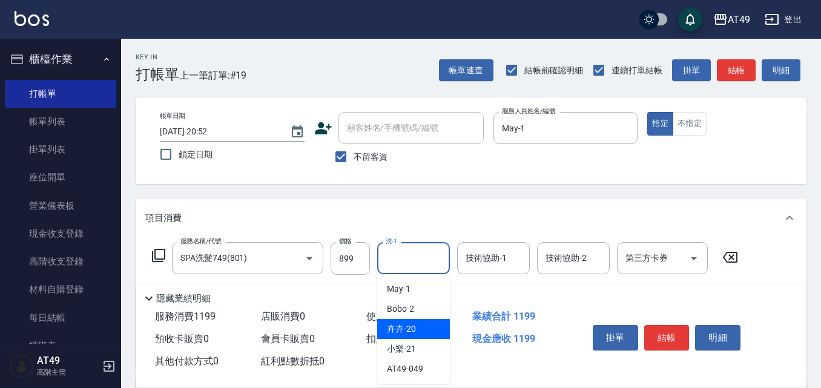
click at [401, 334] on span "卉卉 -20" at bounding box center [401, 329] width 29 height 13
type input "卉卉-20"
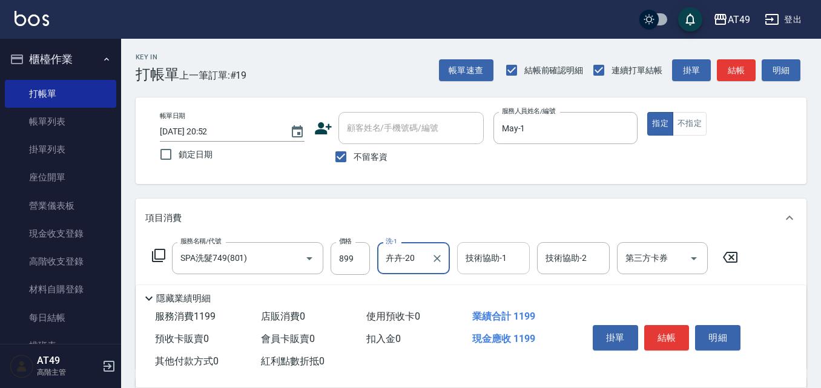
click at [486, 257] on div "技術協助-1 技術協助-1" at bounding box center [493, 258] width 73 height 32
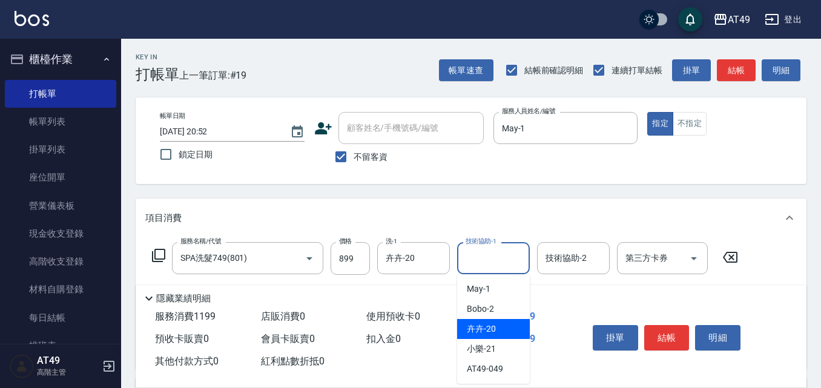
click at [513, 331] on div "卉卉 -20" at bounding box center [493, 329] width 73 height 20
type input "卉卉-20"
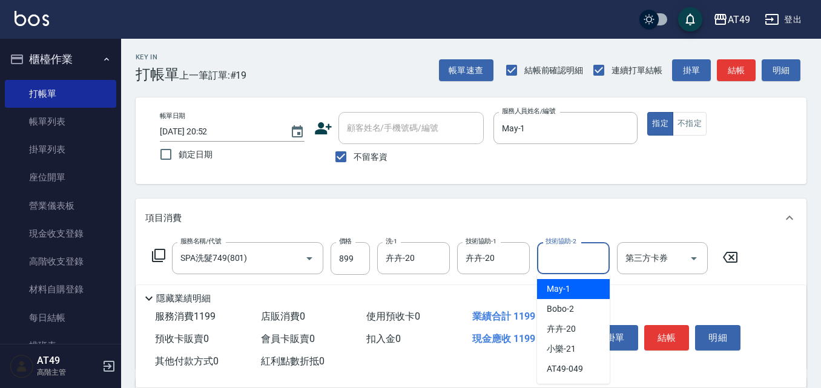
click at [570, 254] on div "技術協助-2 技術協助-2" at bounding box center [573, 258] width 73 height 32
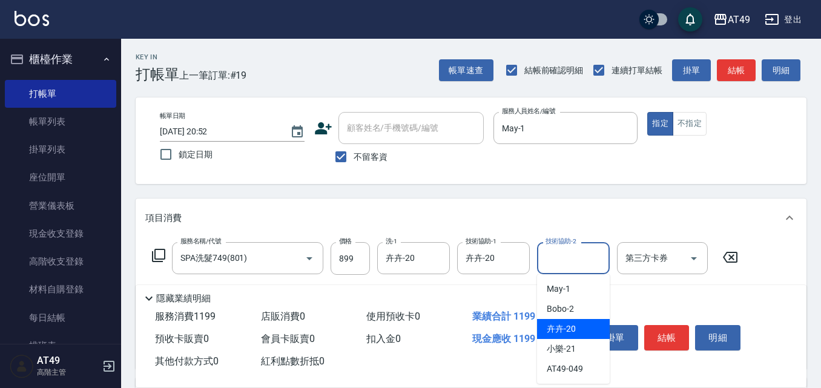
click at [585, 331] on div "卉卉 -20" at bounding box center [573, 329] width 73 height 20
type input "卉卉-20"
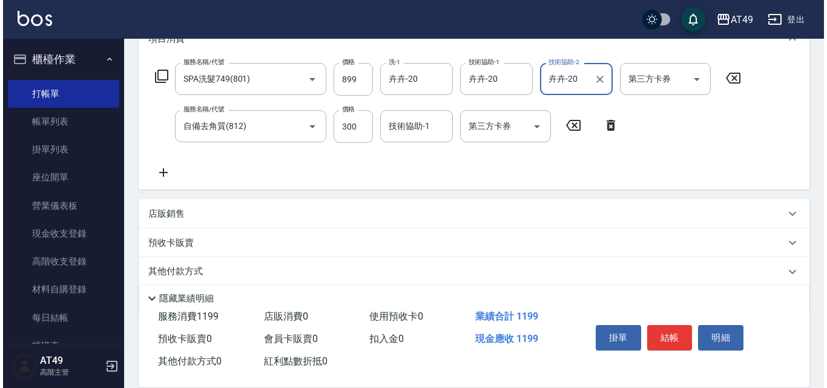
scroll to position [182, 0]
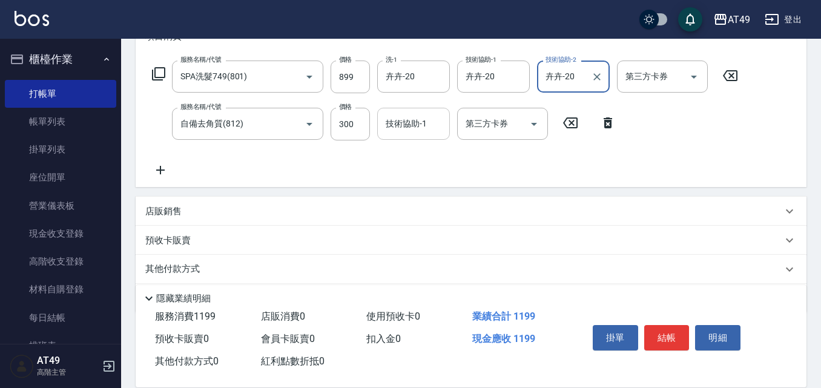
click at [403, 127] on div "技術協助-1 技術協助-1" at bounding box center [413, 124] width 73 height 32
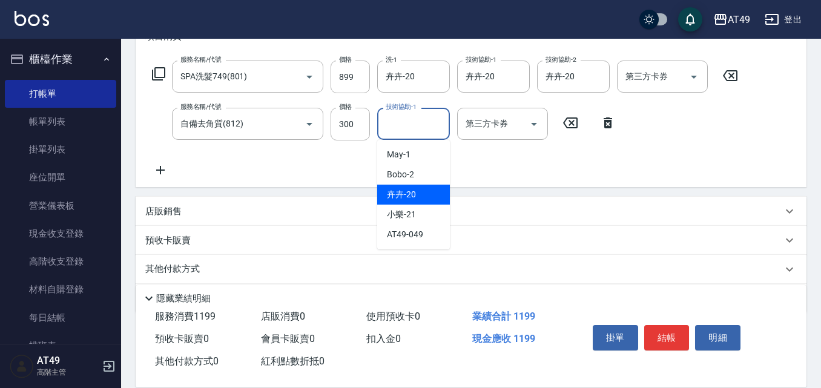
click at [429, 189] on div "卉卉 -20" at bounding box center [413, 195] width 73 height 20
type input "卉卉-20"
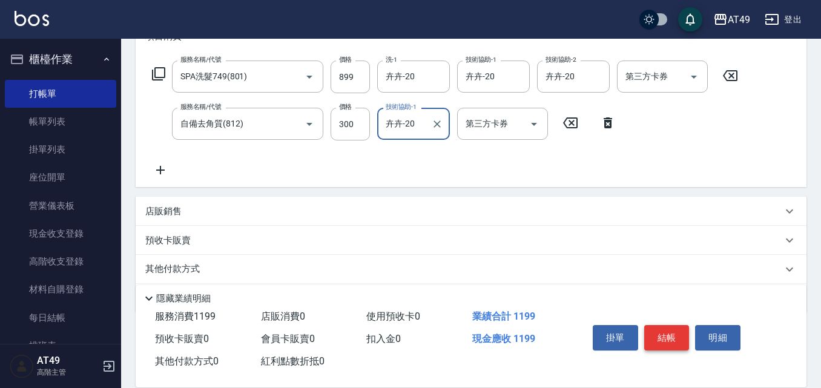
click at [654, 334] on button "結帳" at bounding box center [666, 337] width 45 height 25
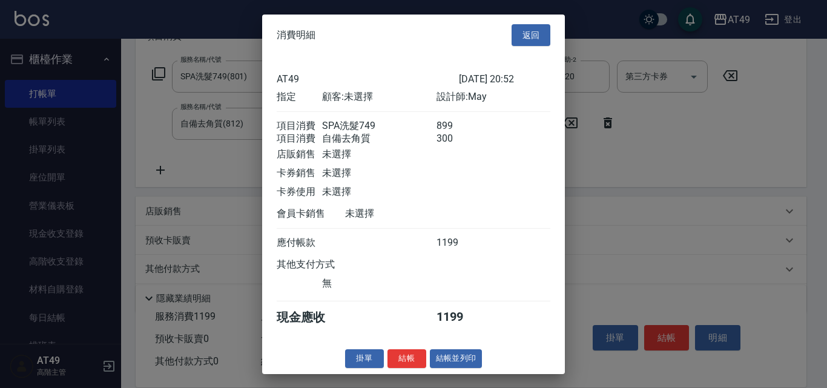
click at [395, 367] on button "結帳" at bounding box center [407, 358] width 39 height 19
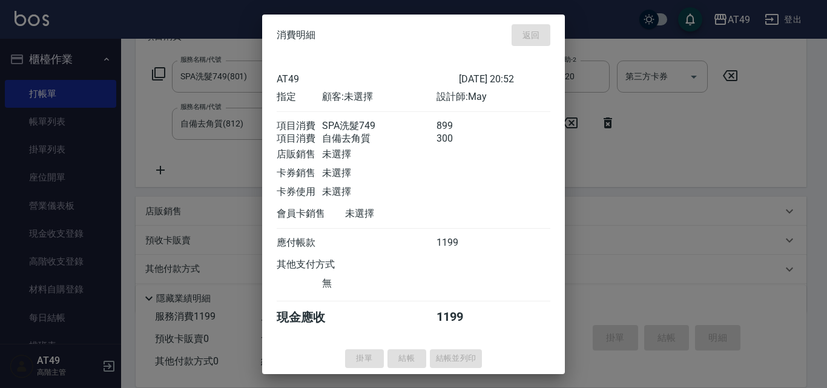
type input "[DATE] 20:54"
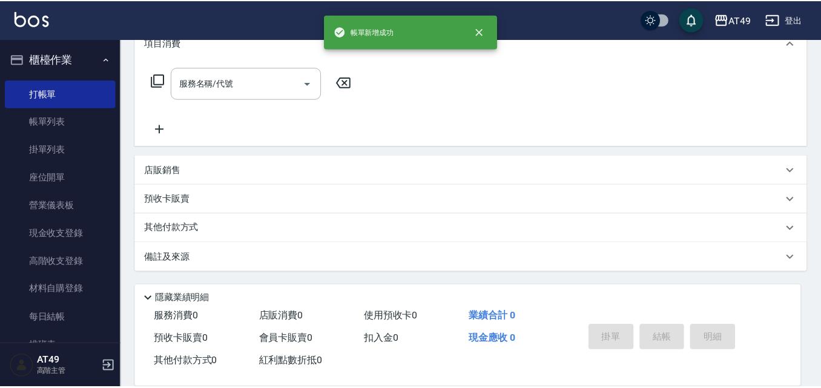
scroll to position [0, 0]
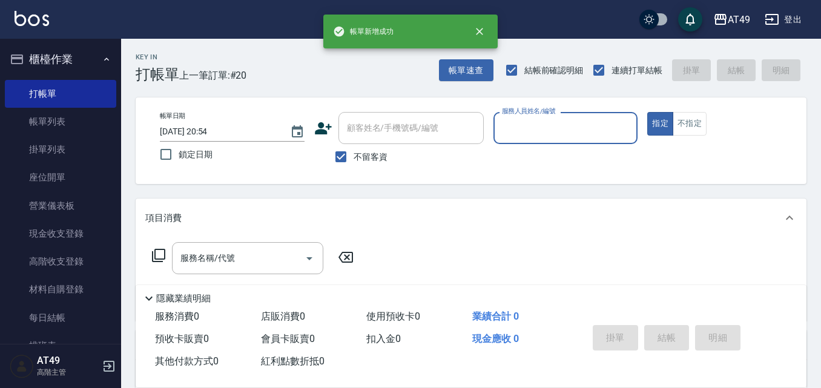
click at [541, 122] on input "服務人員姓名/編號" at bounding box center [566, 128] width 134 height 21
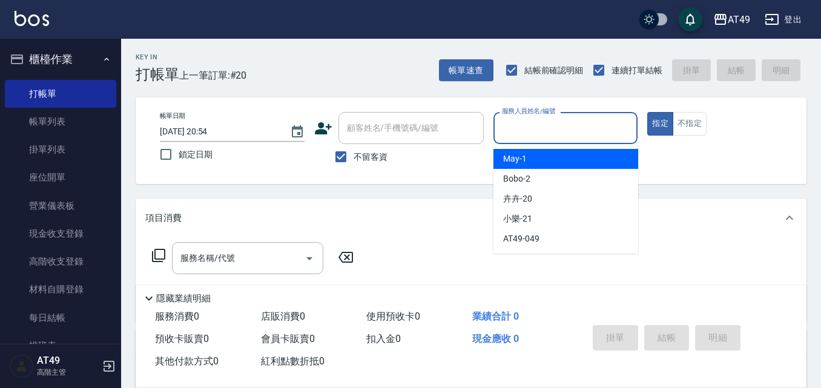
click at [531, 157] on div "May -1" at bounding box center [566, 159] width 145 height 20
type input "May-1"
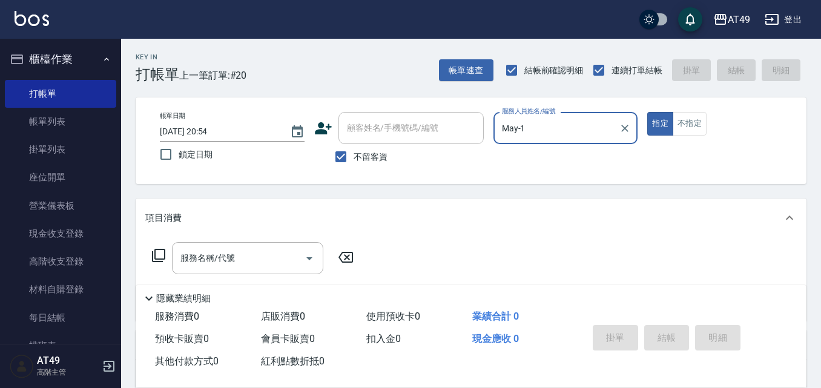
click at [157, 257] on icon at bounding box center [158, 255] width 15 height 15
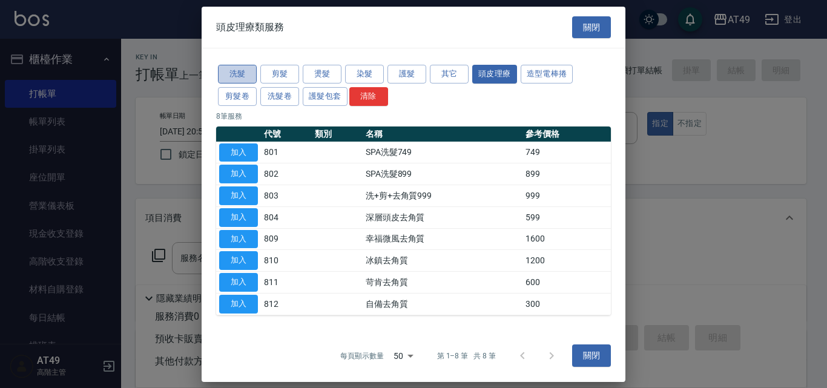
click at [237, 70] on button "洗髮" at bounding box center [237, 74] width 39 height 19
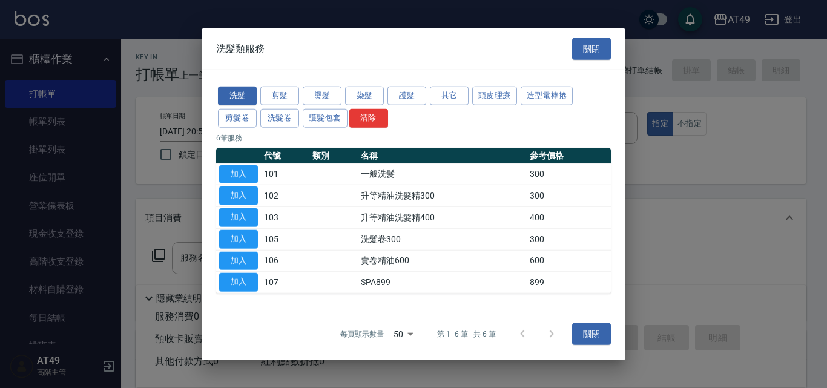
click at [248, 173] on button "加入" at bounding box center [238, 174] width 39 height 19
type input "一般洗髮(101)"
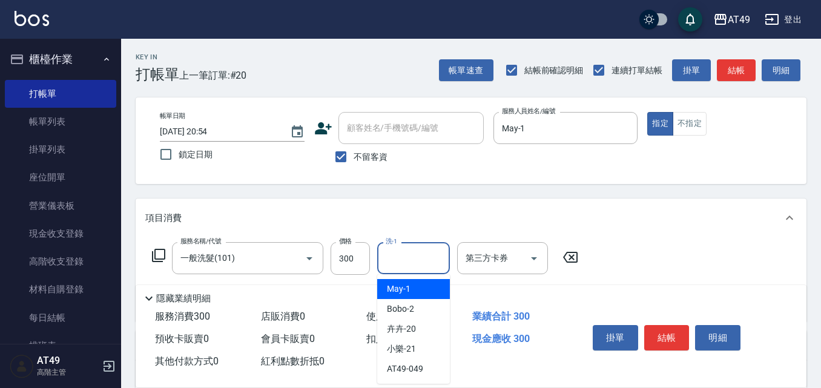
click at [425, 260] on input "洗-1" at bounding box center [414, 258] width 62 height 21
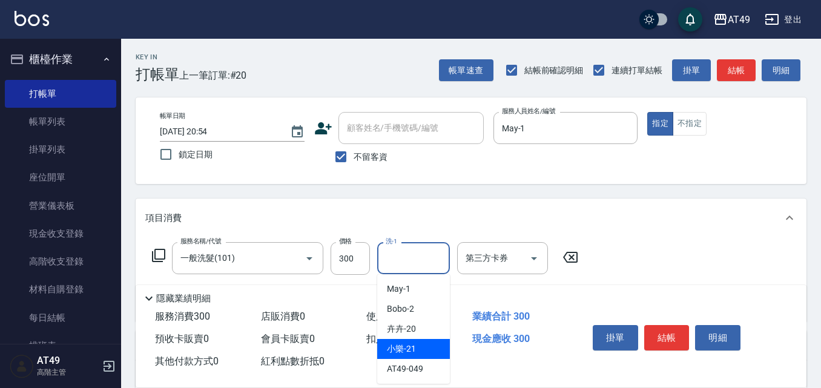
click at [420, 348] on div "小樂 -21" at bounding box center [413, 349] width 73 height 20
type input "小樂-21"
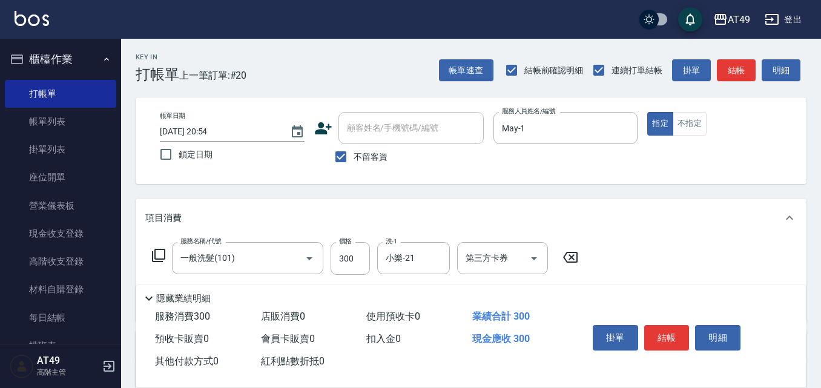
click at [158, 255] on icon at bounding box center [158, 255] width 15 height 15
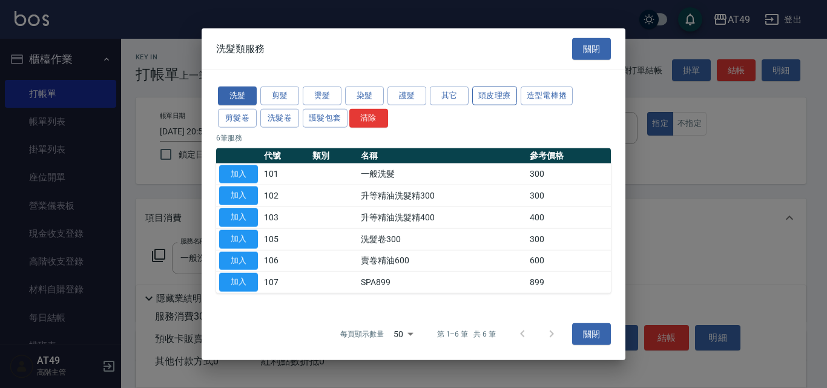
click at [508, 90] on button "頭皮理療" at bounding box center [494, 96] width 45 height 19
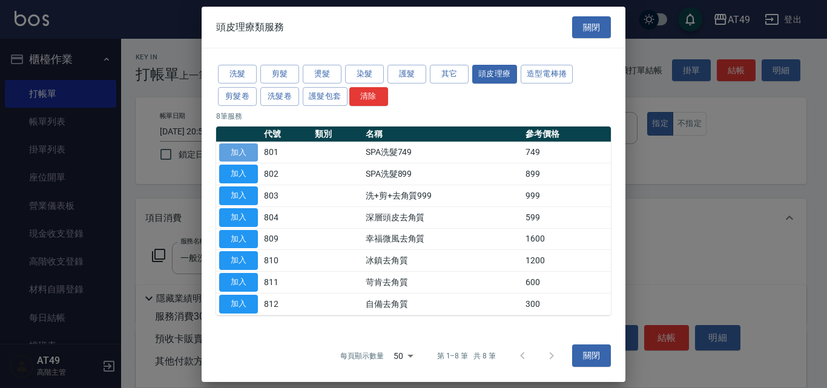
click at [249, 151] on button "加入" at bounding box center [238, 152] width 39 height 19
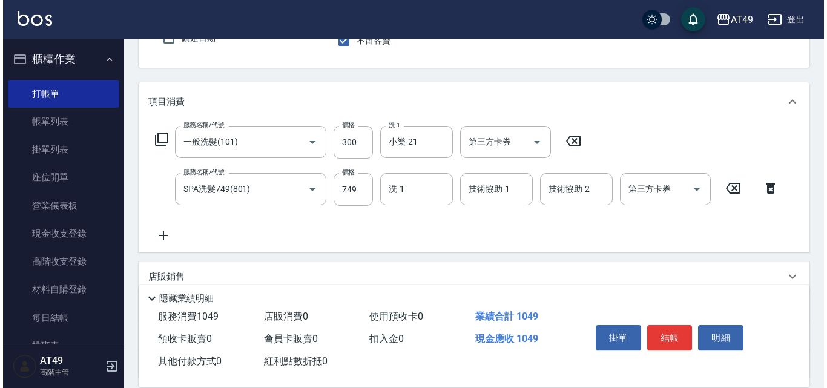
scroll to position [121, 0]
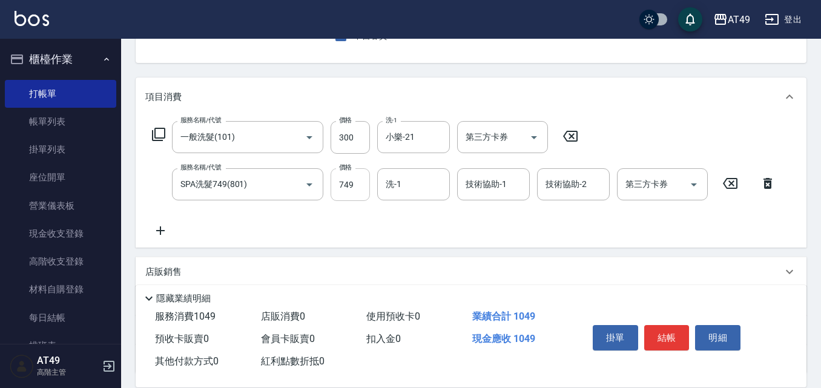
click at [343, 191] on input "749" at bounding box center [350, 184] width 39 height 33
type input "899"
click at [415, 190] on input "洗-1" at bounding box center [414, 184] width 62 height 21
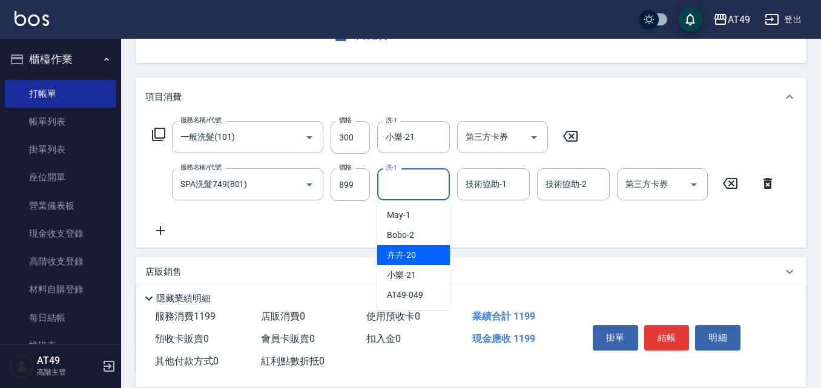
click at [416, 254] on div "卉卉 -20" at bounding box center [413, 255] width 73 height 20
type input "卉卉-20"
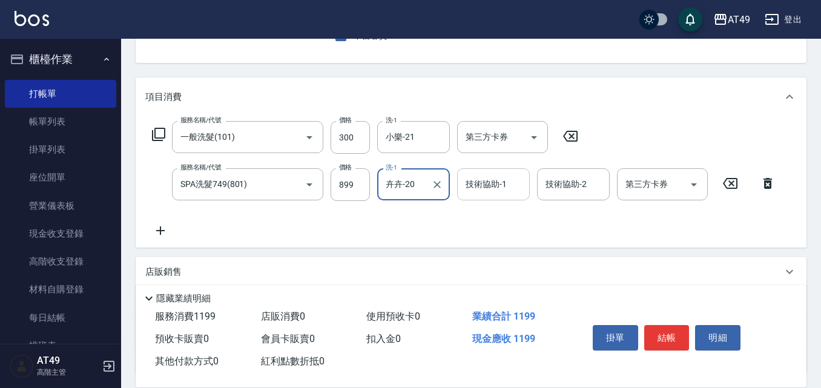
click at [483, 184] on div "技術協助-1 技術協助-1" at bounding box center [493, 184] width 73 height 32
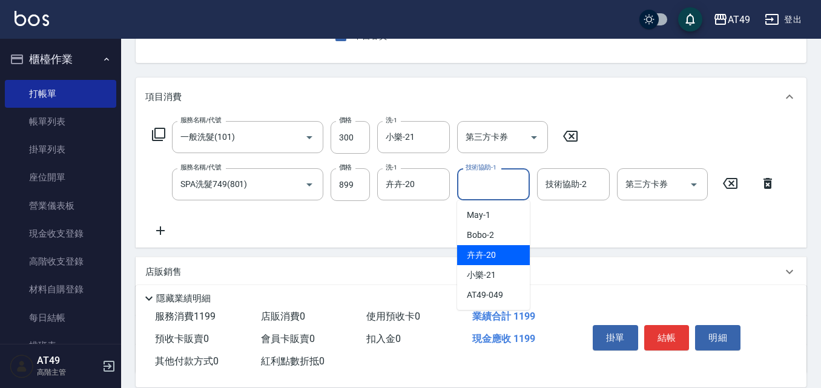
click at [510, 250] on div "卉卉 -20" at bounding box center [493, 255] width 73 height 20
type input "卉卉-20"
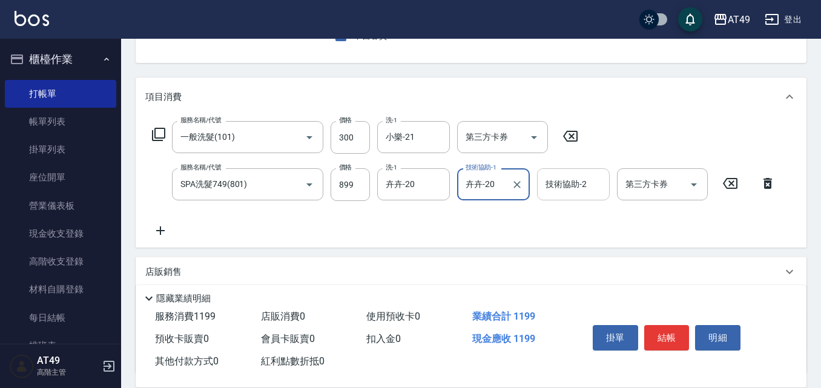
click at [548, 191] on input "技術協助-2" at bounding box center [574, 184] width 62 height 21
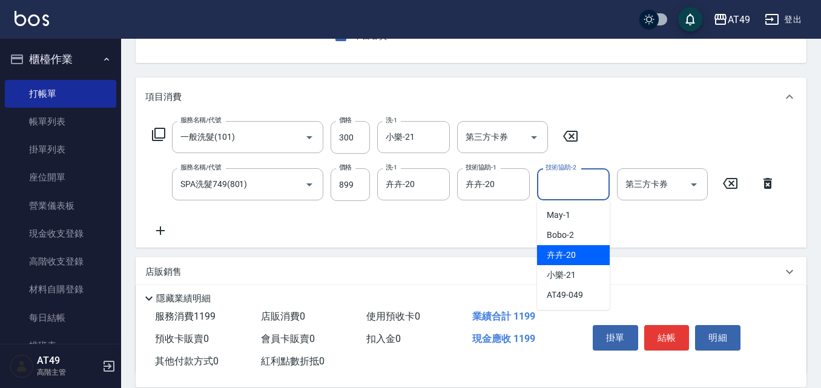
click at [597, 259] on div "卉卉 -20" at bounding box center [573, 255] width 73 height 20
type input "卉卉-20"
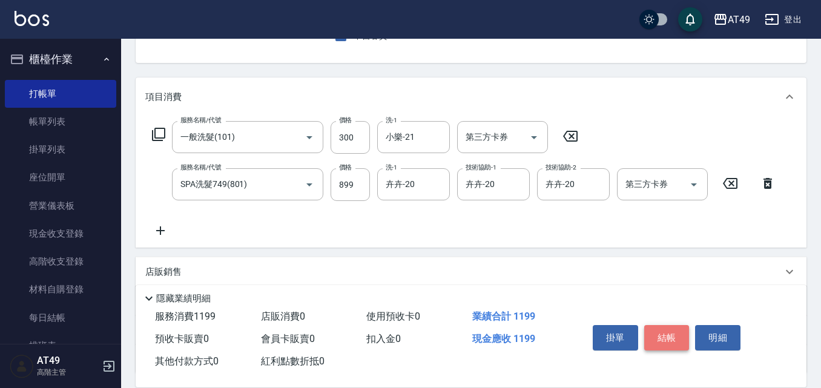
click at [671, 337] on button "結帳" at bounding box center [666, 337] width 45 height 25
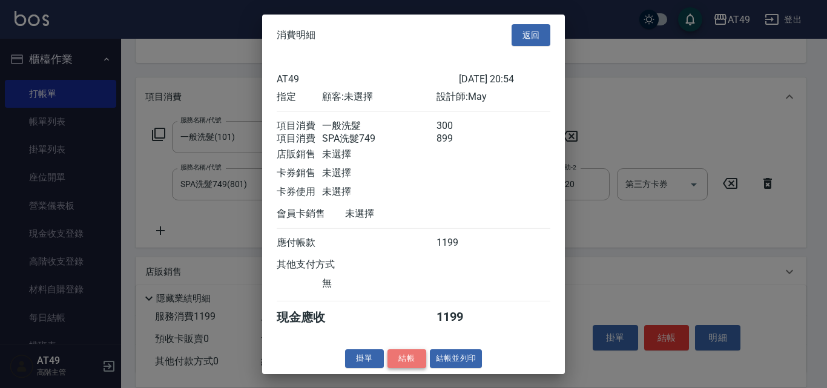
click at [400, 368] on button "結帳" at bounding box center [407, 358] width 39 height 19
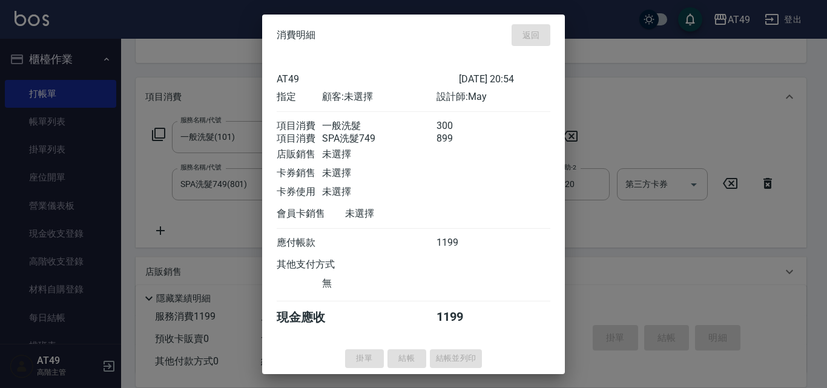
type input "[DATE] 20:55"
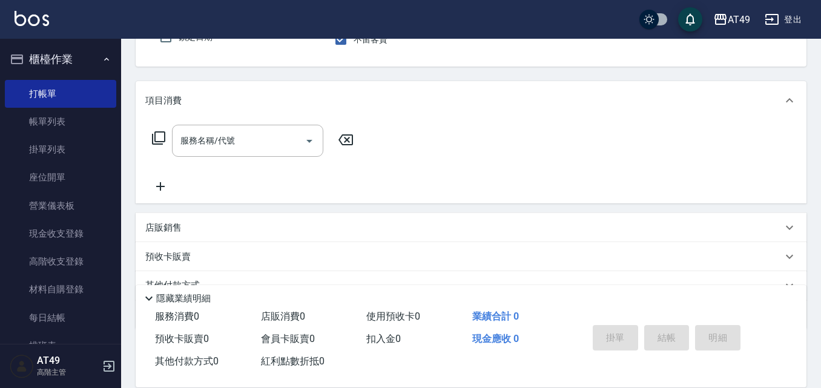
scroll to position [0, 0]
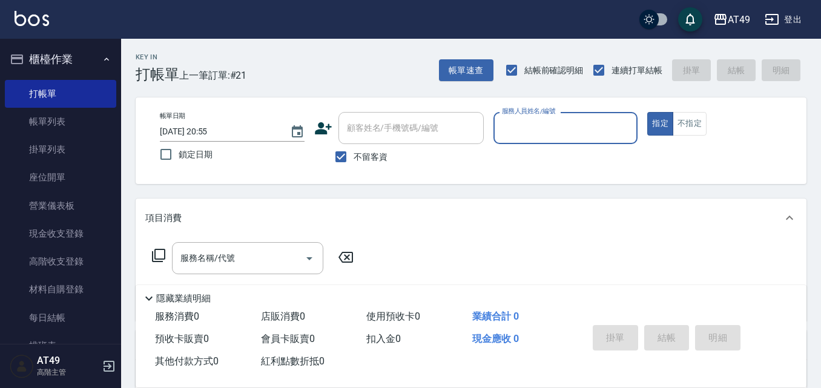
click at [549, 134] on input "服務人員姓名/編號" at bounding box center [566, 128] width 134 height 21
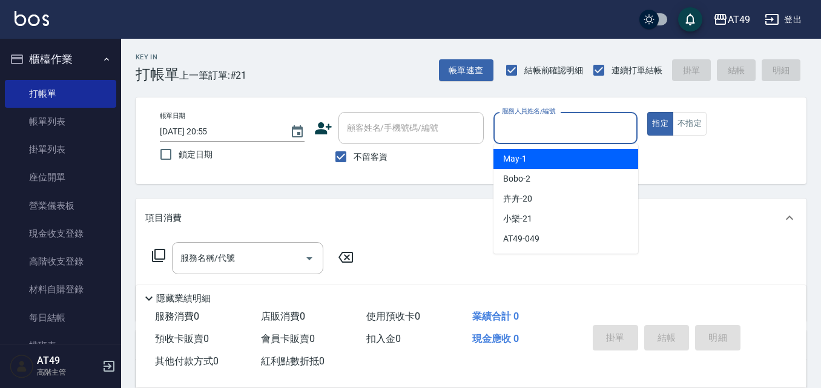
click at [552, 156] on div "May -1" at bounding box center [566, 159] width 145 height 20
type input "May-1"
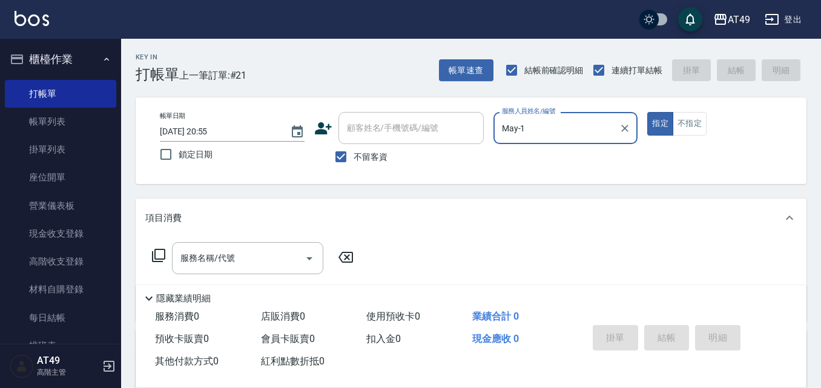
click at [157, 254] on icon at bounding box center [158, 255] width 15 height 15
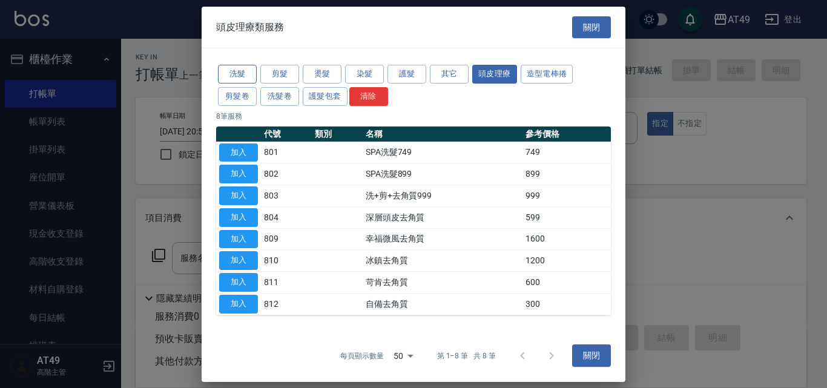
click at [236, 76] on button "洗髮" at bounding box center [237, 74] width 39 height 19
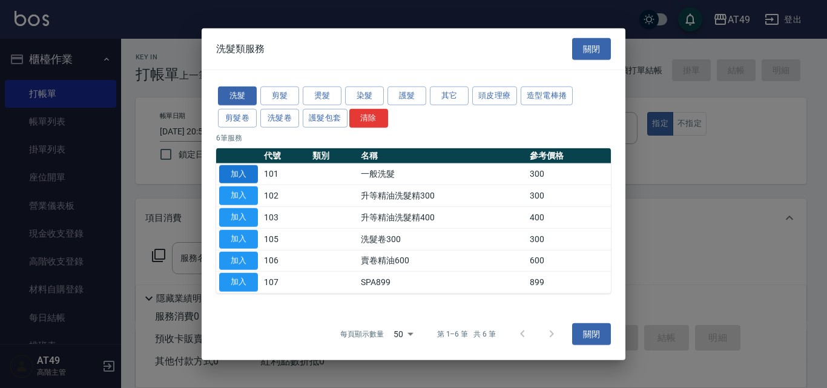
click at [247, 176] on button "加入" at bounding box center [238, 174] width 39 height 19
type input "一般洗髮(101)"
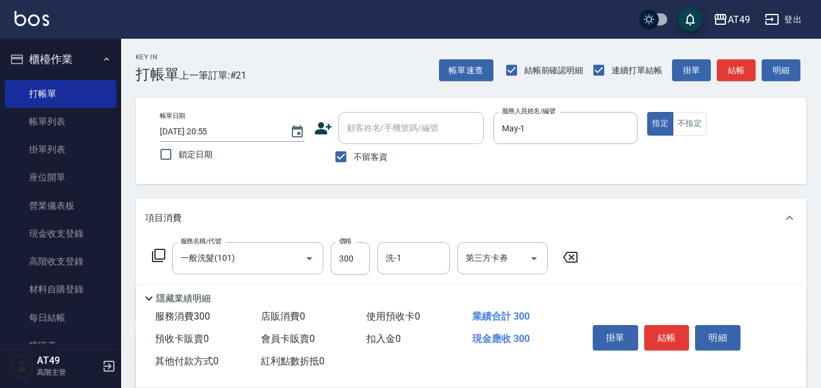
click at [163, 251] on icon at bounding box center [158, 255] width 15 height 15
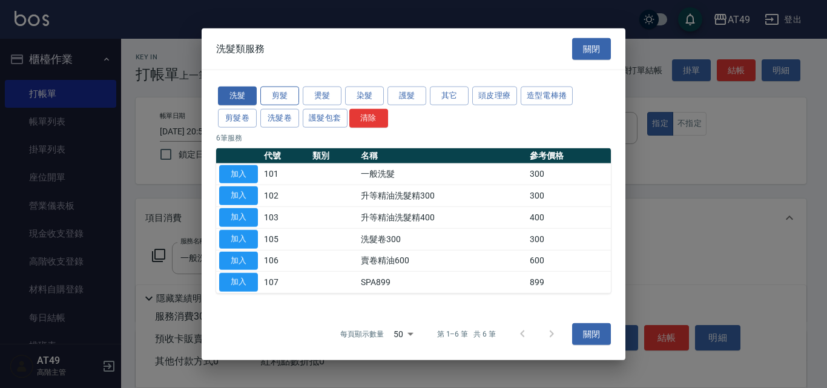
click at [297, 93] on button "剪髮" at bounding box center [279, 96] width 39 height 19
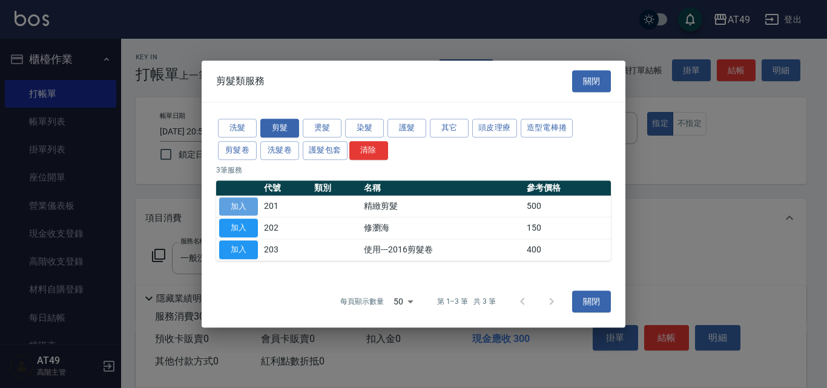
click at [250, 205] on button "加入" at bounding box center [238, 206] width 39 height 19
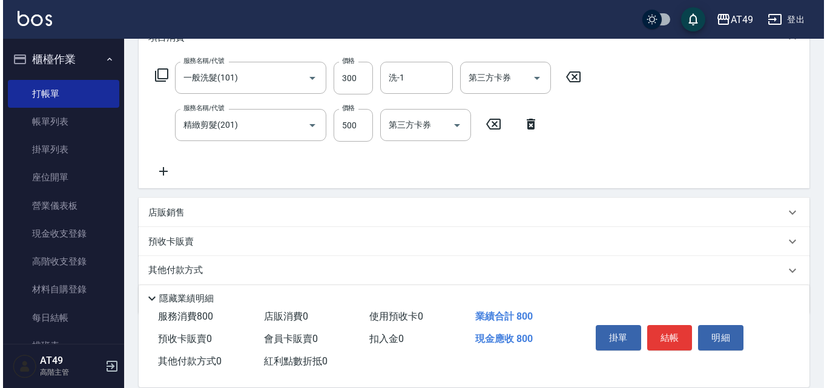
scroll to position [182, 0]
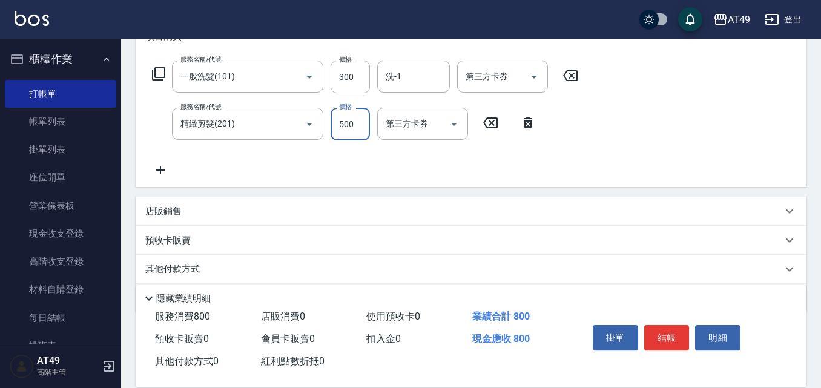
click at [353, 124] on input "500" at bounding box center [350, 124] width 39 height 33
type input "400"
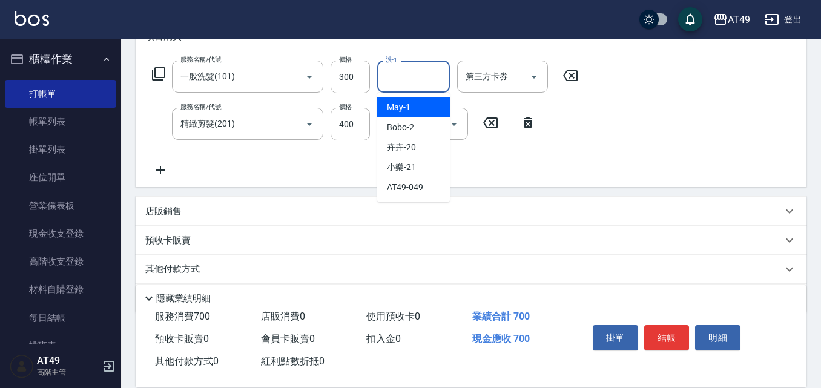
click at [421, 86] on input "洗-1" at bounding box center [414, 76] width 62 height 21
click at [409, 163] on span "小樂 -21" at bounding box center [401, 167] width 29 height 13
type input "小樂-21"
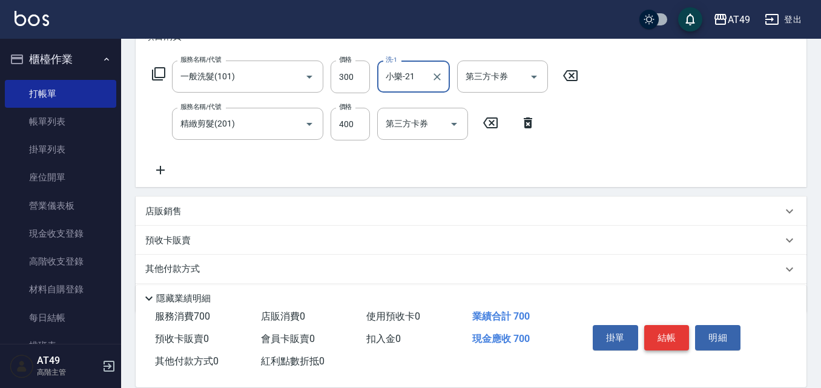
click at [663, 326] on button "結帳" at bounding box center [666, 337] width 45 height 25
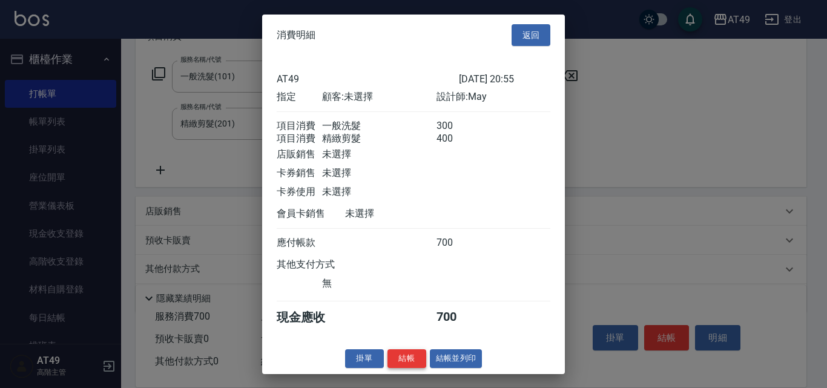
click at [413, 366] on button "結帳" at bounding box center [407, 358] width 39 height 19
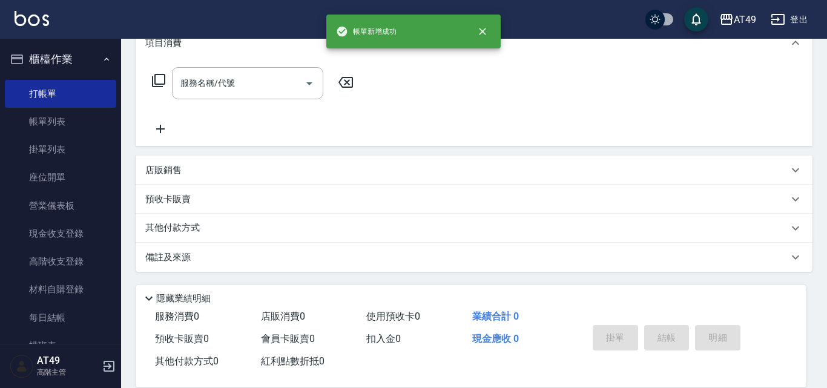
scroll to position [0, 0]
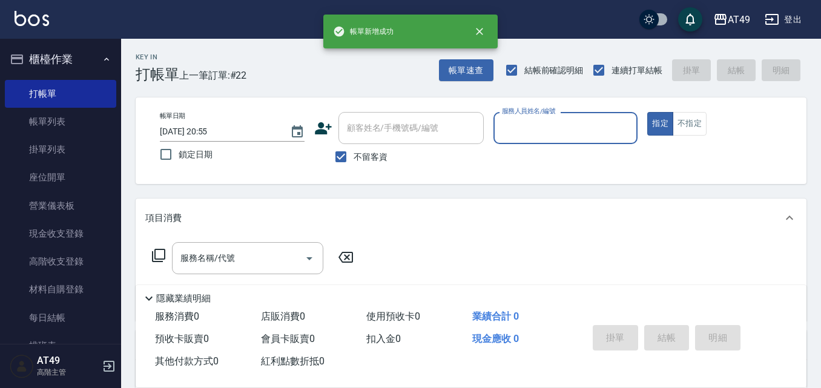
click at [519, 131] on input "服務人員姓名/編號" at bounding box center [566, 128] width 134 height 21
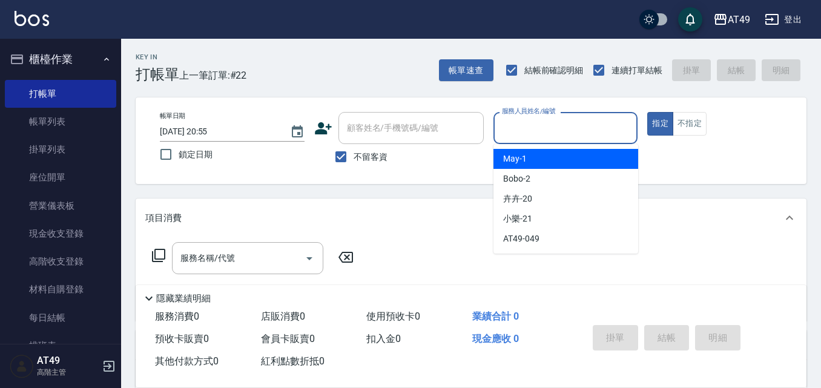
click at [531, 153] on div "May -1" at bounding box center [566, 159] width 145 height 20
type input "May-1"
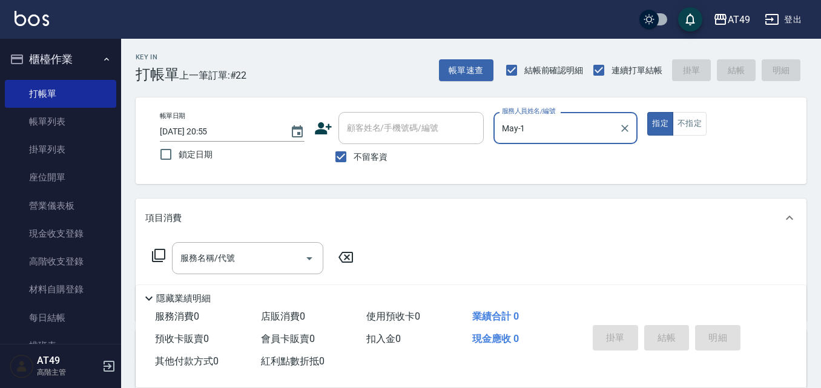
click at [160, 256] on icon at bounding box center [158, 255] width 15 height 15
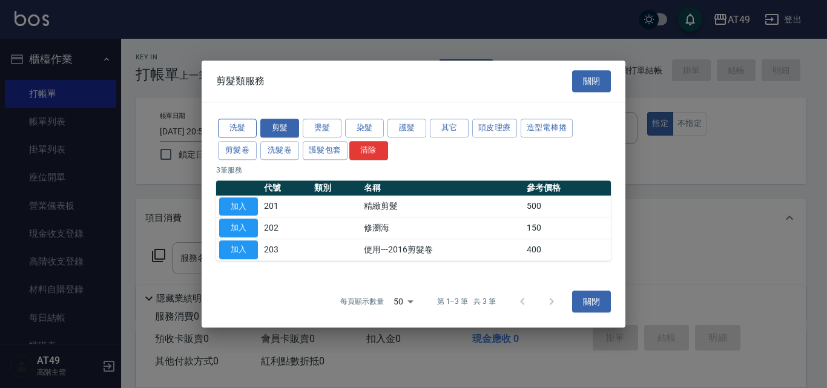
click at [240, 129] on button "洗髮" at bounding box center [237, 128] width 39 height 19
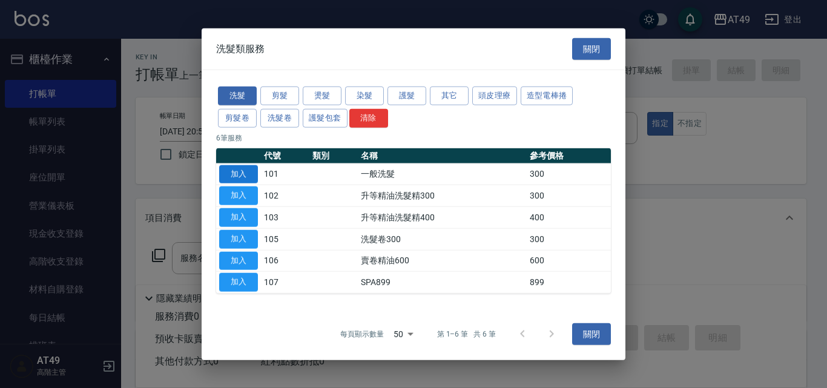
click at [251, 174] on button "加入" at bounding box center [238, 174] width 39 height 19
type input "一般洗髮(101)"
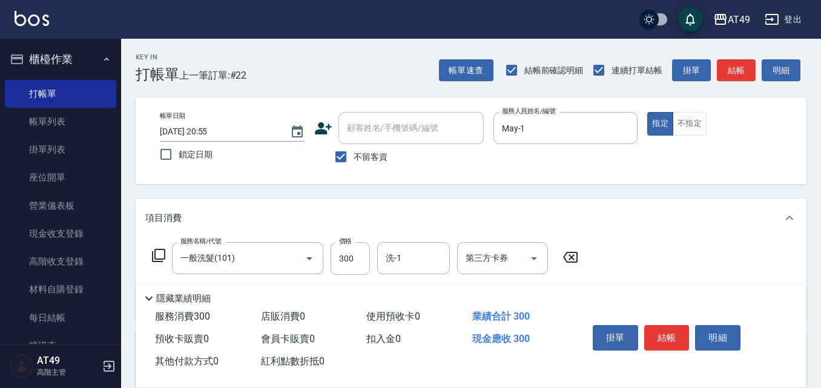
click at [161, 254] on icon at bounding box center [158, 255] width 15 height 15
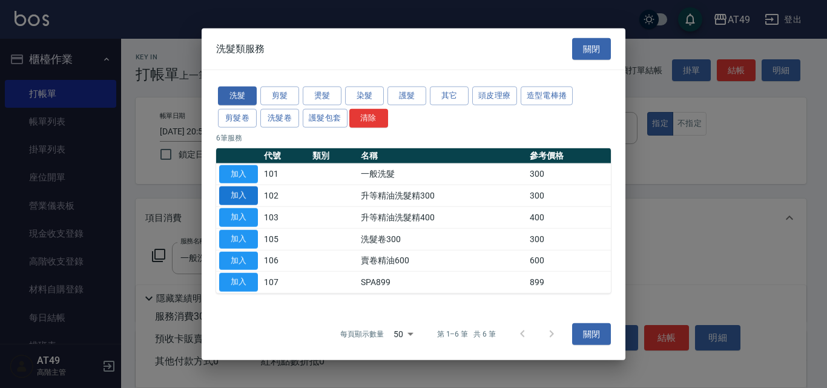
click at [240, 197] on button "加入" at bounding box center [238, 196] width 39 height 19
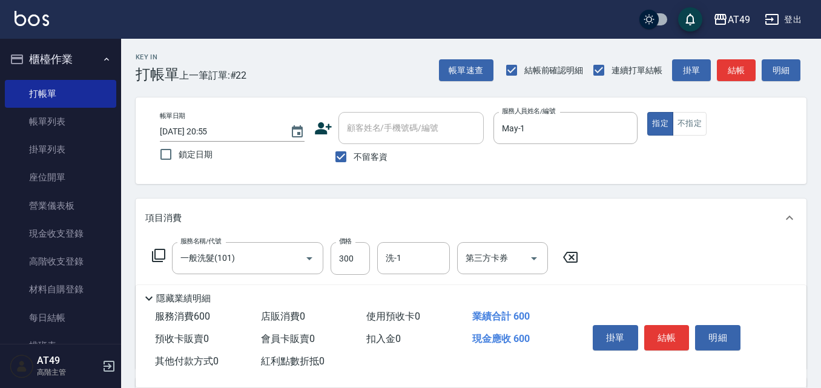
click at [161, 253] on icon at bounding box center [158, 255] width 15 height 15
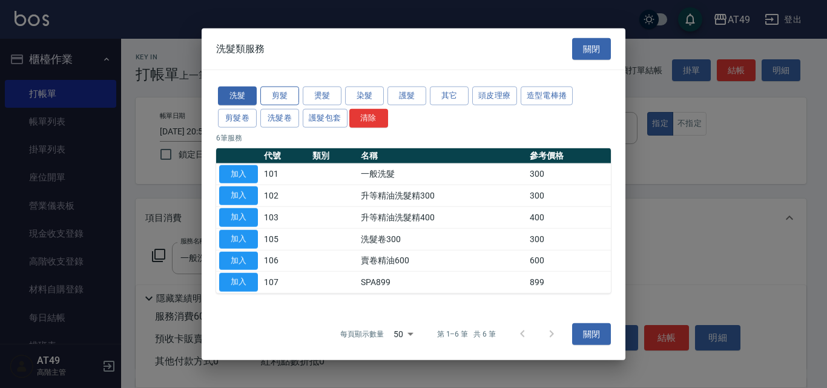
click at [277, 98] on button "剪髮" at bounding box center [279, 96] width 39 height 19
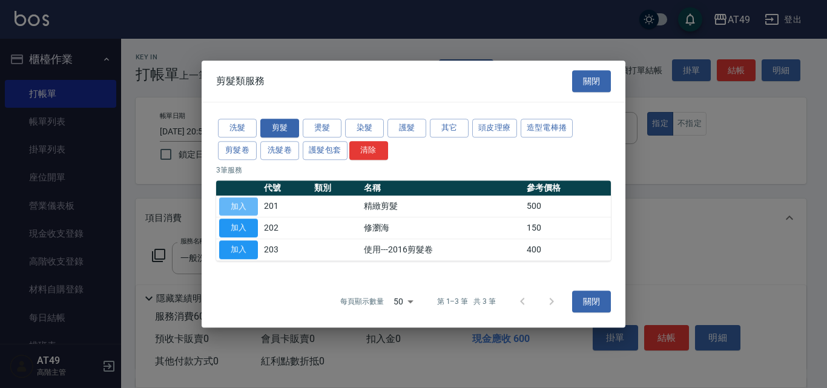
click at [243, 205] on button "加入" at bounding box center [238, 206] width 39 height 19
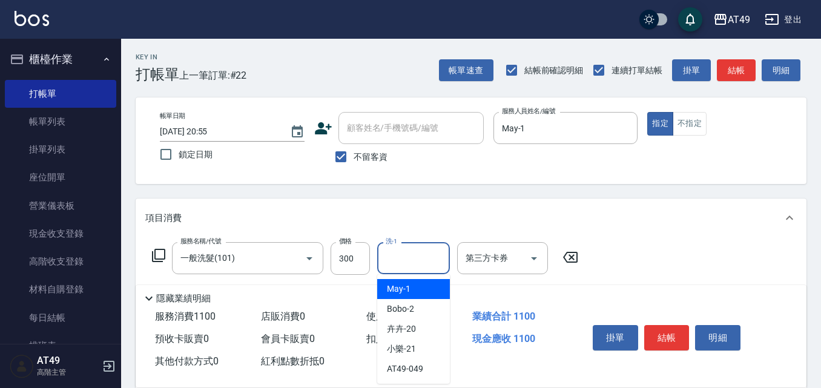
click at [420, 258] on input "洗-1" at bounding box center [414, 258] width 62 height 21
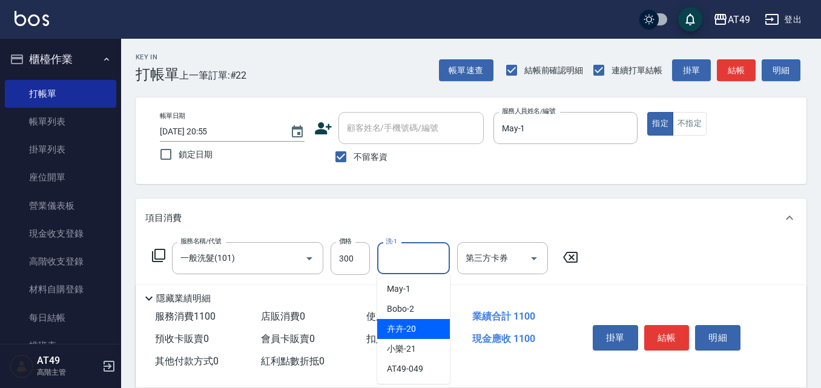
click at [429, 326] on div "卉卉 -20" at bounding box center [413, 329] width 73 height 20
type input "卉卉-20"
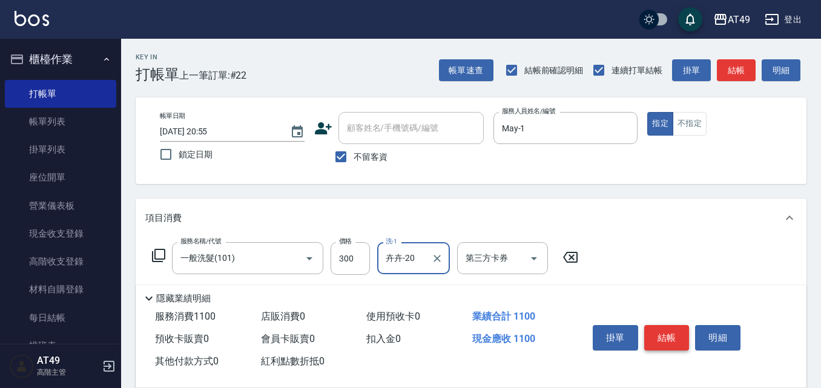
click at [664, 332] on button "結帳" at bounding box center [666, 337] width 45 height 25
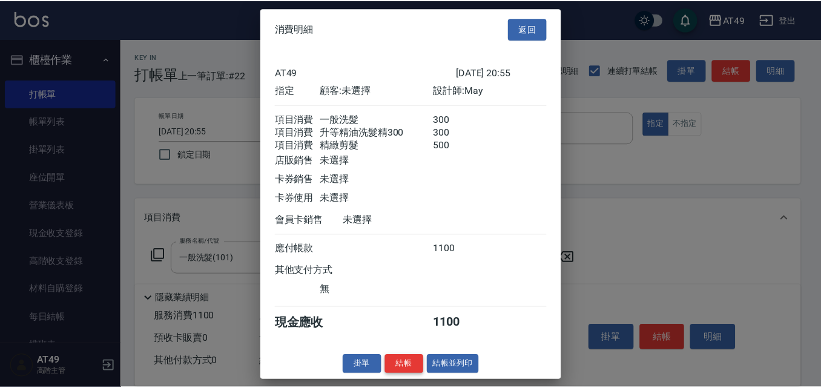
scroll to position [5, 0]
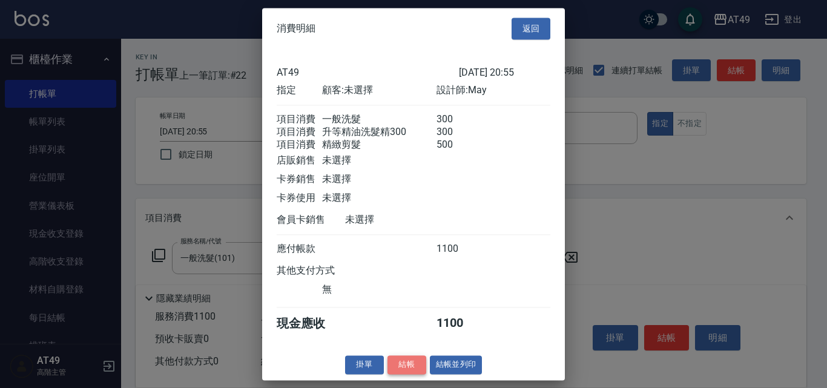
click at [400, 374] on button "結帳" at bounding box center [407, 365] width 39 height 19
type input "[DATE] 20:56"
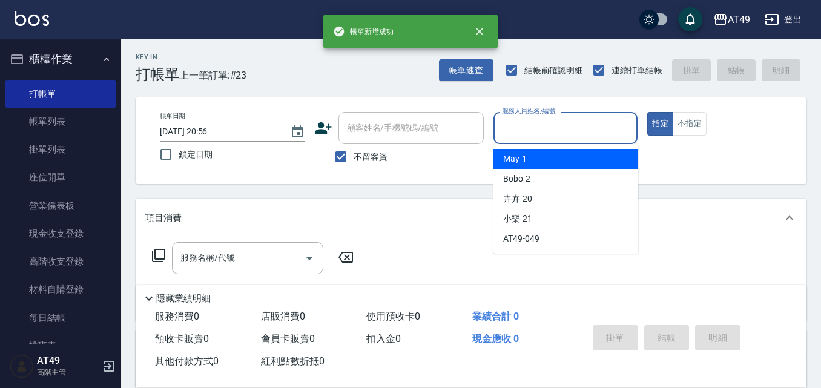
click at [558, 128] on input "服務人員姓名/編號" at bounding box center [566, 128] width 134 height 21
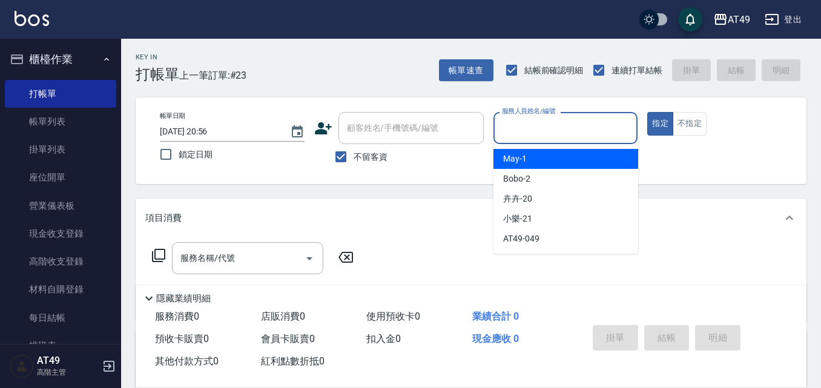
click at [567, 152] on div "May -1" at bounding box center [566, 159] width 145 height 20
type input "May-1"
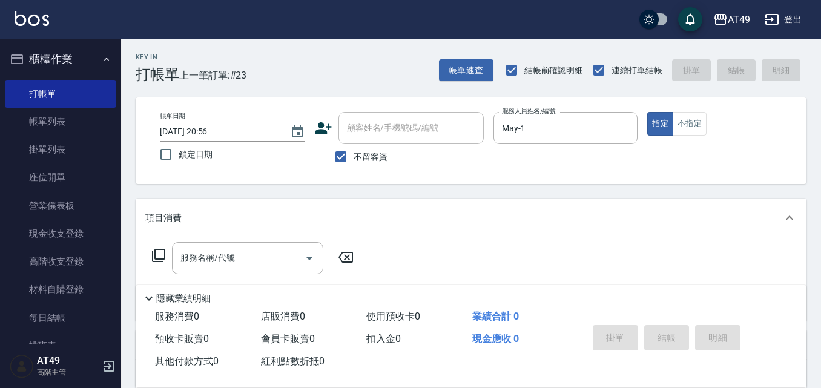
click at [162, 250] on icon at bounding box center [158, 255] width 13 height 13
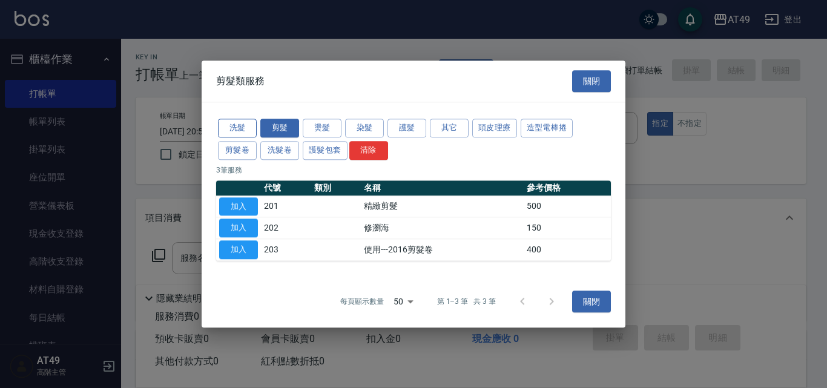
click at [222, 131] on button "洗髮" at bounding box center [237, 128] width 39 height 19
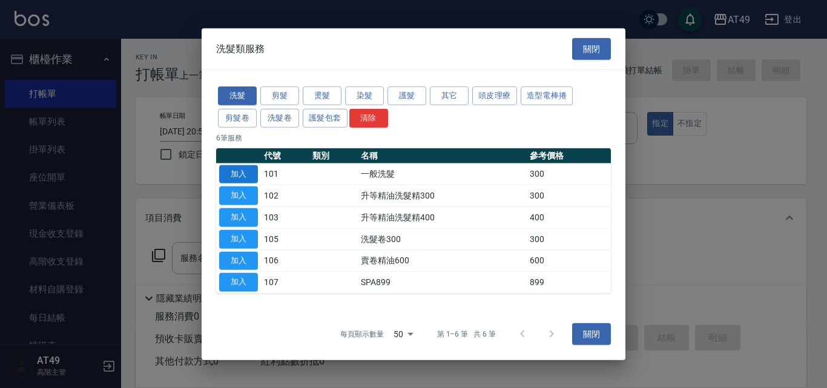
click at [237, 175] on button "加入" at bounding box center [238, 174] width 39 height 19
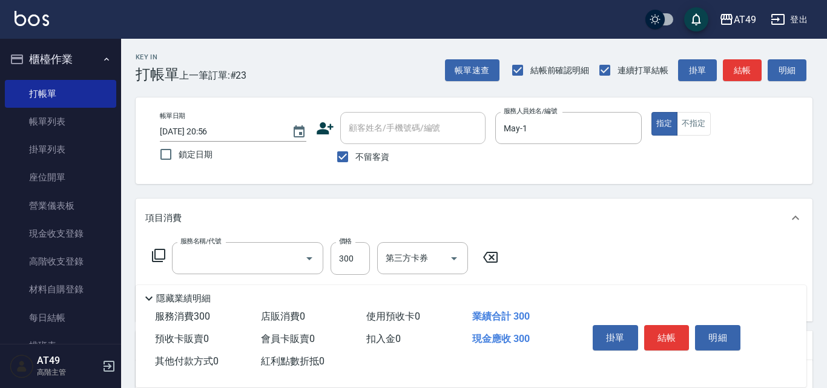
type input "一般洗髮(101)"
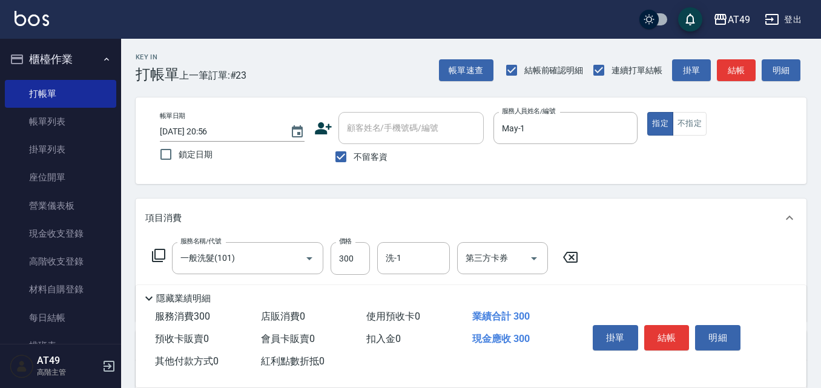
click at [160, 259] on icon at bounding box center [158, 255] width 15 height 15
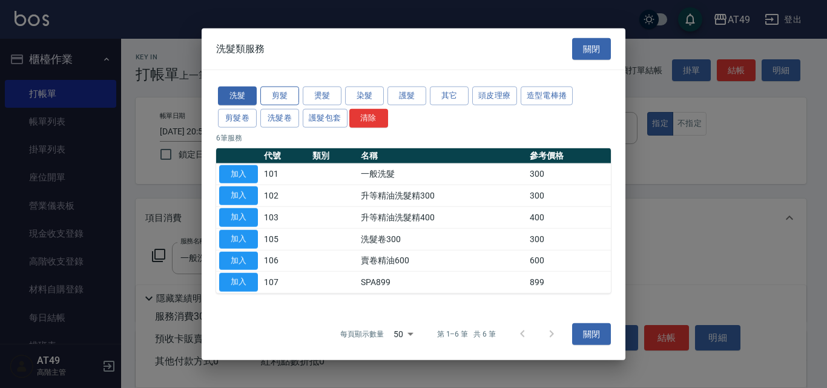
click at [291, 96] on button "剪髮" at bounding box center [279, 96] width 39 height 19
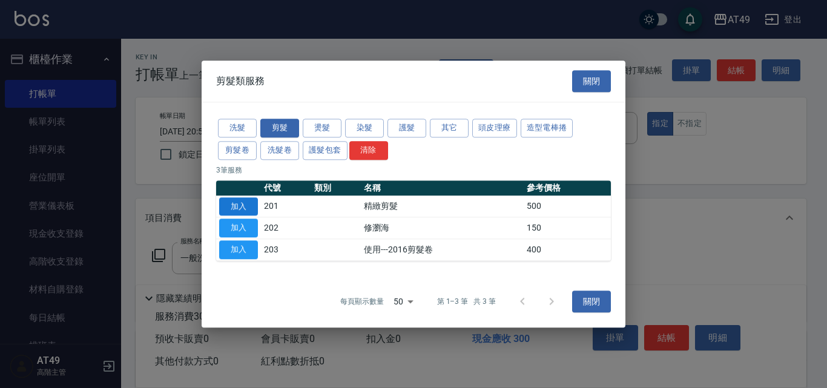
click at [251, 204] on button "加入" at bounding box center [238, 206] width 39 height 19
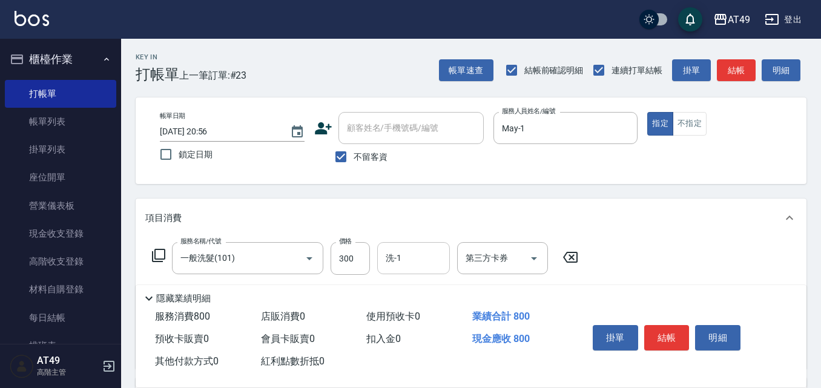
click at [396, 262] on input "洗-1" at bounding box center [414, 258] width 62 height 21
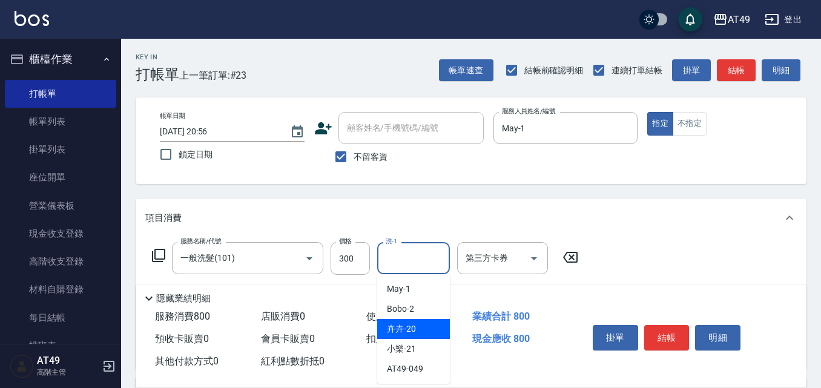
click at [413, 331] on span "卉卉 -20" at bounding box center [401, 329] width 29 height 13
type input "卉卉-20"
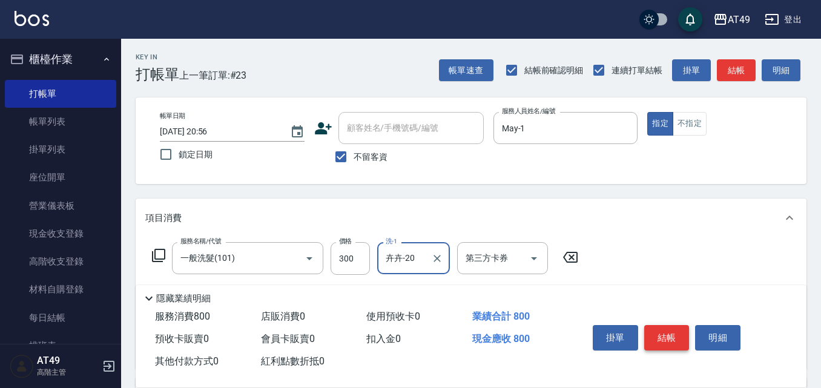
click at [661, 335] on button "結帳" at bounding box center [666, 337] width 45 height 25
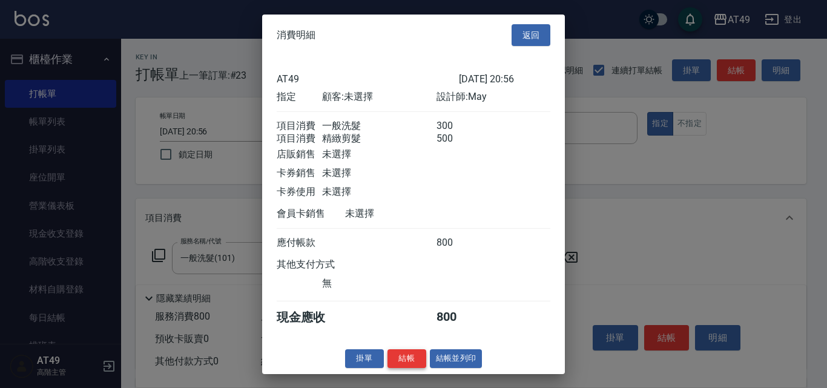
click at [422, 368] on button "結帳" at bounding box center [407, 358] width 39 height 19
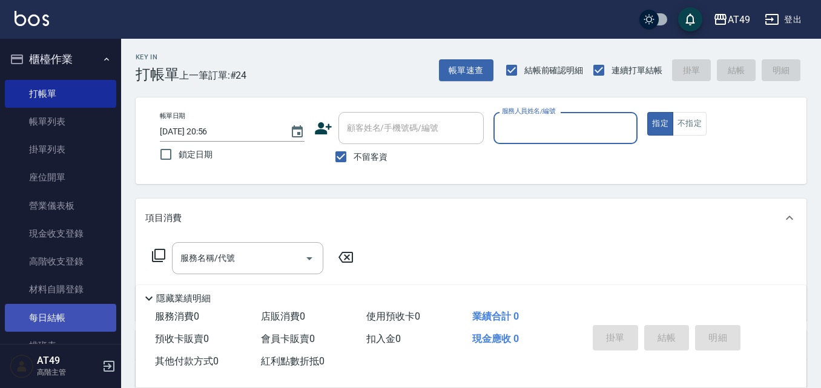
click at [88, 313] on link "每日結帳" at bounding box center [60, 318] width 111 height 28
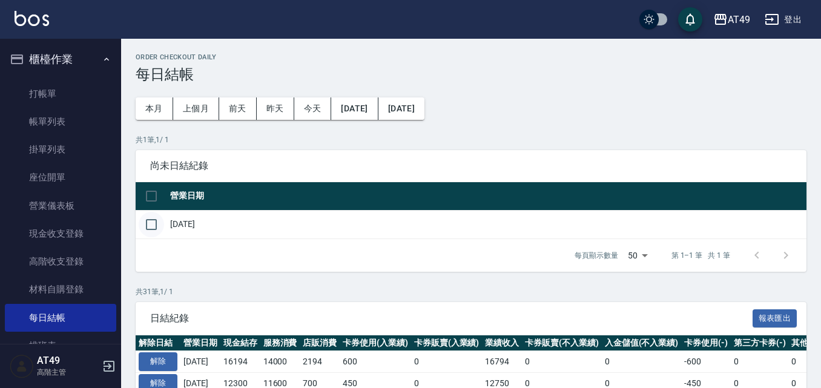
click at [156, 224] on input "checkbox" at bounding box center [151, 224] width 25 height 25
checkbox input "true"
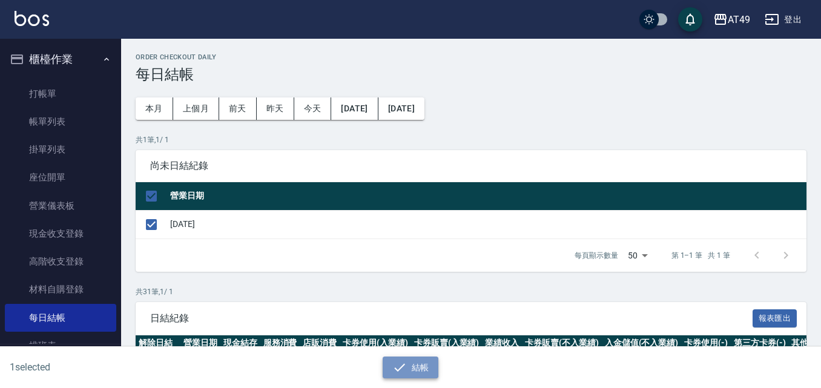
click at [393, 369] on icon "button" at bounding box center [400, 367] width 15 height 15
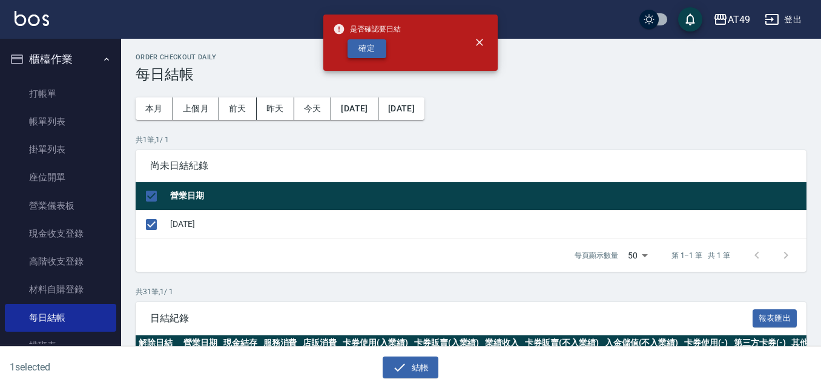
click at [383, 50] on button "確定" at bounding box center [367, 48] width 39 height 19
checkbox input "false"
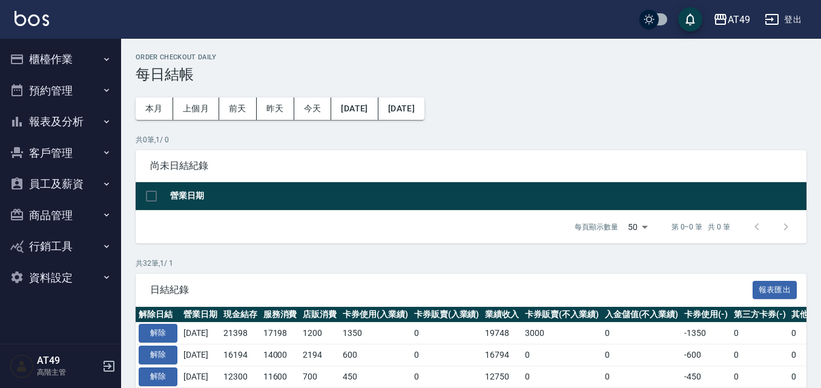
click at [83, 64] on button "櫃檯作業" at bounding box center [60, 59] width 111 height 31
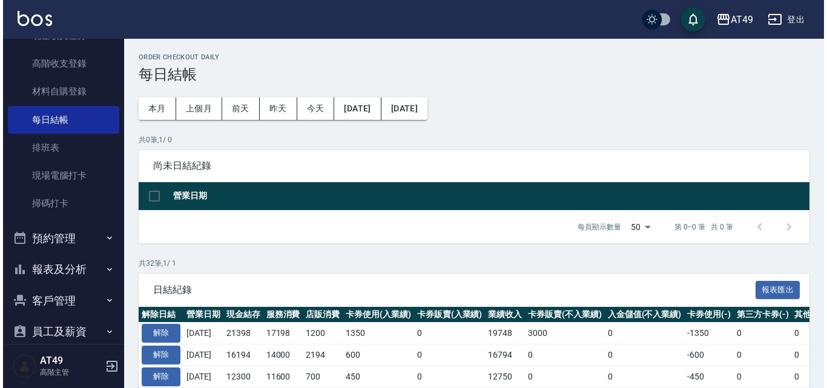
scroll to position [242, 0]
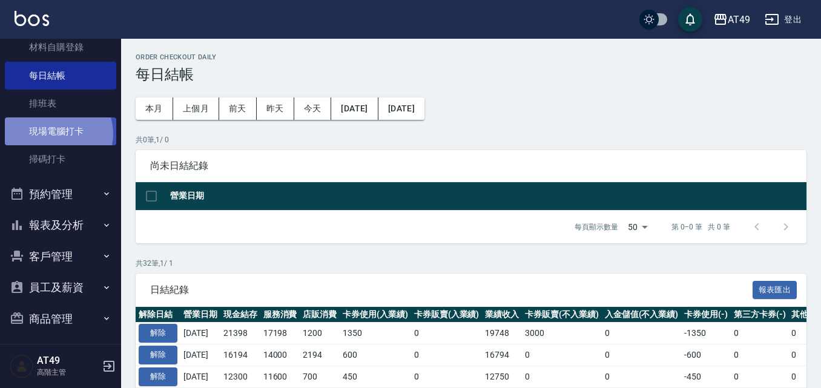
click at [58, 134] on link "現場電腦打卡" at bounding box center [60, 132] width 111 height 28
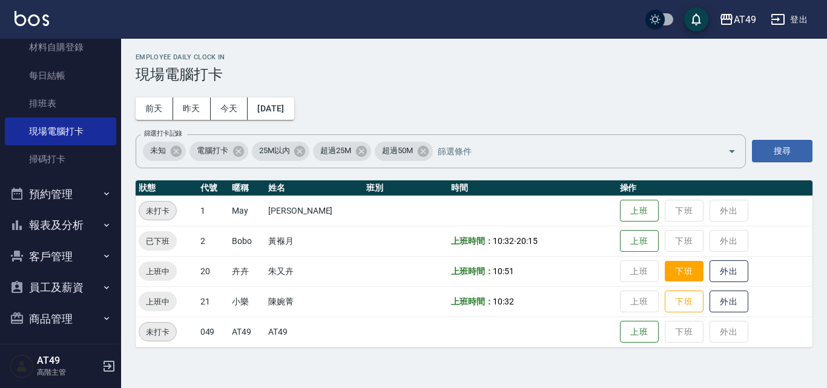
click at [665, 268] on button "下班" at bounding box center [684, 271] width 39 height 21
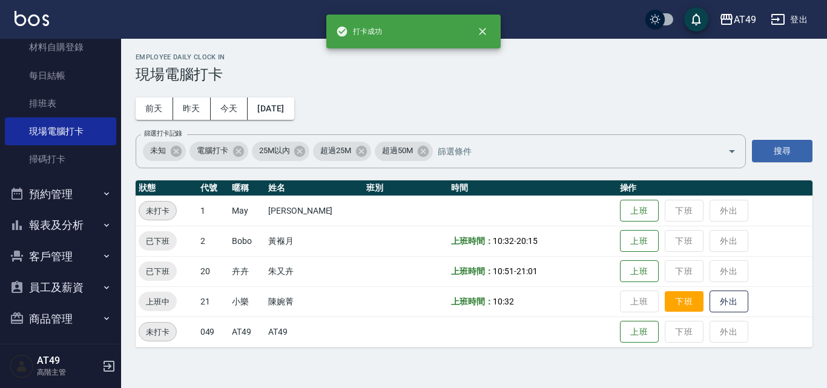
click at [682, 302] on button "下班" at bounding box center [684, 301] width 39 height 21
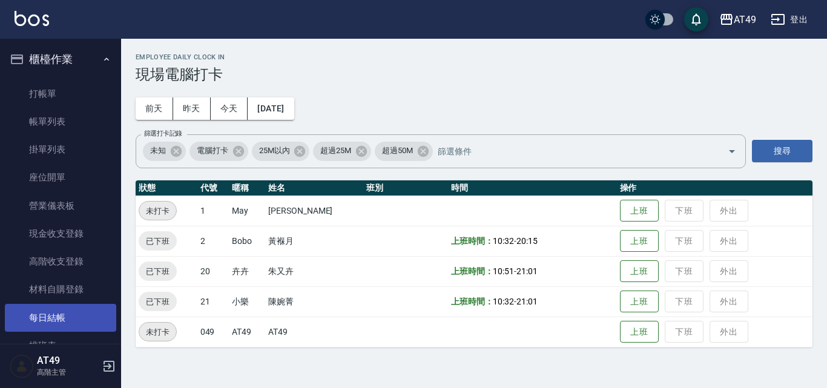
click at [80, 311] on link "每日結帳" at bounding box center [60, 318] width 111 height 28
